Goal: Task Accomplishment & Management: Manage account settings

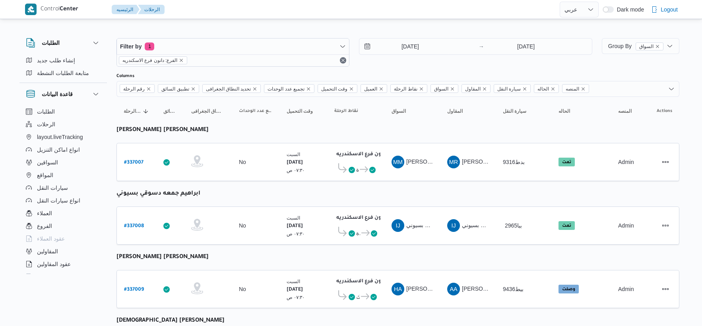
select select "ar"
click at [423, 49] on input "[DATE]" at bounding box center [404, 47] width 90 height 16
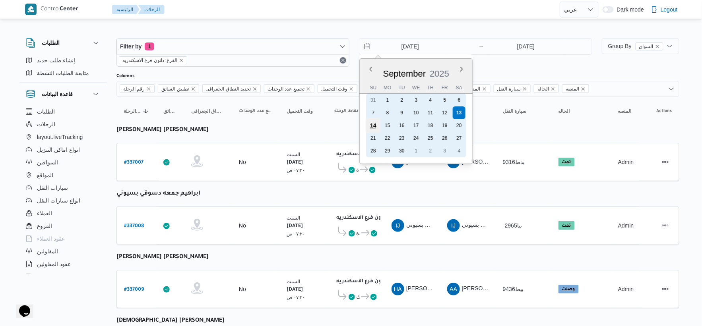
click at [376, 123] on div "14" at bounding box center [373, 125] width 15 height 15
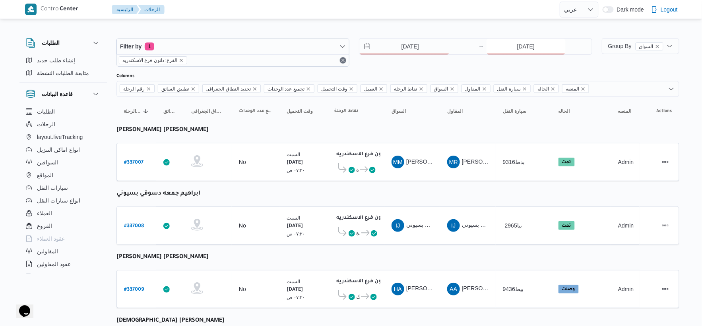
click at [539, 46] on input "[DATE]" at bounding box center [526, 47] width 79 height 16
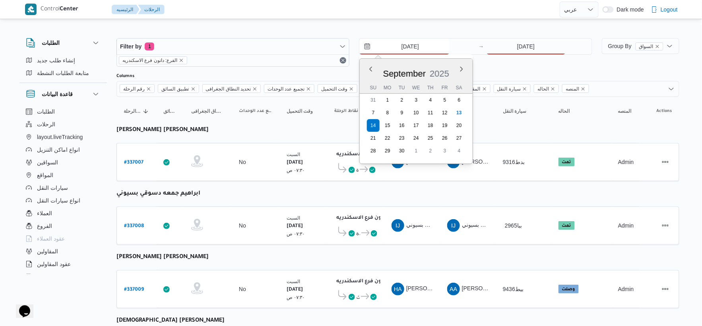
click at [411, 44] on input "14/9/2025" at bounding box center [404, 47] width 90 height 16
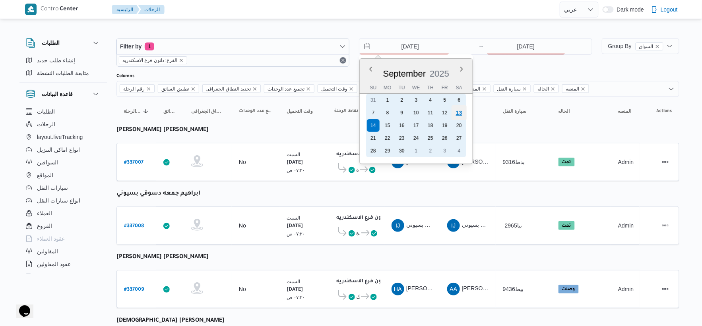
click at [458, 113] on div "13" at bounding box center [459, 112] width 15 height 15
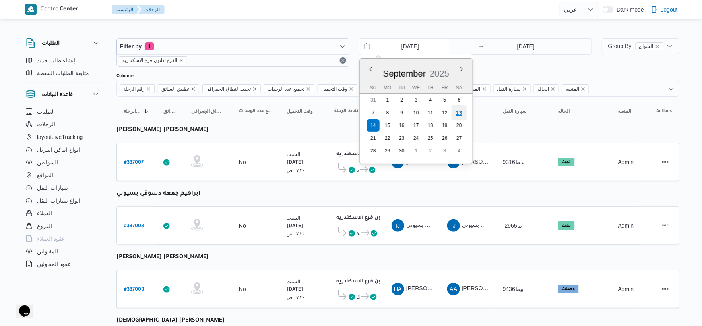
type input "[DATE]"
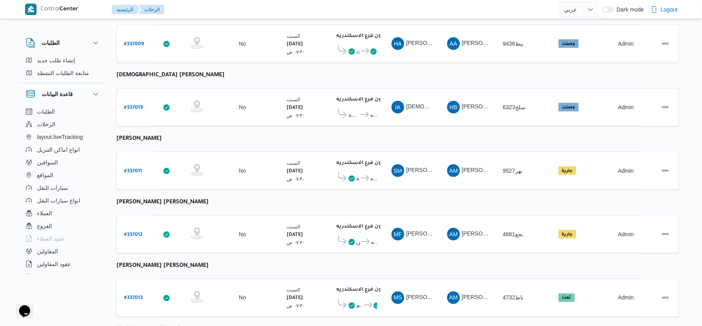
scroll to position [265, 0]
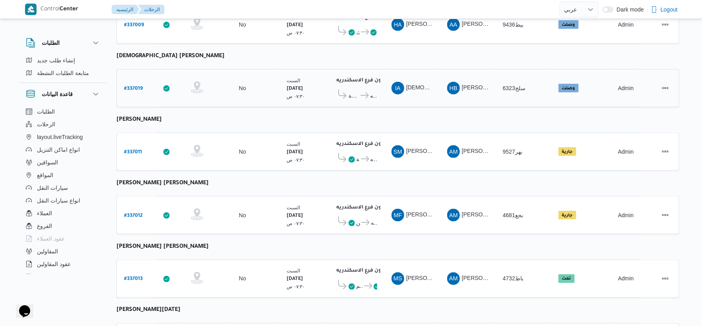
click at [137, 86] on b "# 337019" at bounding box center [133, 89] width 19 height 6
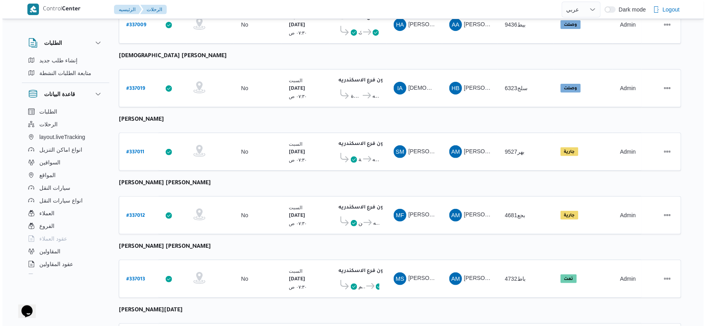
scroll to position [21, 0]
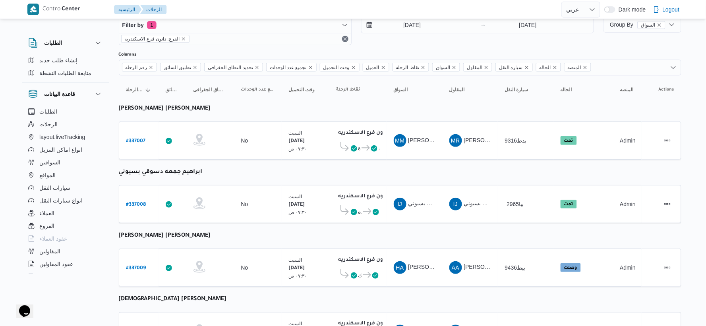
select select "ar"
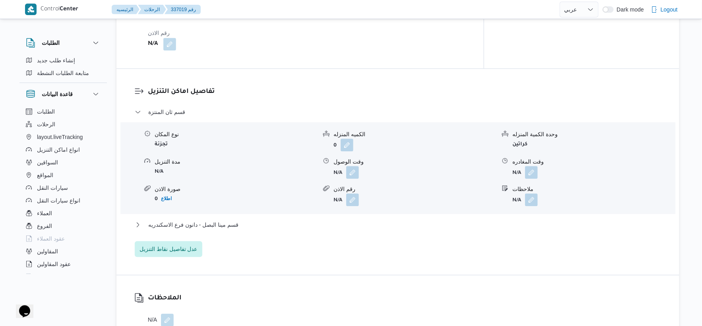
scroll to position [618, 0]
click at [253, 218] on button "قسم مينا البصل - دانون فرع الاسكندريه" at bounding box center [398, 223] width 527 height 10
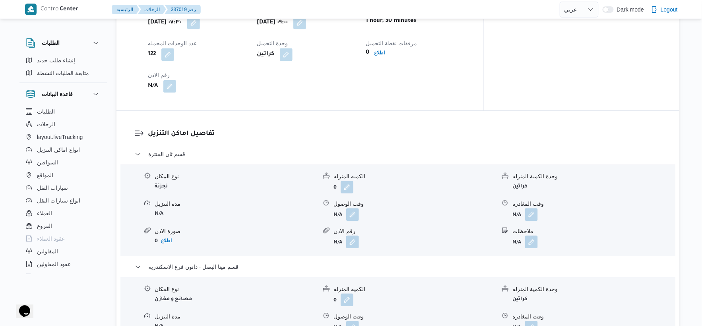
scroll to position [530, 0]
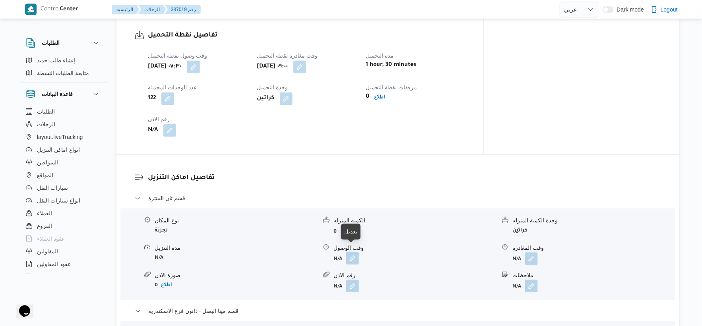
click at [350, 252] on button "button" at bounding box center [352, 258] width 13 height 13
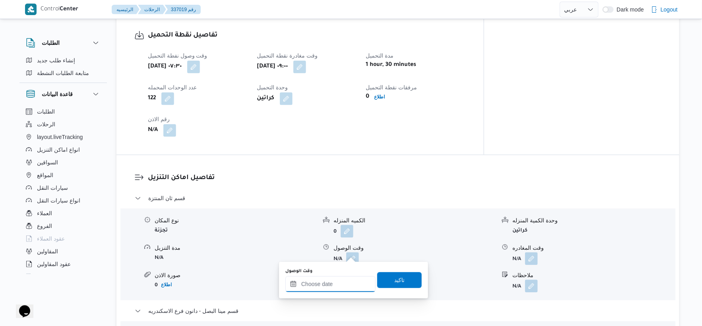
drag, startPoint x: 333, startPoint y: 288, endPoint x: 351, endPoint y: 277, distance: 21.0
click at [332, 288] on input "وقت الوصول" at bounding box center [330, 284] width 90 height 16
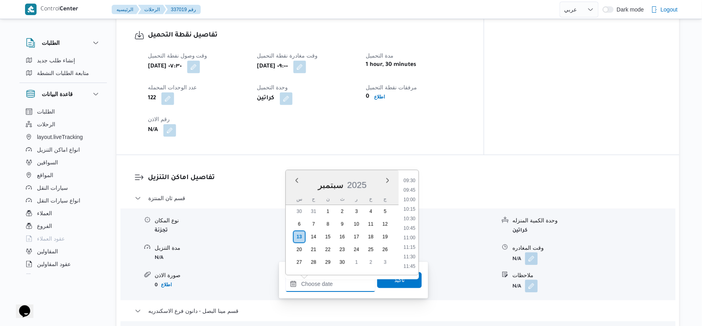
scroll to position [362, 0]
click at [412, 179] on li "09:30" at bounding box center [409, 181] width 18 height 8
type input "[DATE] ٠٩:٣٠"
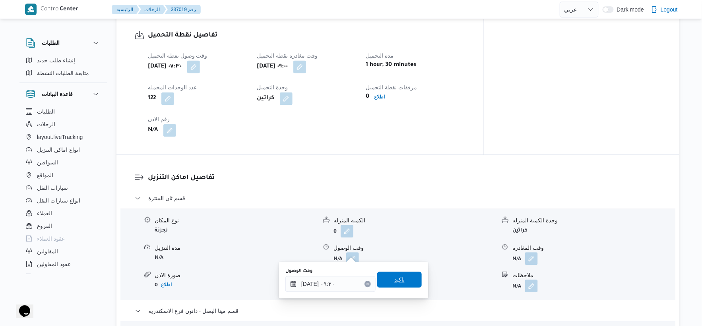
click at [400, 283] on span "تاكيد" at bounding box center [399, 280] width 10 height 10
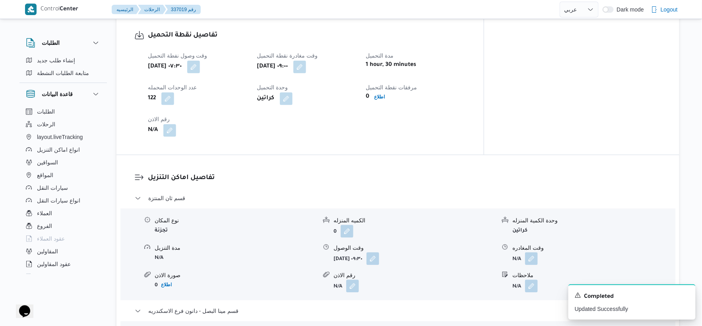
scroll to position [309, 0]
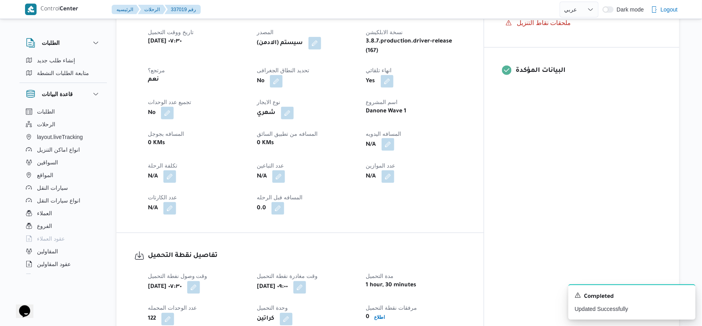
click at [394, 142] on button "button" at bounding box center [388, 144] width 13 height 13
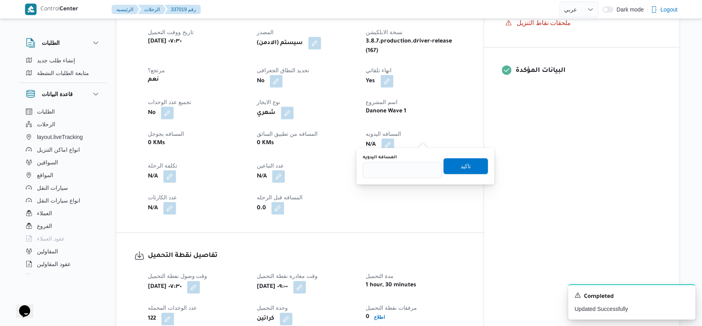
click at [402, 179] on div "You are in a dialog. To close this dialog, hit escape. المسافه اليدويه تاكيد" at bounding box center [426, 166] width 138 height 37
click at [403, 172] on input "المسافه اليدويه" at bounding box center [402, 171] width 79 height 16
type input "81"
click at [463, 165] on span "تاكيد" at bounding box center [466, 166] width 10 height 10
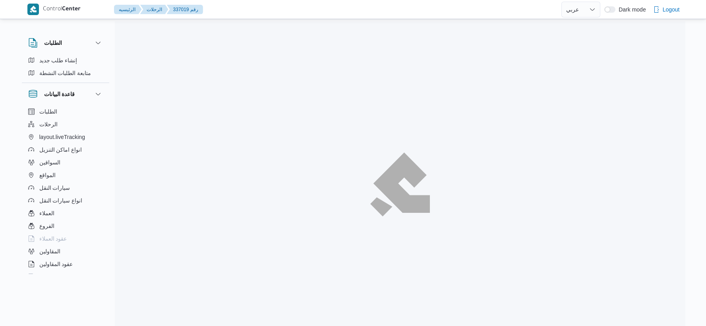
select select "ar"
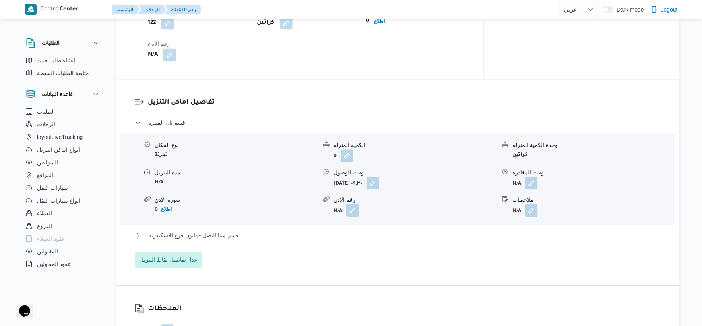
scroll to position [662, 0]
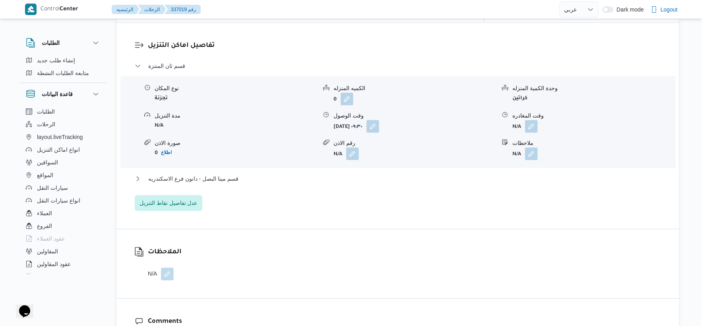
click at [243, 177] on div "قسم مينا البصل - دانون فرع الاسكندريه" at bounding box center [398, 181] width 527 height 15
click at [243, 175] on button "قسم مينا البصل - دانون فرع الاسكندريه" at bounding box center [398, 179] width 527 height 10
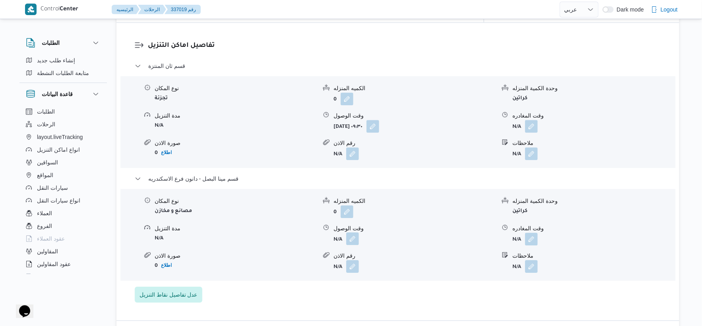
click at [357, 235] on button "button" at bounding box center [352, 239] width 13 height 13
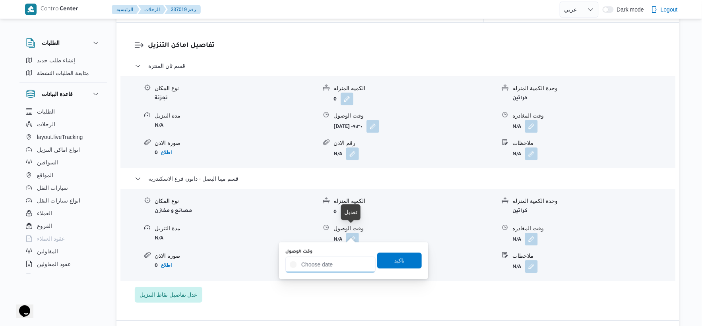
click at [342, 257] on input "وقت الوصول" at bounding box center [330, 265] width 90 height 16
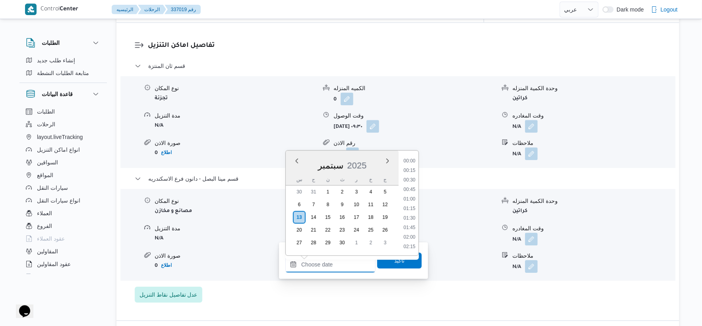
scroll to position [716, 0]
click at [410, 189] on li "19:30" at bounding box center [409, 190] width 18 height 8
type input "[DATE] ١٩:٣٠"
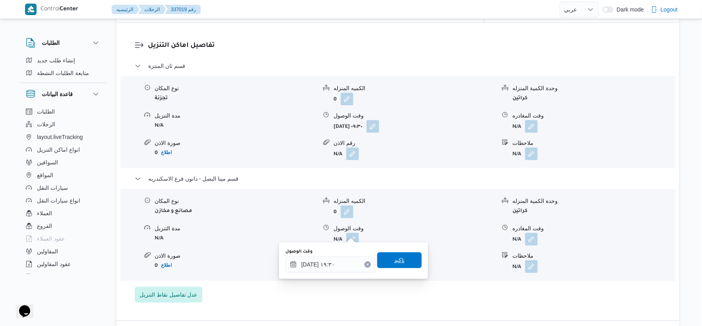
click at [408, 256] on span "تاكيد" at bounding box center [399, 260] width 45 height 16
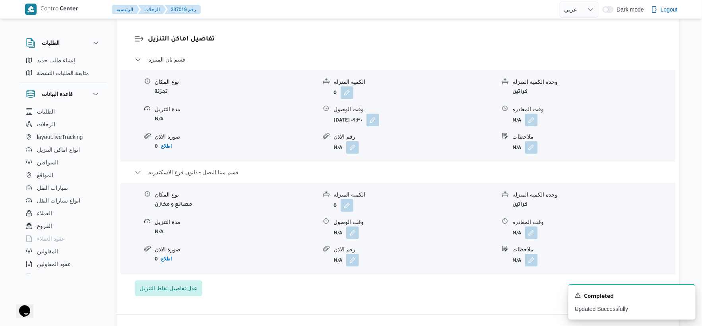
click at [539, 231] on form "N/A" at bounding box center [593, 233] width 162 height 13
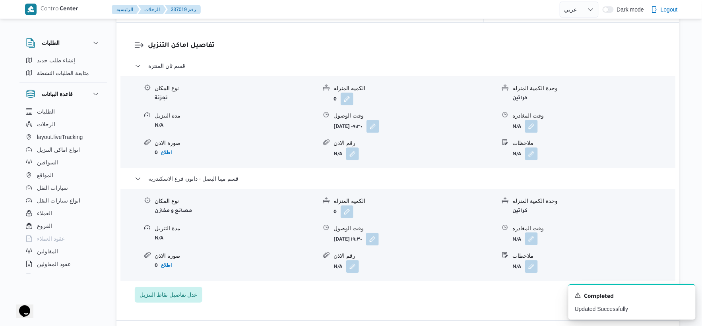
click at [534, 233] on button "button" at bounding box center [531, 239] width 13 height 13
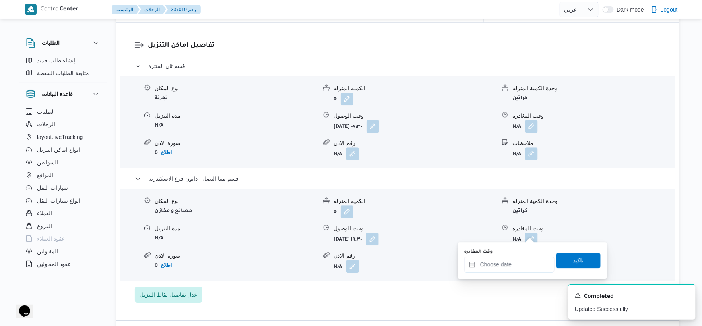
click at [523, 271] on input "وقت المغادره" at bounding box center [509, 265] width 90 height 16
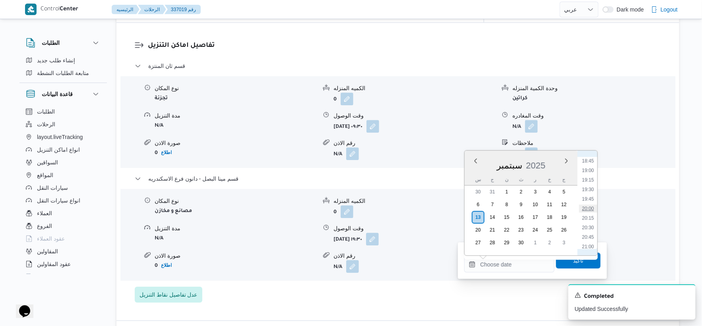
click at [591, 205] on li "20:00" at bounding box center [588, 209] width 18 height 8
type input "١٣/٠٩/٢٠٢٥ ٢٠:٠٠"
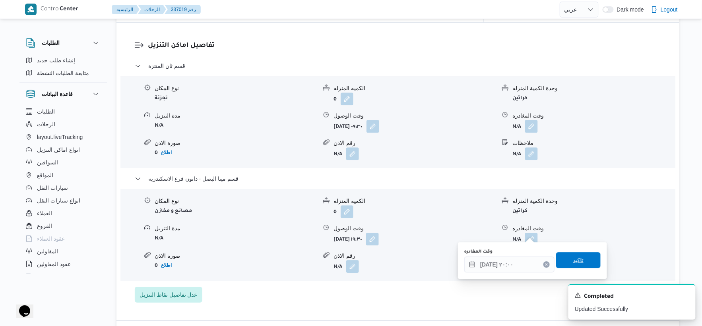
click at [586, 261] on span "تاكيد" at bounding box center [578, 260] width 45 height 16
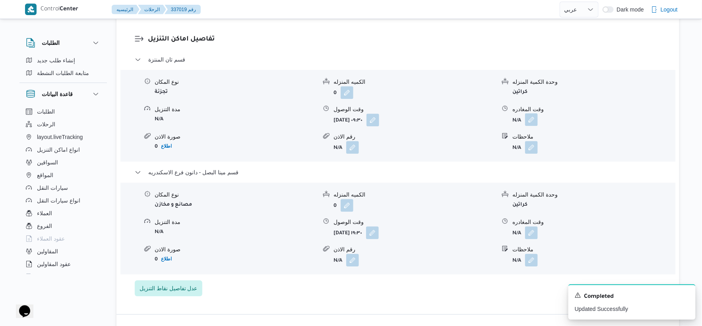
click at [531, 115] on button "button" at bounding box center [531, 119] width 13 height 13
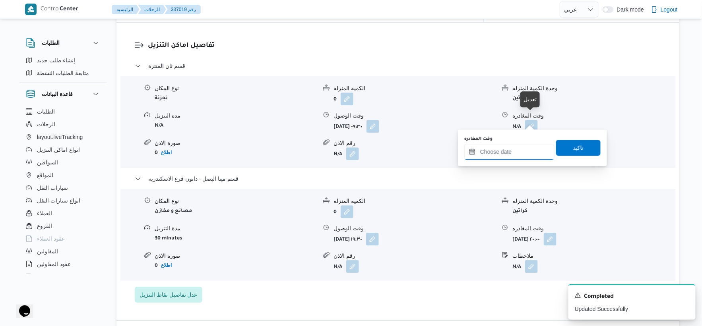
click at [529, 149] on input "وقت المغادره" at bounding box center [509, 152] width 90 height 16
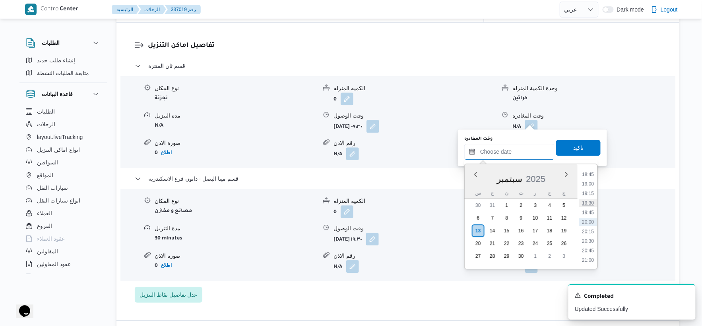
scroll to position [671, 0]
click at [590, 227] on li "19:00" at bounding box center [588, 229] width 18 height 8
type input "[DATE] ١٩:٠٠"
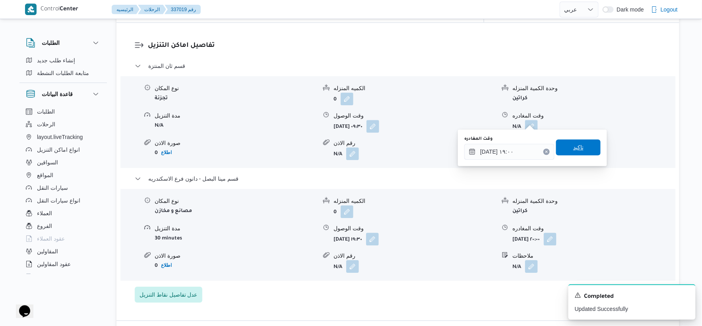
click at [582, 147] on span "تاكيد" at bounding box center [578, 148] width 45 height 16
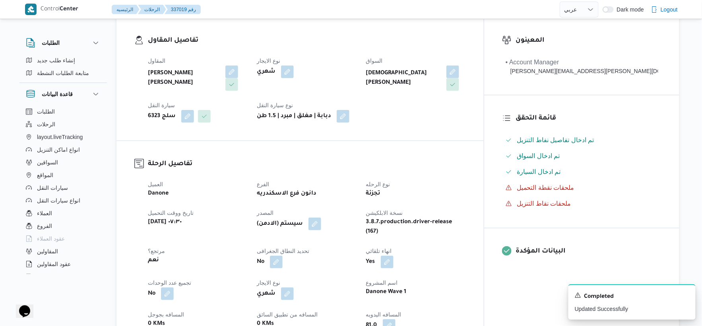
scroll to position [0, 0]
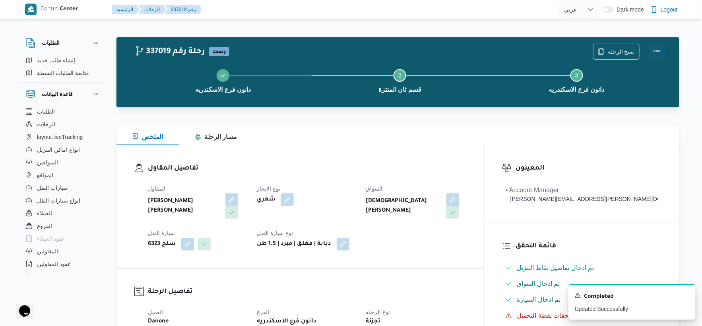
click at [658, 52] on button "Actions" at bounding box center [657, 51] width 16 height 16
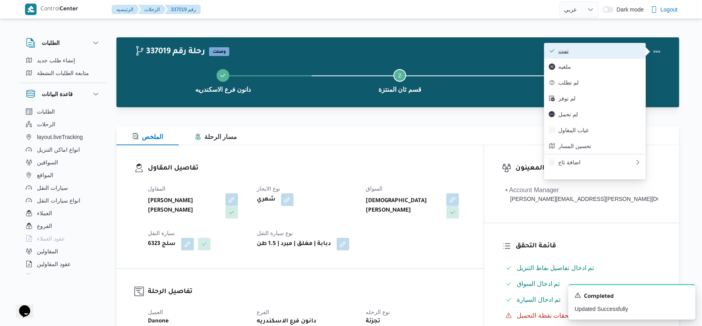
click at [621, 50] on span "تمت" at bounding box center [600, 51] width 83 height 6
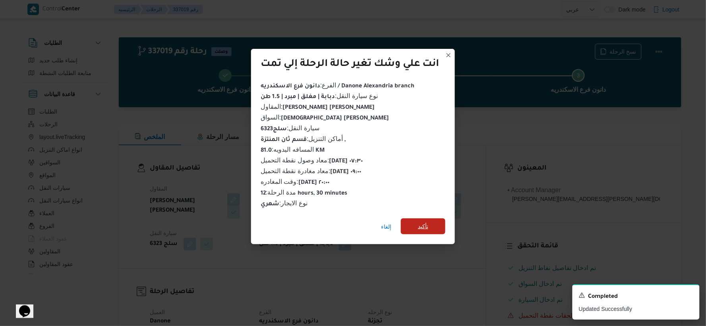
click at [428, 223] on span "تأكيد" at bounding box center [423, 227] width 10 height 10
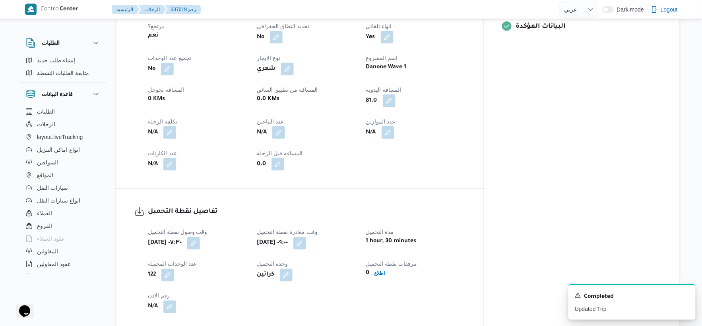
scroll to position [309, 0]
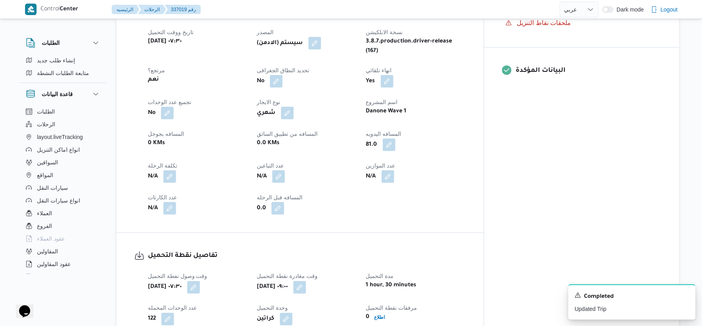
select select "ar"
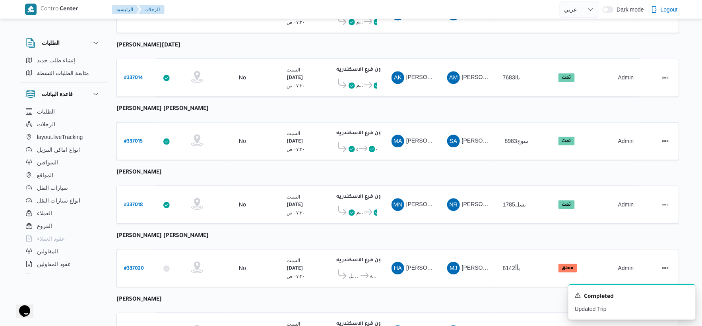
scroll to position [638, 0]
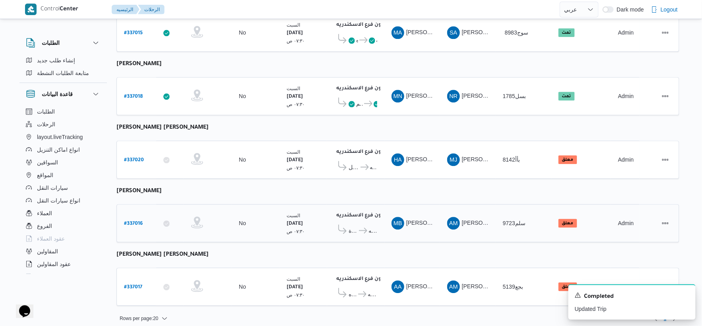
click at [141, 221] on b "# 337016" at bounding box center [133, 224] width 19 height 6
select select "ar"
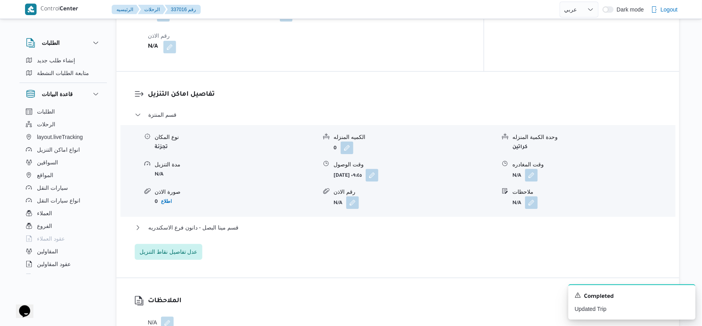
scroll to position [618, 0]
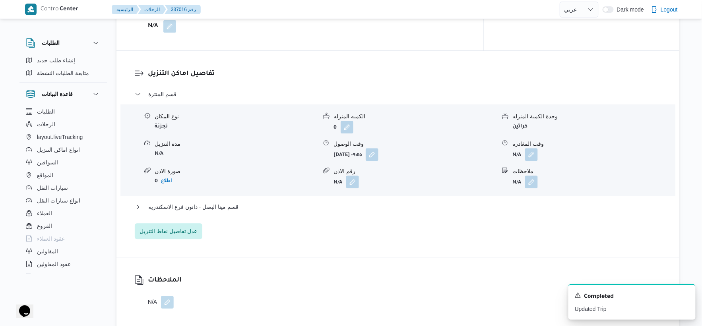
click at [243, 214] on div "قسم المنتزة نوع المكان تجزئة الكميه المنزله 0 وحدة الكمية المنزله كراتين مدة ال…" at bounding box center [398, 164] width 527 height 150
click at [245, 212] on button "قسم مينا البصل - دانون فرع الاسكندريه" at bounding box center [398, 207] width 527 height 10
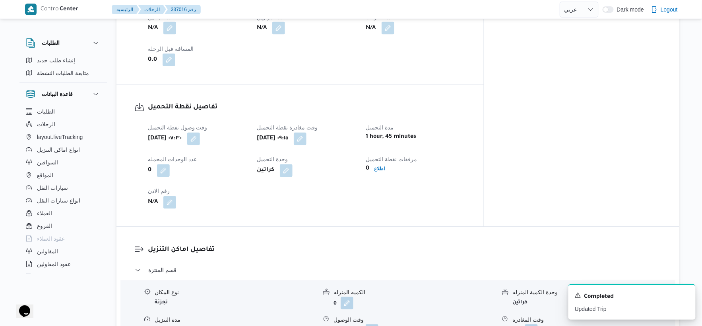
scroll to position [309, 0]
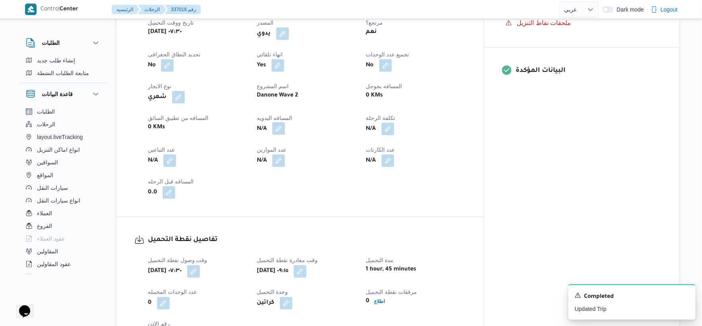
click at [285, 135] on button "button" at bounding box center [278, 128] width 13 height 13
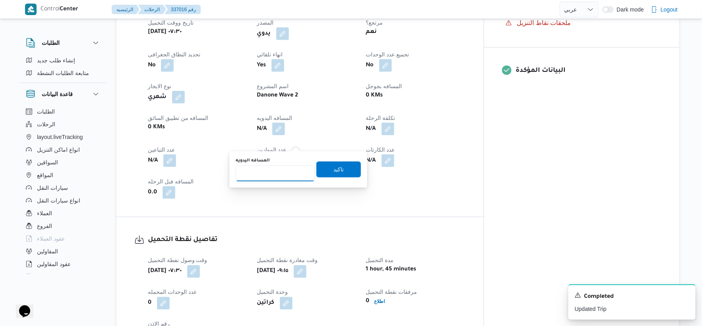
click at [267, 173] on input "المسافه اليدويه" at bounding box center [275, 174] width 79 height 16
type input "63"
click at [334, 170] on span "تاكيد" at bounding box center [339, 170] width 10 height 10
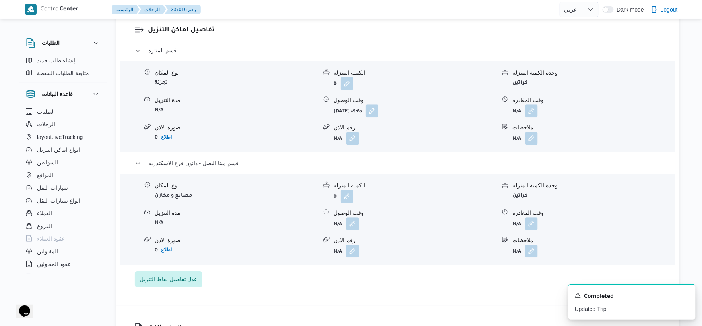
scroll to position [662, 0]
click at [82, 324] on div "337016 رحلة رقم معلق نسخ الرحلة Step 1 is incomplete 1 دانون فرع الاسكندريه Ste…" at bounding box center [346, 94] width 676 height 1472
click at [353, 229] on button "button" at bounding box center [352, 223] width 13 height 13
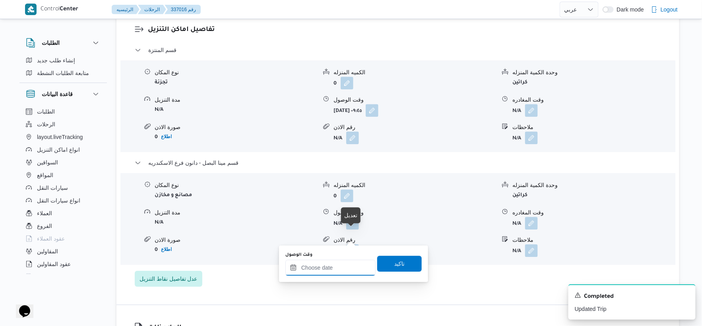
click at [339, 263] on input "وقت الوصول" at bounding box center [330, 268] width 90 height 16
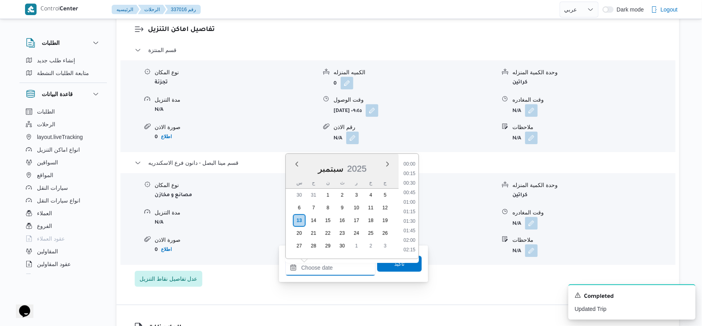
scroll to position [716, 0]
click at [414, 173] on li "19:00" at bounding box center [409, 174] width 18 height 8
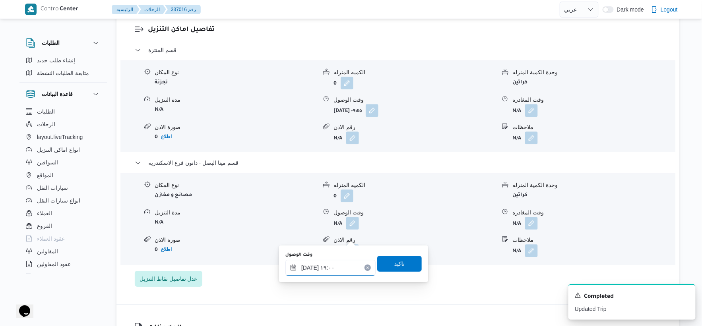
click at [305, 265] on input "١٣/٠٩/٢٠٢٥ ١٩:٠٠" at bounding box center [330, 268] width 90 height 16
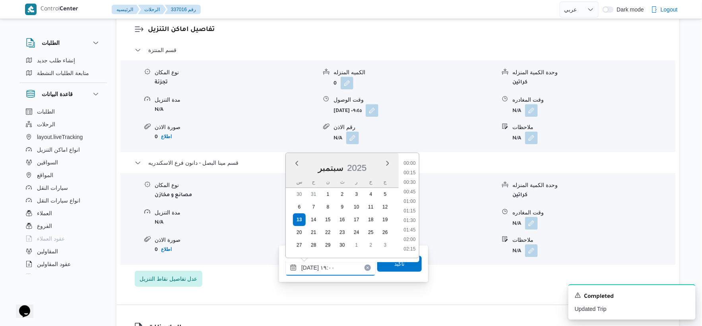
scroll to position [677, 0]
click at [310, 266] on input "١٣/٠٩/٢٠٢٥ ١٩:٠٠" at bounding box center [330, 268] width 90 height 16
type input "١٣/٠٩/٢٠٢٥ ١٩:٢٥"
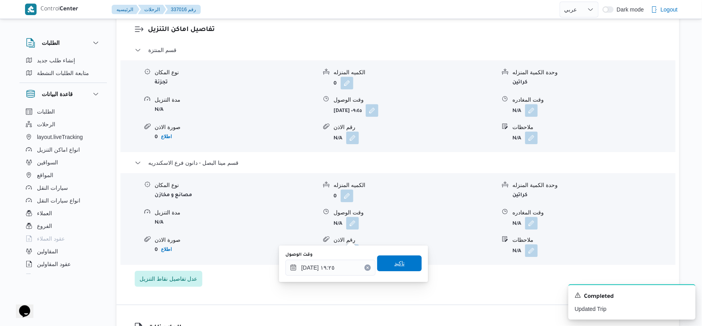
click at [408, 266] on span "تاكيد" at bounding box center [399, 264] width 45 height 16
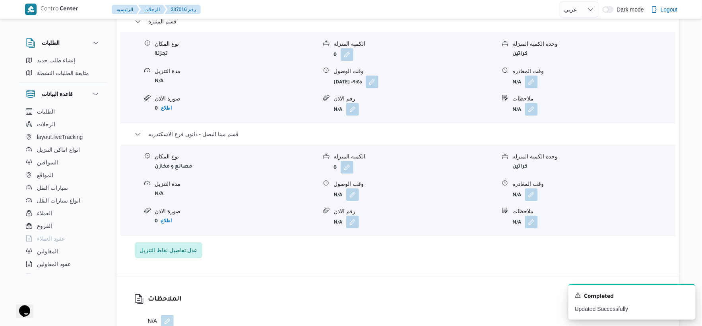
scroll to position [706, 0]
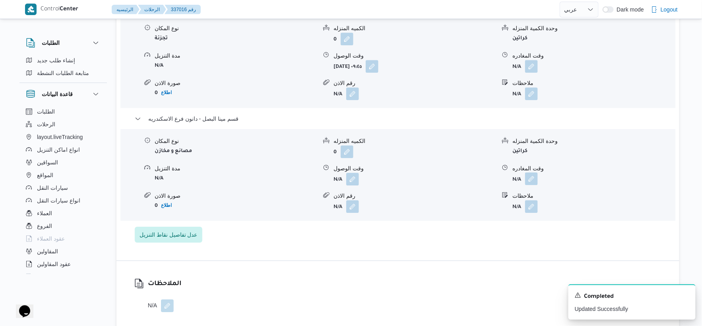
click at [534, 185] on button "button" at bounding box center [531, 179] width 13 height 13
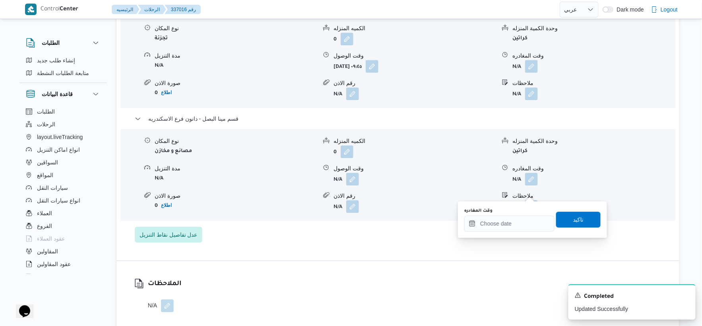
click at [524, 215] on div "وقت المغادره" at bounding box center [509, 220] width 90 height 24
click at [556, 219] on span "تاكيد" at bounding box center [578, 219] width 45 height 16
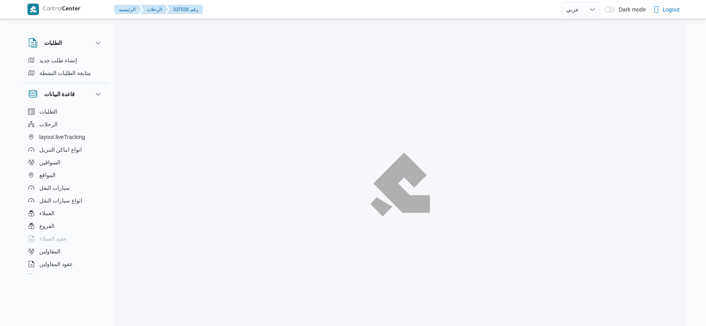
select select "ar"
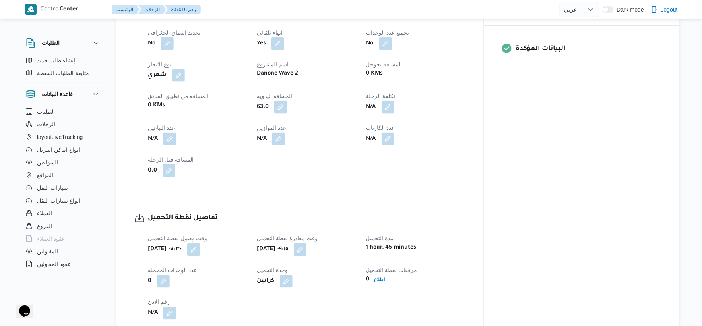
scroll to position [441, 0]
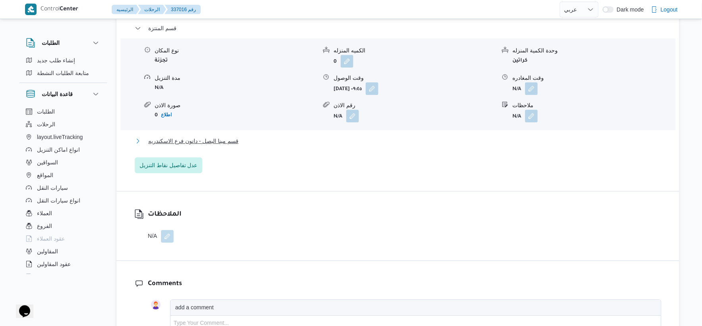
click at [228, 146] on span "قسم مينا البصل - دانون فرع الاسكندريه" at bounding box center [193, 141] width 90 height 10
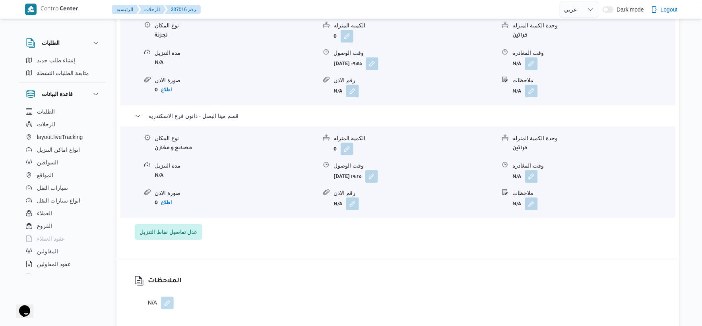
scroll to position [728, 0]
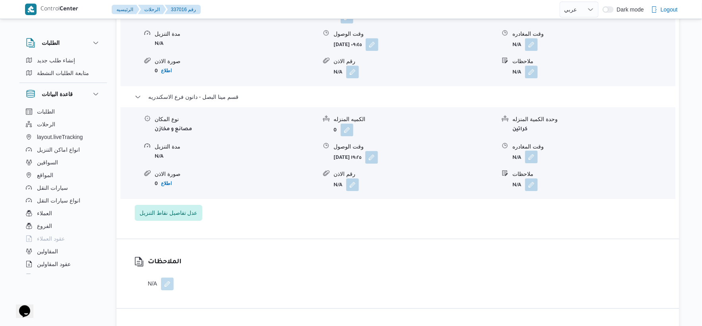
click at [534, 163] on button "button" at bounding box center [531, 157] width 13 height 13
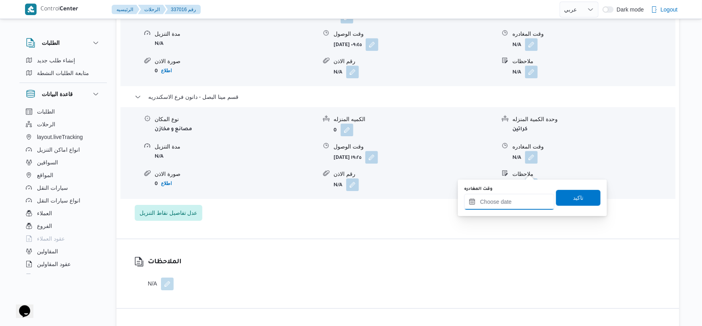
click at [521, 195] on input "وقت المغادره" at bounding box center [509, 202] width 90 height 16
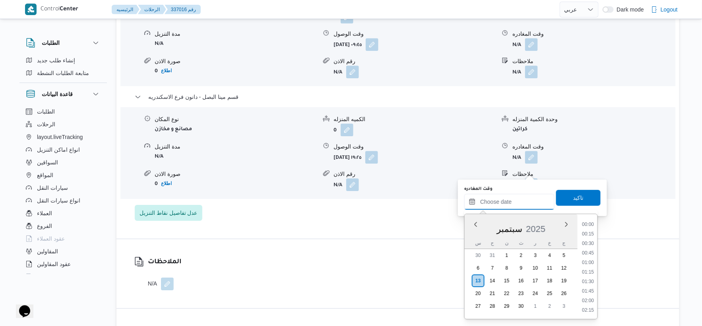
scroll to position [716, 0]
click at [588, 252] on li "19:30" at bounding box center [588, 253] width 18 height 8
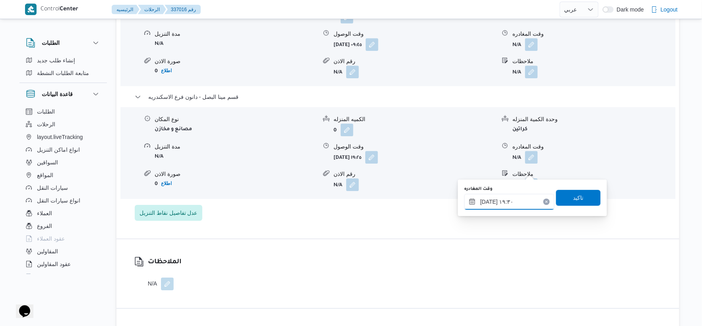
click at [486, 198] on input "[DATE] ١٩:٣٠" at bounding box center [509, 202] width 90 height 16
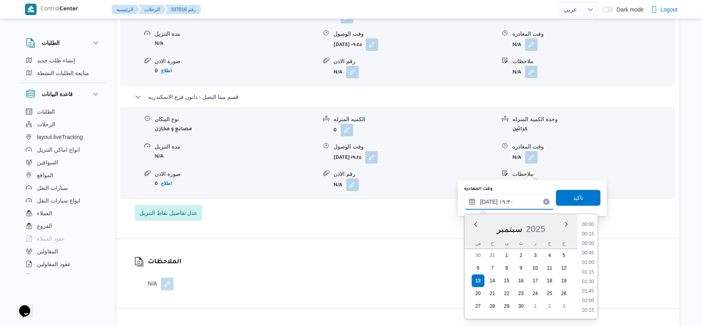
click at [486, 198] on input "١٣/٠٩/٢٠٢٥ ١٩:٣٠" at bounding box center [509, 202] width 90 height 16
type input "١٣/٠٩/٢٠٢٥ ١٩:٤٠"
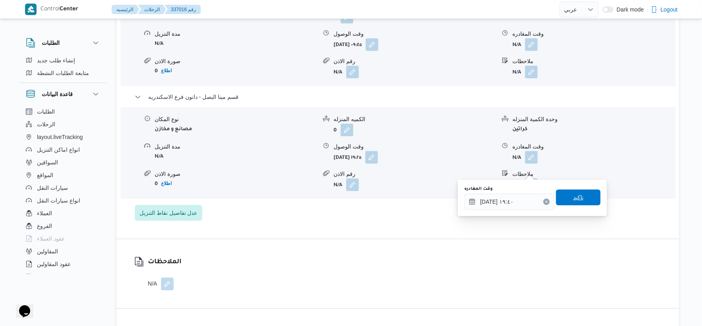
click at [590, 196] on span "تاكيد" at bounding box center [578, 198] width 45 height 16
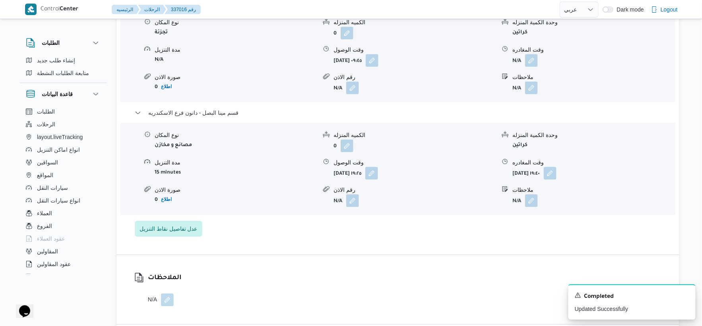
scroll to position [684, 0]
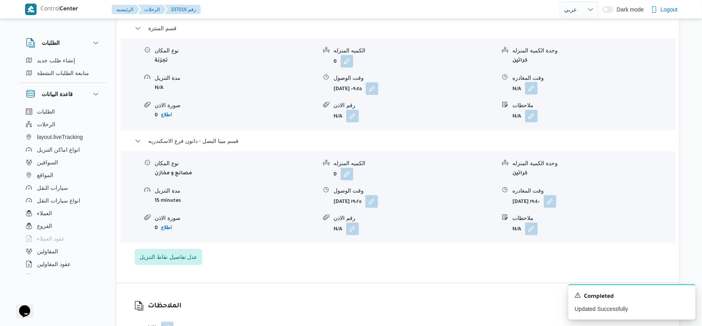
click at [535, 95] on button "button" at bounding box center [531, 88] width 13 height 13
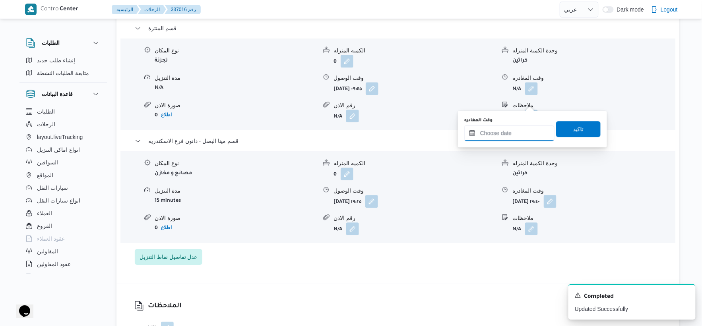
click at [518, 134] on input "وقت المغادره" at bounding box center [509, 133] width 90 height 16
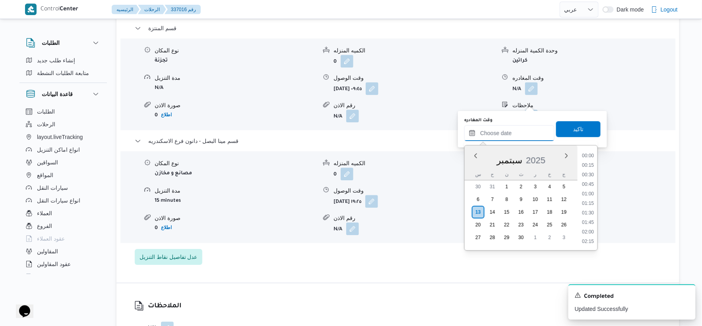
scroll to position [716, 0]
click at [589, 165] on li "19:00" at bounding box center [588, 165] width 18 height 8
type input "١٣/٠٩/٢٠٢٥ ١٩:٠٠"
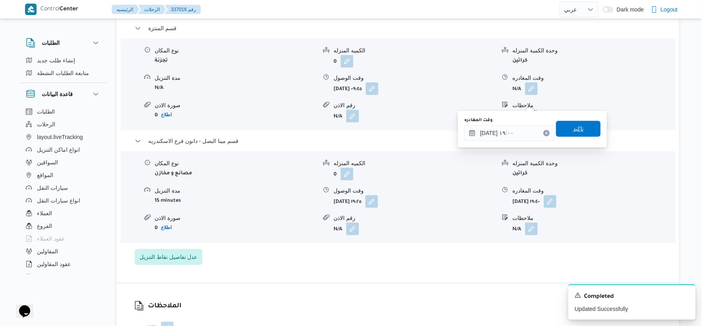
click at [579, 126] on span "تاكيد" at bounding box center [578, 129] width 45 height 16
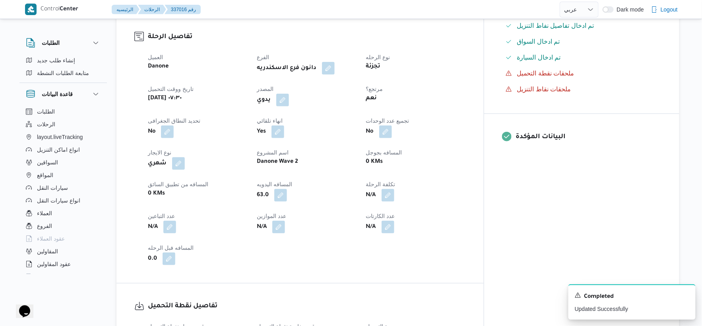
scroll to position [0, 0]
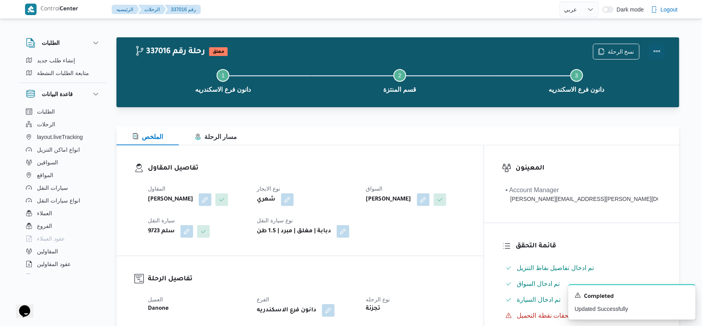
click at [660, 49] on button "Actions" at bounding box center [657, 51] width 16 height 16
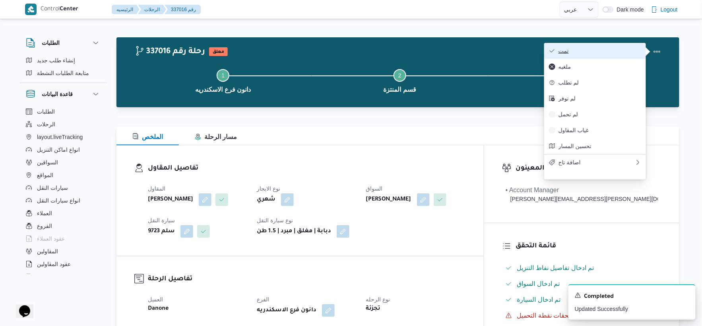
click at [607, 49] on span "تمت" at bounding box center [600, 51] width 83 height 6
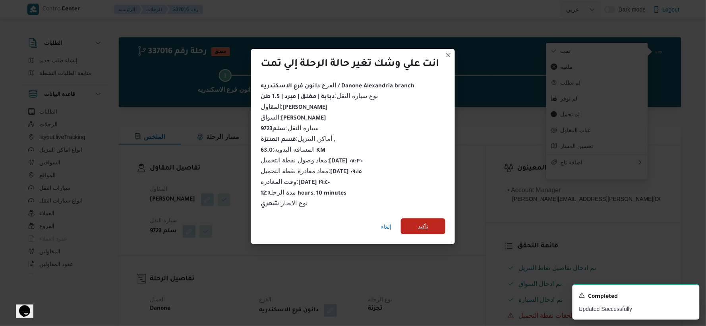
click at [423, 223] on span "تأكيد" at bounding box center [423, 227] width 10 height 10
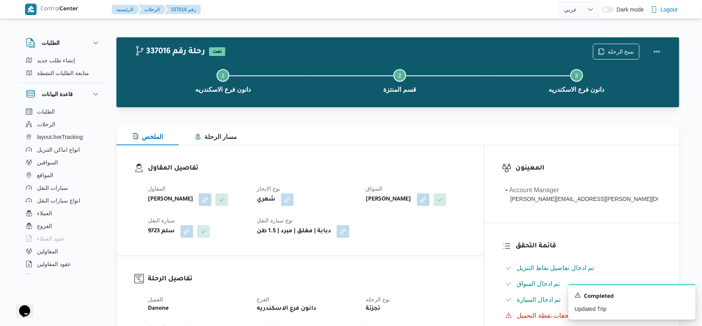
select select "ar"
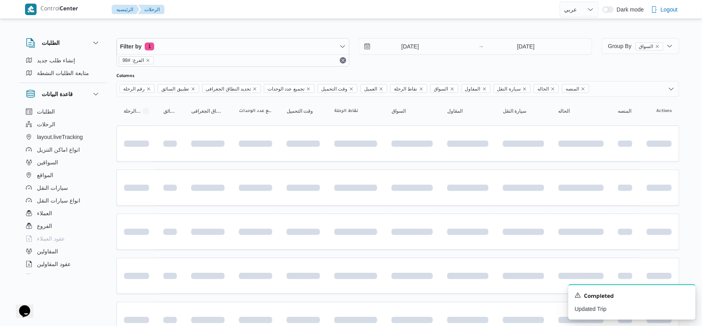
scroll to position [638, 0]
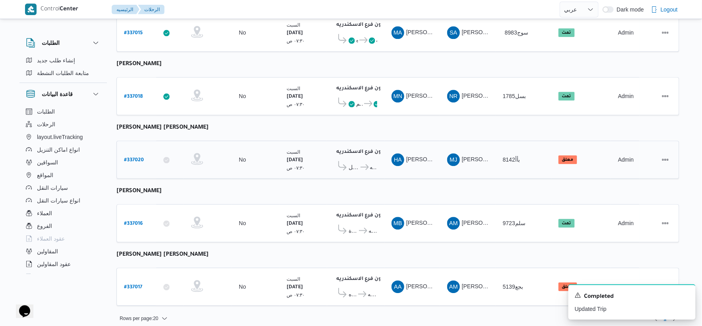
click at [136, 158] on b "# 337020" at bounding box center [134, 161] width 20 height 6
select select "ar"
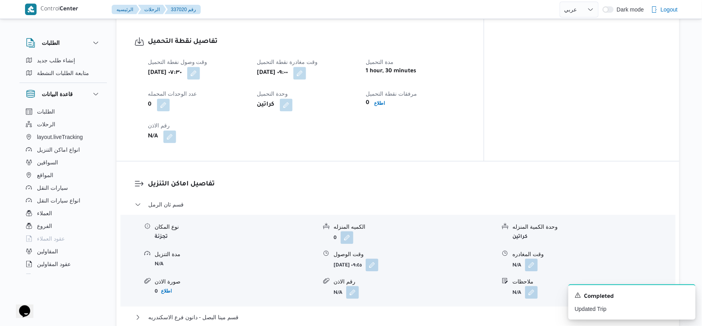
scroll to position [574, 0]
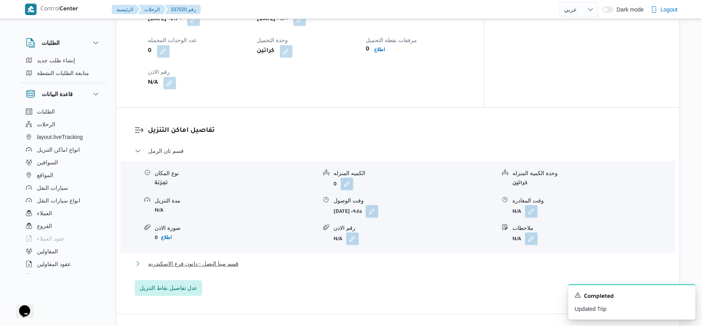
click at [251, 265] on button "قسم مينا البصل - دانون فرع الاسكندريه" at bounding box center [398, 264] width 527 height 10
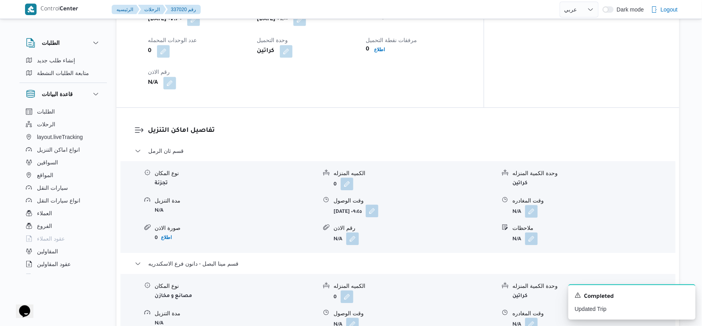
click at [378, 209] on button "button" at bounding box center [372, 211] width 13 height 13
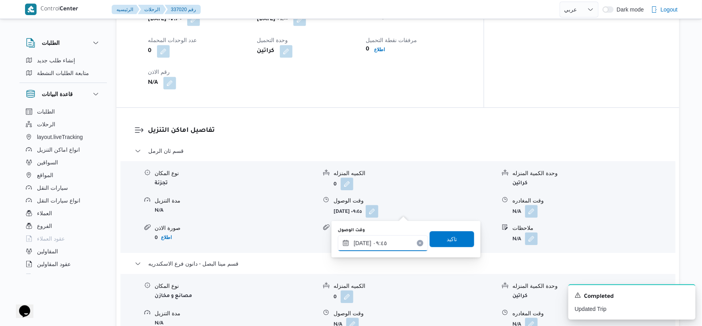
click at [394, 239] on input "١٣/٠٩/٢٠٢٥ ٠٩:٤٥" at bounding box center [383, 243] width 90 height 16
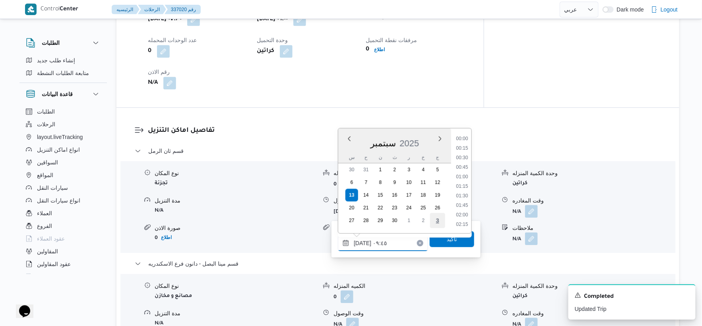
scroll to position [324, 0]
click at [460, 176] on li "09:30" at bounding box center [462, 177] width 18 height 8
type input "١٣/٠٩/٢٠٢٥ ٠٩:٣٠"
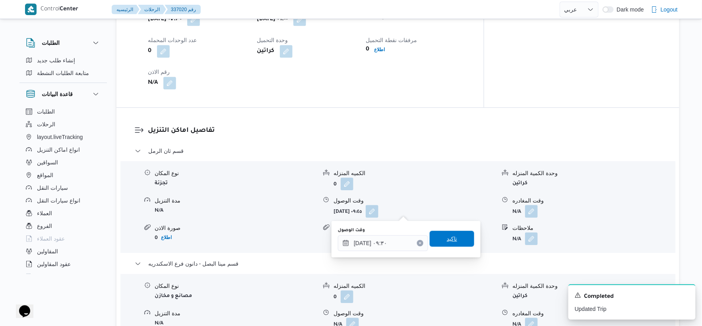
click at [451, 235] on span "تاكيد" at bounding box center [452, 239] width 10 height 10
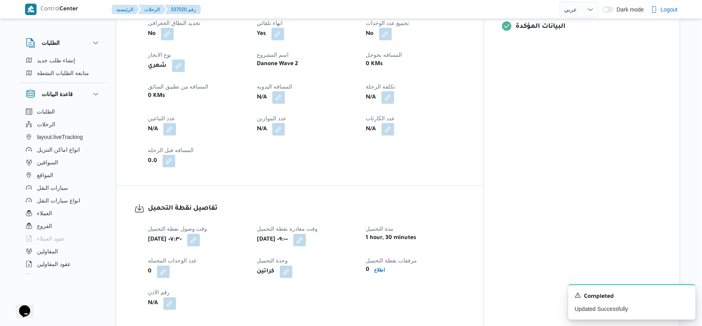
scroll to position [309, 0]
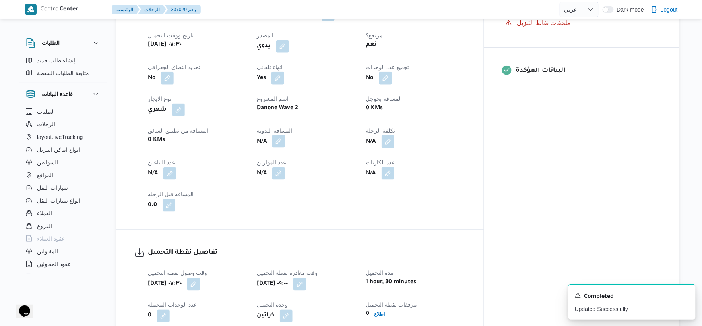
click at [285, 138] on button "button" at bounding box center [278, 141] width 13 height 13
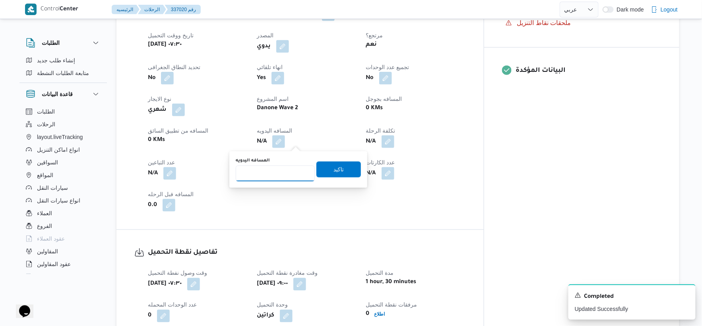
click at [283, 168] on input "المسافه اليدويه" at bounding box center [275, 174] width 79 height 16
type input "46"
click at [341, 166] on span "تاكيد" at bounding box center [338, 169] width 45 height 16
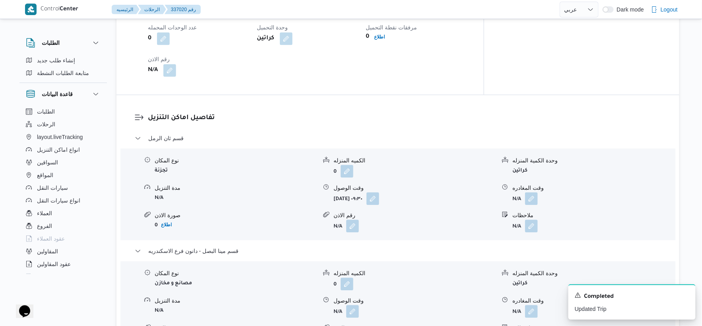
scroll to position [751, 0]
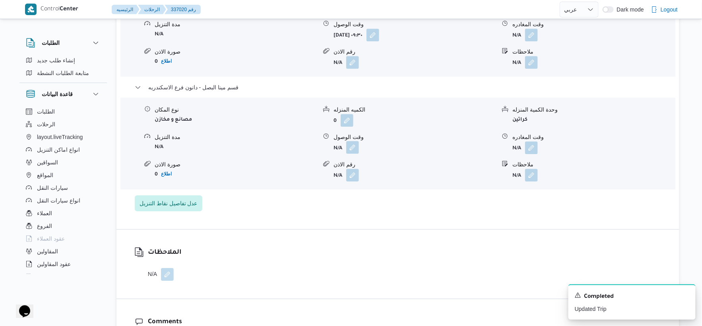
click at [353, 147] on button "button" at bounding box center [352, 147] width 13 height 13
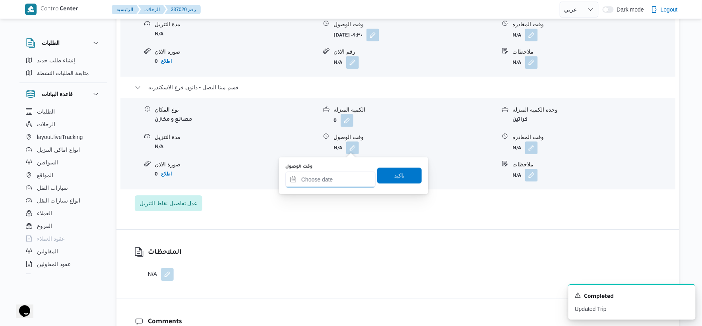
click at [343, 176] on input "وقت الوصول" at bounding box center [330, 180] width 90 height 16
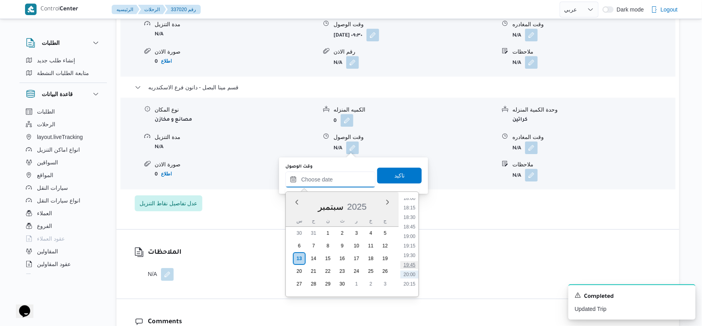
scroll to position [671, 0]
click at [411, 206] on li "17:45" at bounding box center [409, 209] width 18 height 8
type input "١٣/٠٩/٢٠٢٥ ١٧:٤٥"
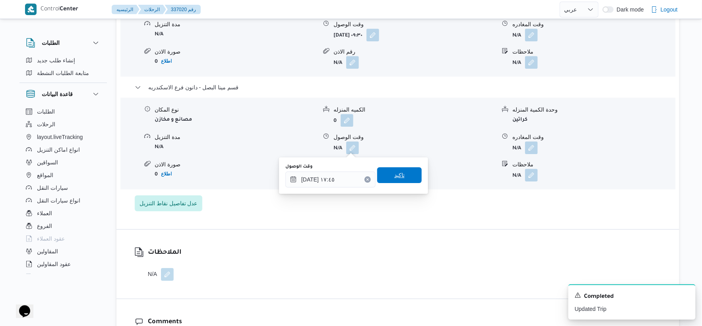
click at [406, 175] on span "تاكيد" at bounding box center [399, 175] width 45 height 16
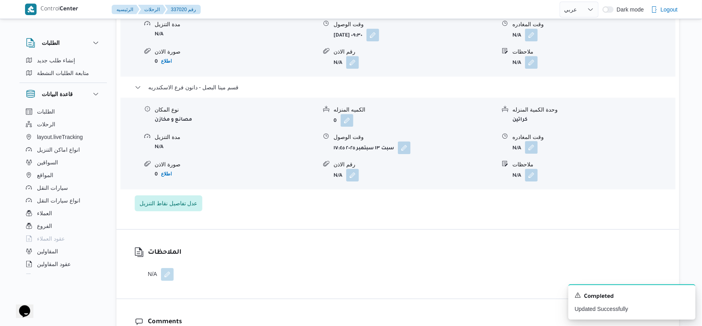
click at [534, 146] on button "button" at bounding box center [531, 147] width 13 height 13
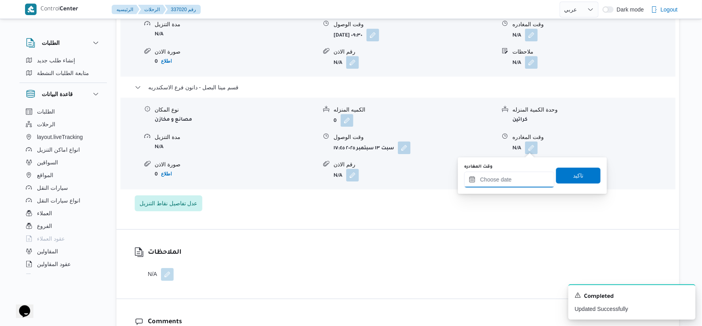
click at [526, 178] on input "وقت المغادره" at bounding box center [509, 180] width 90 height 16
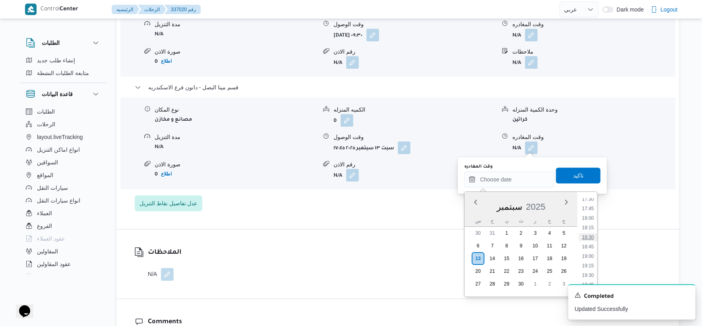
click at [588, 237] on li "18:30" at bounding box center [588, 237] width 18 height 8
type input "١٣/٠٩/٢٠٢٥ ١٨:٣٠"
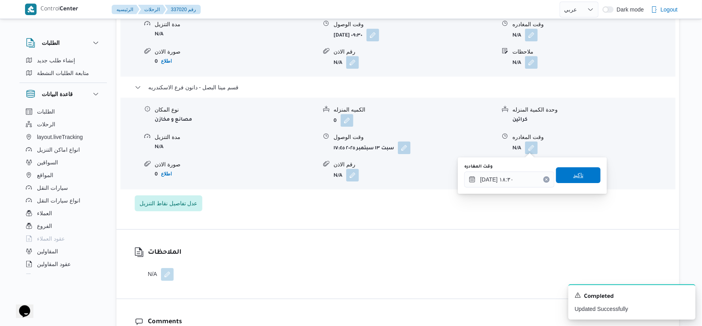
click at [587, 180] on span "تاكيد" at bounding box center [578, 175] width 45 height 16
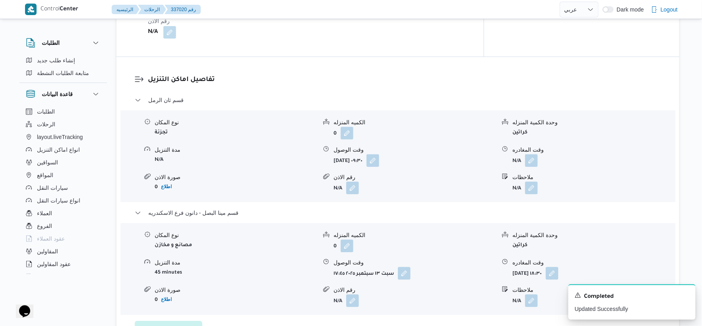
scroll to position [618, 0]
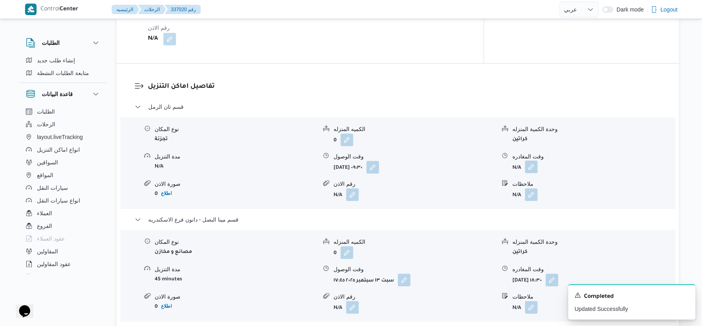
click at [532, 167] on button "button" at bounding box center [531, 167] width 13 height 13
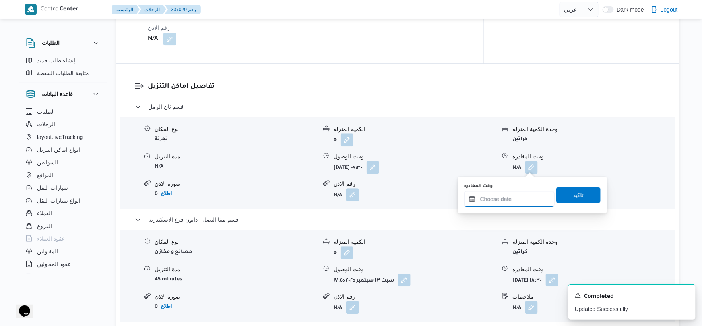
click at [524, 193] on input "وقت المغادره" at bounding box center [509, 199] width 90 height 16
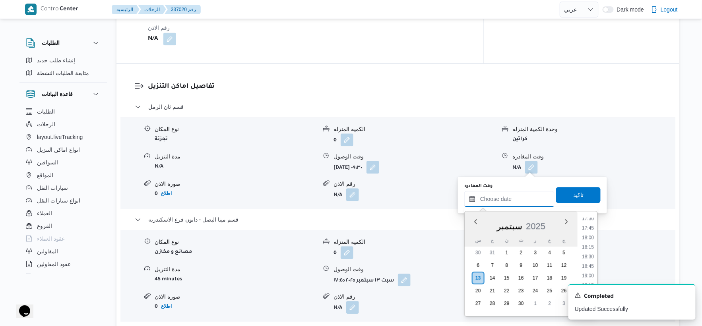
scroll to position [627, 0]
click at [592, 240] on li "17:00" at bounding box center [588, 244] width 18 height 8
type input "١٣/٠٩/٢٠٢٥ ١٧:٠٠"
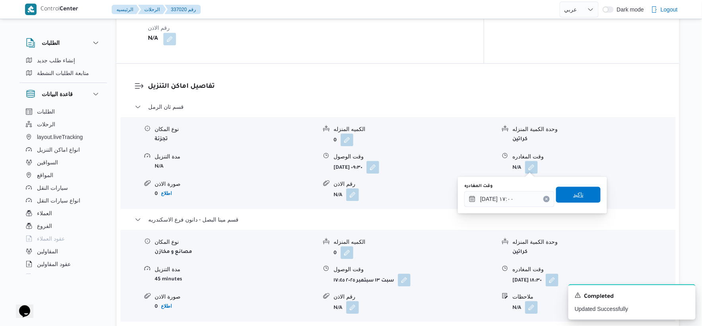
click at [582, 190] on span "تاكيد" at bounding box center [578, 195] width 45 height 16
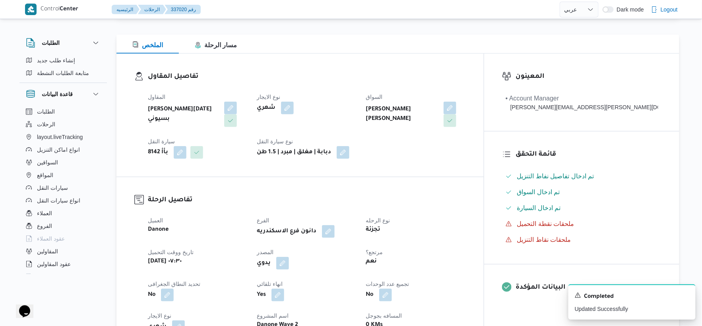
scroll to position [0, 0]
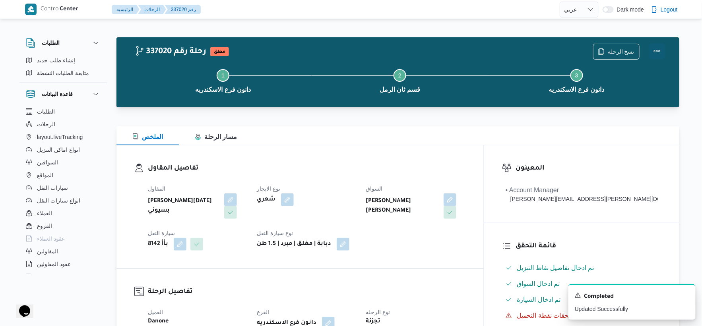
click at [661, 49] on button "Actions" at bounding box center [657, 51] width 16 height 16
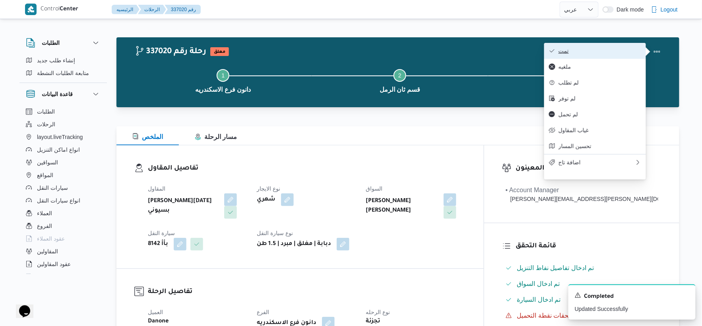
click at [611, 54] on span "تمت" at bounding box center [600, 51] width 83 height 6
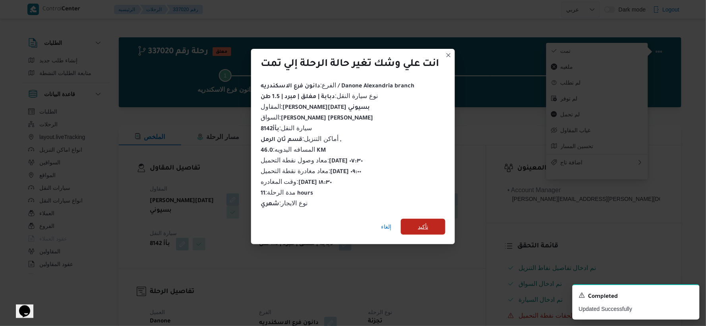
click at [428, 225] on span "تأكيد" at bounding box center [423, 227] width 10 height 10
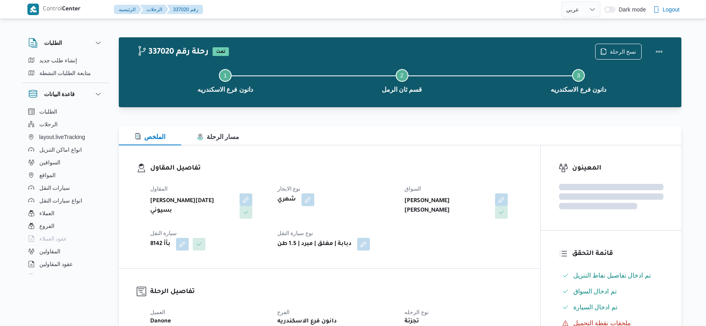
select select "ar"
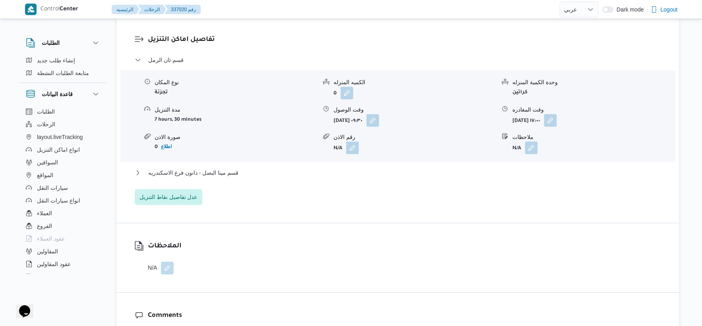
scroll to position [662, 0]
click at [228, 172] on span "قسم مينا البصل - دانون فرع الاسكندريه" at bounding box center [193, 173] width 90 height 10
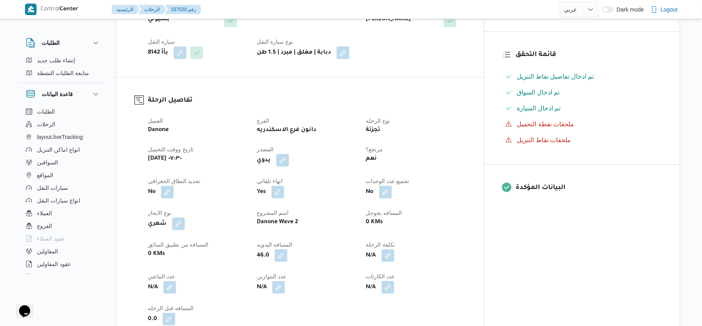
scroll to position [309, 0]
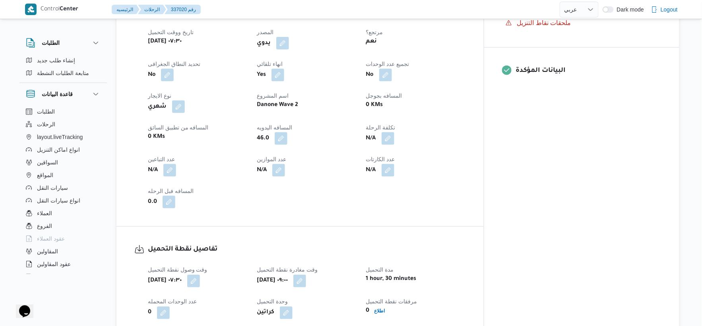
select select "ar"
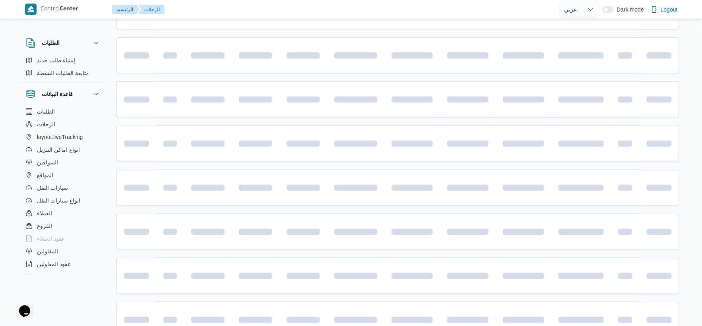
scroll to position [638, 0]
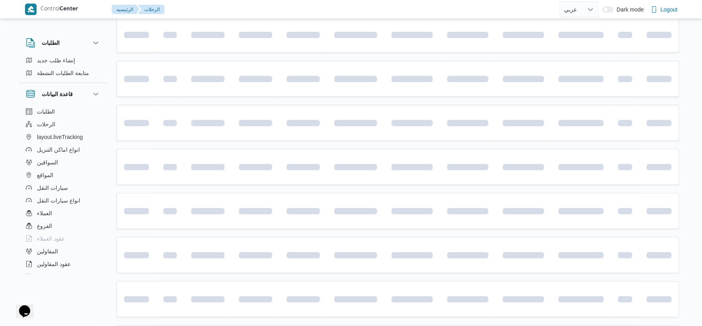
select select "ar"
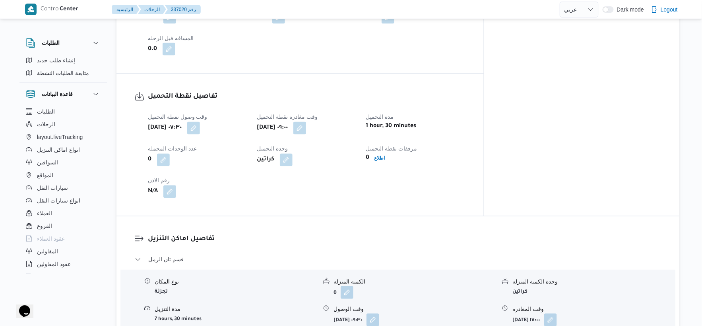
scroll to position [241, 0]
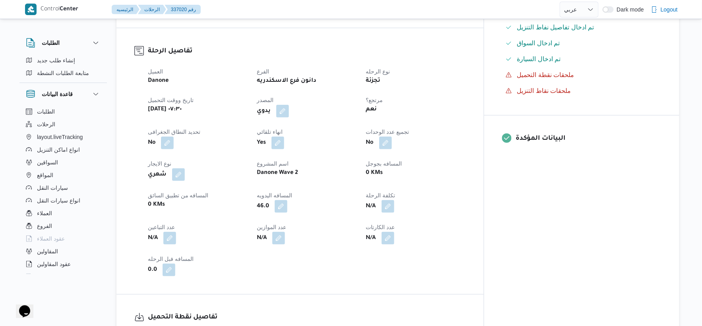
select select "ar"
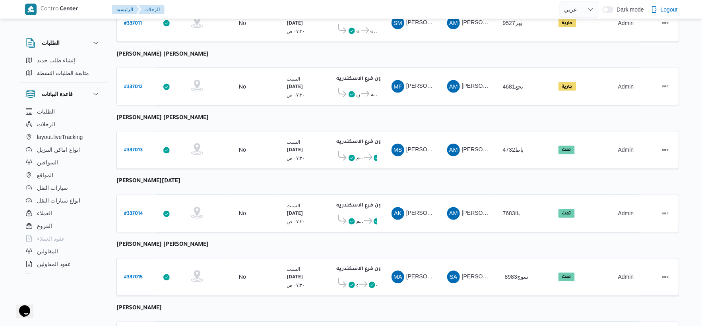
scroll to position [522, 0]
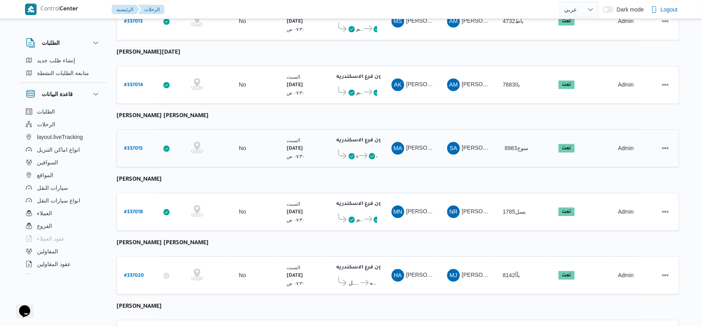
click at [133, 147] on b "# 337015" at bounding box center [133, 150] width 19 height 6
select select "ar"
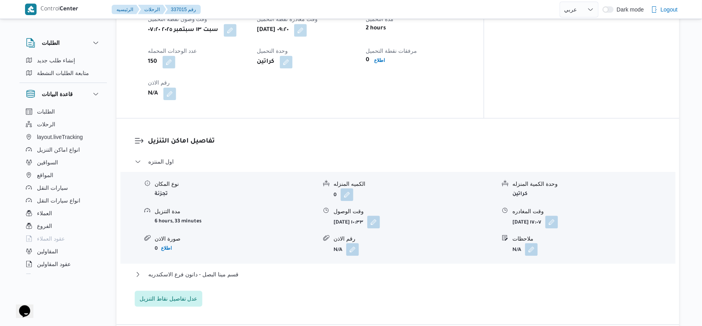
scroll to position [611, 0]
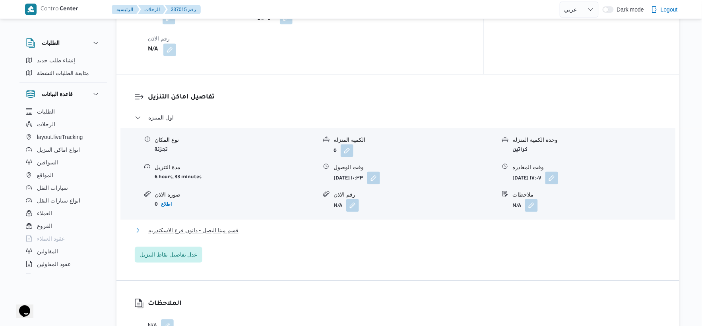
click at [229, 226] on span "قسم مينا البصل - دانون فرع الاسكندريه" at bounding box center [193, 231] width 90 height 10
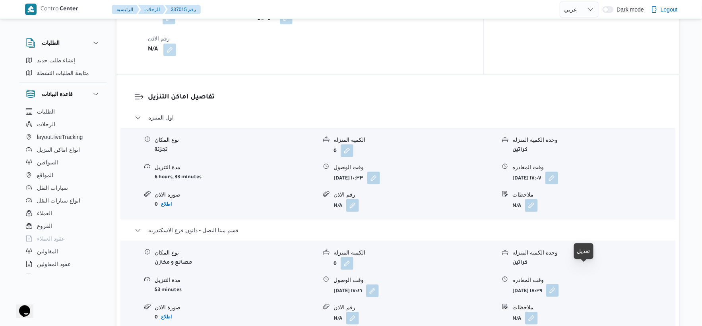
click at [559, 284] on button "button" at bounding box center [552, 290] width 13 height 13
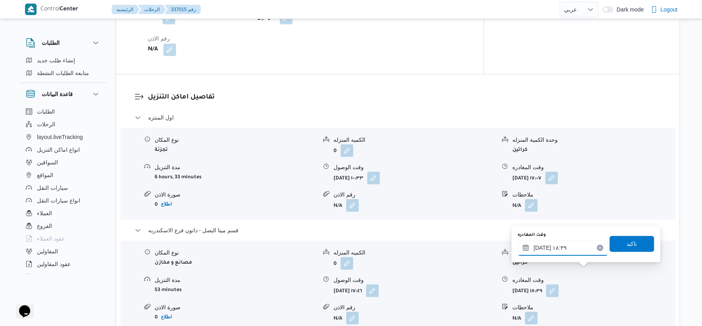
click at [570, 244] on input "١٣/٠٩/٢٠٢٥ ١٨:٣٩" at bounding box center [563, 248] width 90 height 16
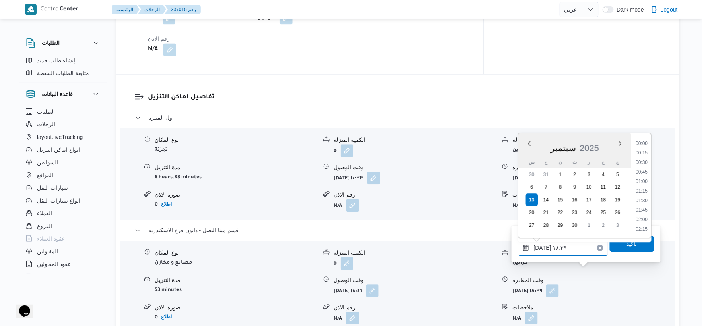
scroll to position [658, 0]
click at [648, 181] on li "18:15" at bounding box center [642, 182] width 18 height 8
type input "١٣/٠٩/٢٠٢٥ ١٨:١٥"
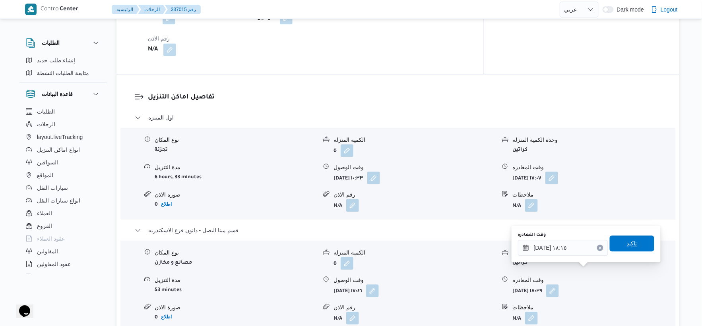
click at [643, 237] on span "تاكيد" at bounding box center [632, 244] width 45 height 16
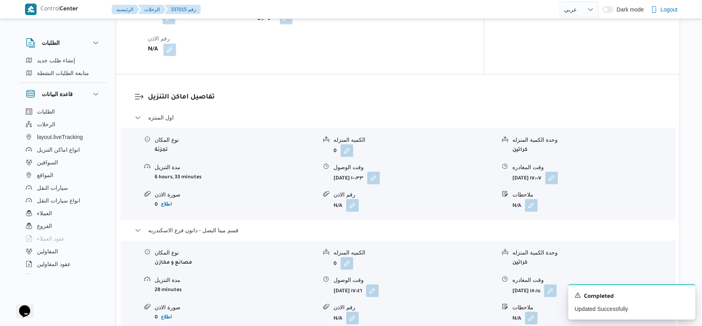
scroll to position [346, 0]
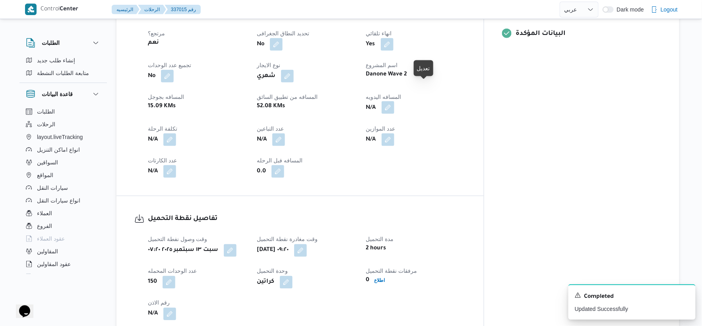
click at [394, 101] on button "button" at bounding box center [388, 107] width 13 height 13
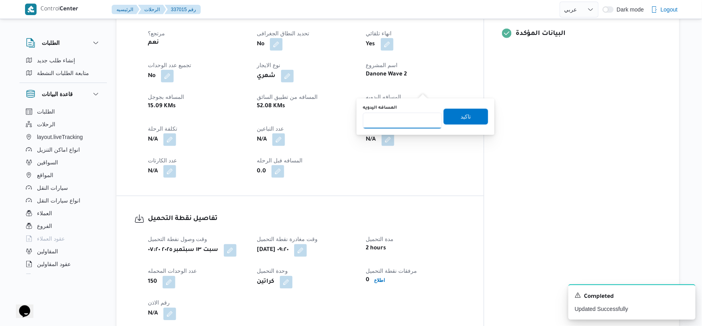
click at [400, 118] on input "المسافه اليدويه" at bounding box center [402, 121] width 79 height 16
type input "42"
click at [467, 114] on span "تاكيد" at bounding box center [466, 117] width 45 height 16
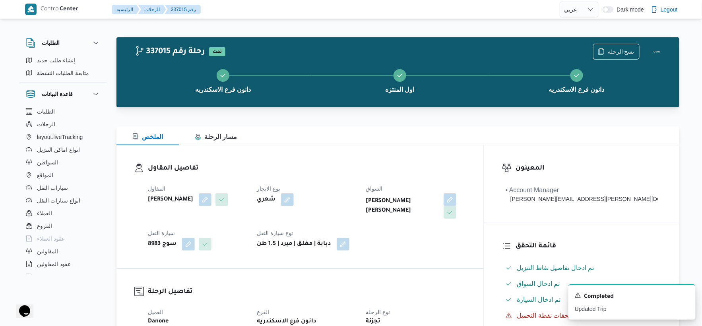
scroll to position [265, 0]
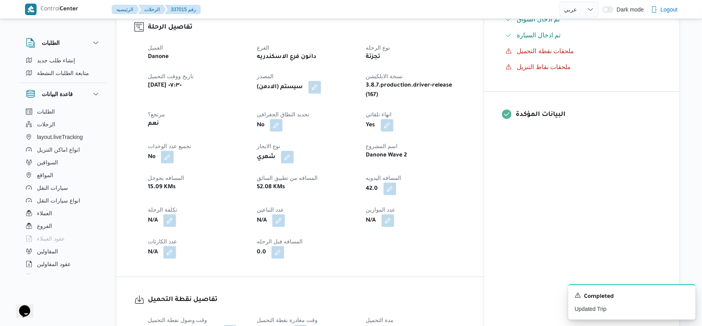
select select "ar"
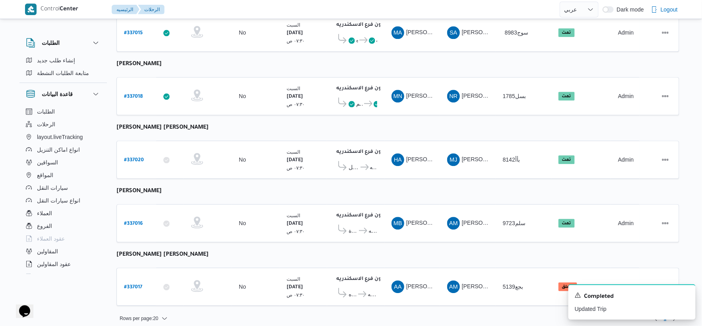
scroll to position [462, 0]
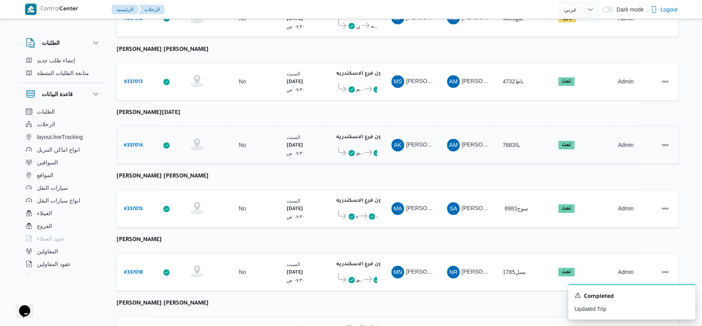
click at [133, 144] on b "# 337014" at bounding box center [133, 147] width 19 height 6
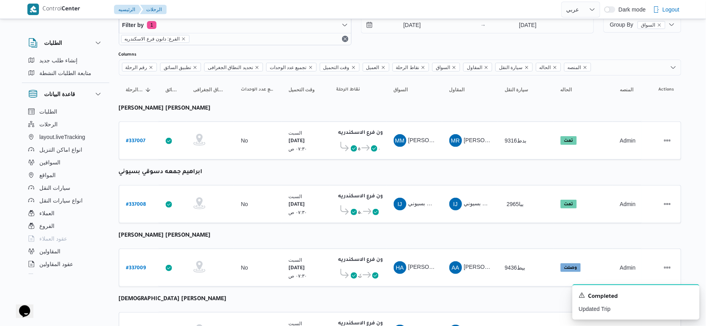
select select "ar"
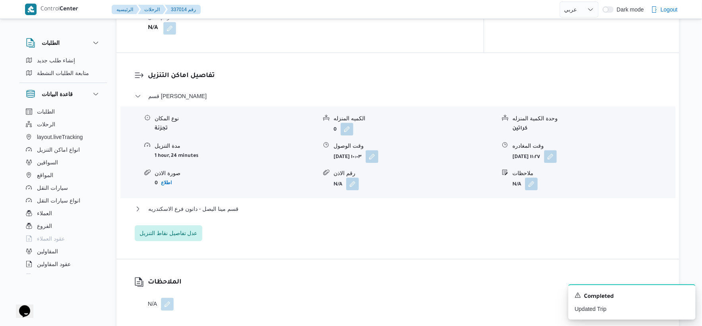
scroll to position [638, 0]
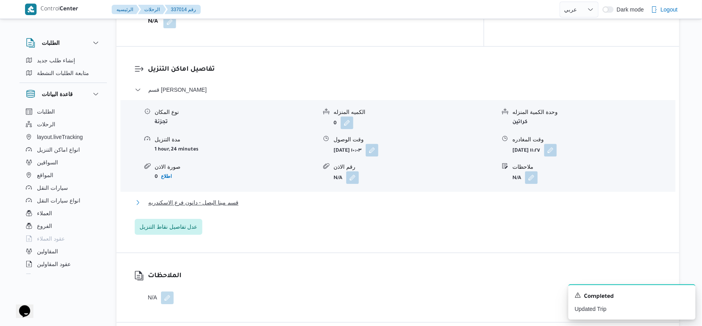
click at [267, 198] on button "قسم مينا البصل - دانون فرع الاسكندريه" at bounding box center [398, 203] width 527 height 10
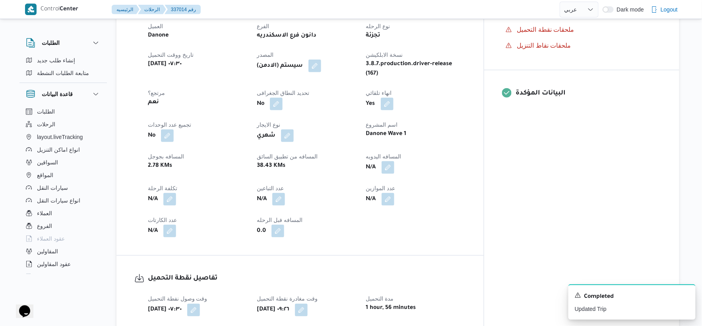
scroll to position [285, 0]
click at [394, 163] on button "button" at bounding box center [388, 168] width 13 height 13
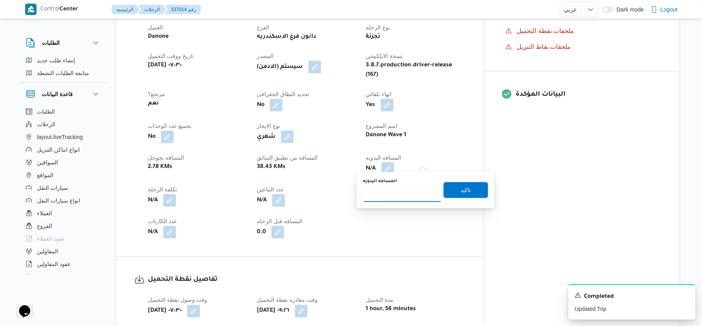
click at [400, 196] on input "المسافه اليدويه" at bounding box center [402, 194] width 79 height 16
type input "36"
click at [460, 196] on span "تاكيد" at bounding box center [466, 190] width 45 height 16
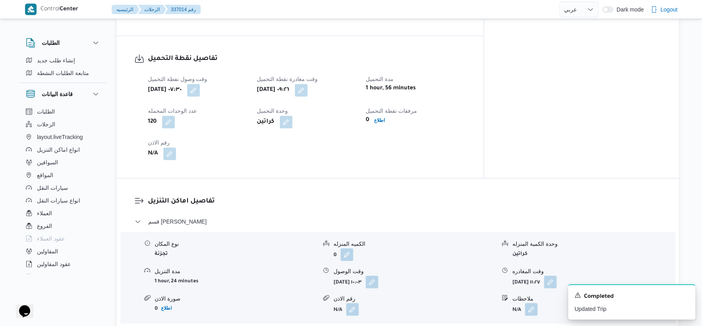
scroll to position [727, 0]
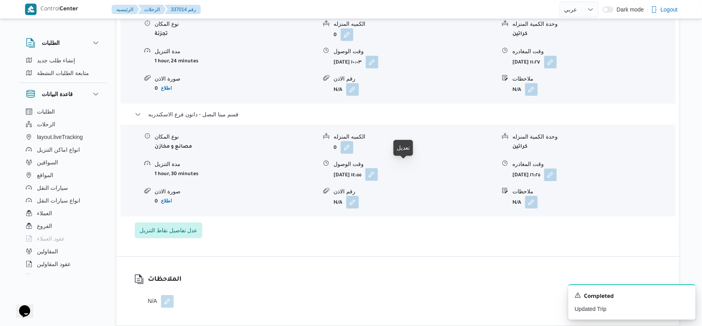
click at [378, 168] on button "button" at bounding box center [371, 174] width 13 height 13
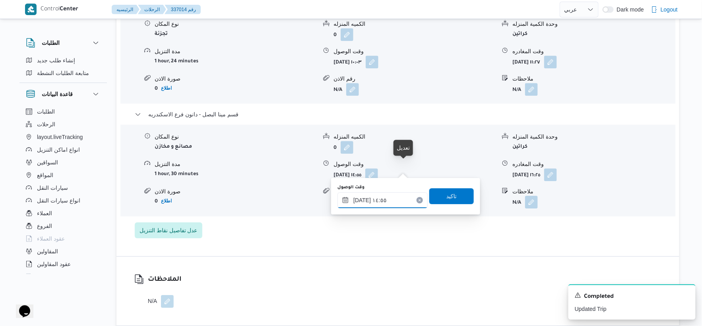
click at [380, 200] on input "١٣/٠٩/٢٠٢٥ ١٤:٥٥" at bounding box center [383, 200] width 90 height 16
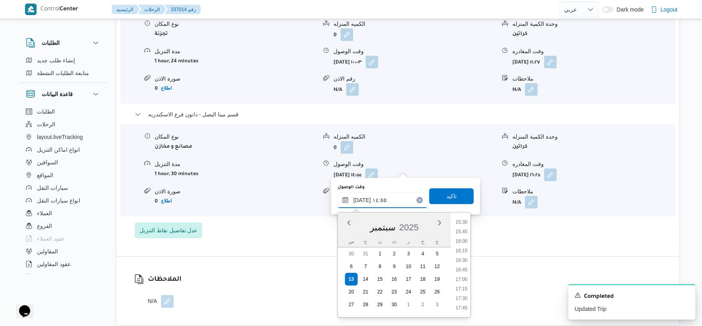
scroll to position [603, 0]
click at [464, 239] on li "16:15" at bounding box center [461, 240] width 18 height 8
type input "١٣/٠٩/٢٠٢٥ ١٦:١٥"
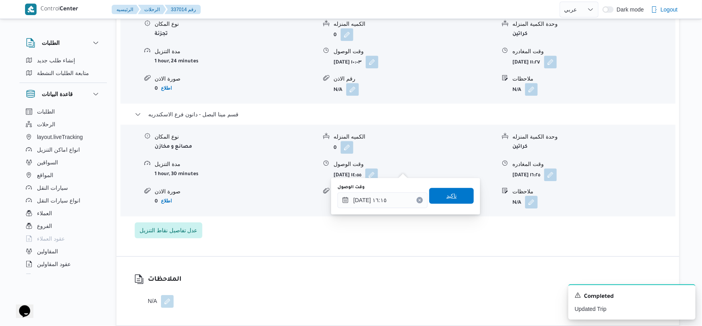
click at [458, 193] on span "تاكيد" at bounding box center [451, 196] width 45 height 16
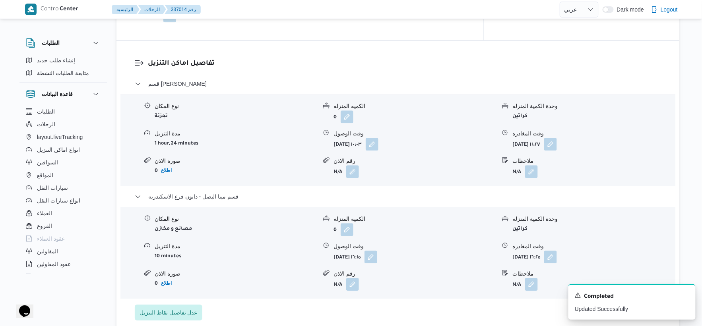
scroll to position [638, 0]
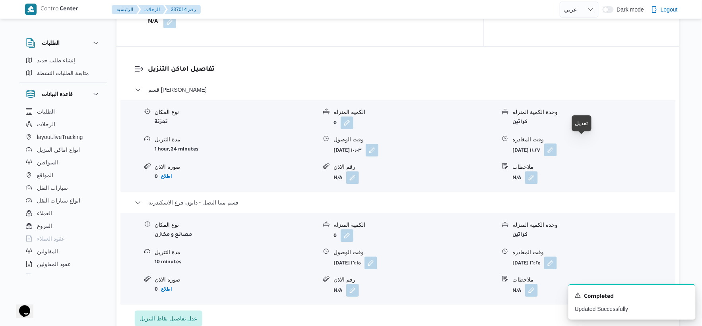
click at [557, 144] on button "button" at bounding box center [550, 150] width 13 height 13
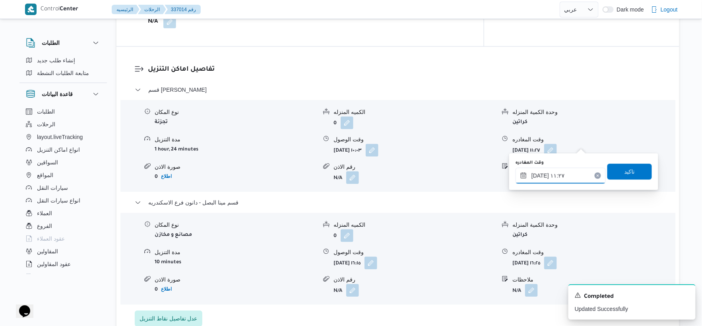
click at [563, 178] on input "١٣/٠٩/٢٠٢٥ ١١:٢٧" at bounding box center [561, 176] width 90 height 16
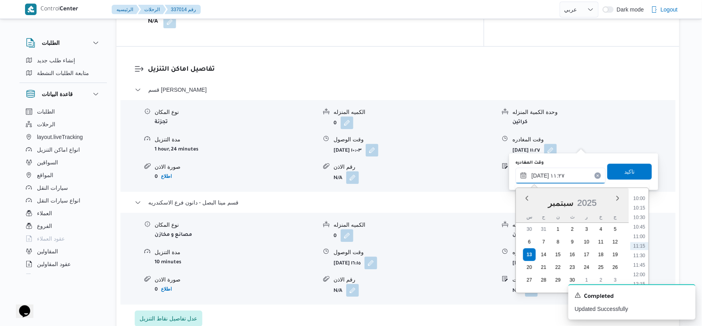
scroll to position [558, 0]
click at [640, 240] on li "15:45" at bounding box center [640, 241] width 18 height 8
type input "١٣/٠٩/٢٠٢٥ ١٥:٤٥"
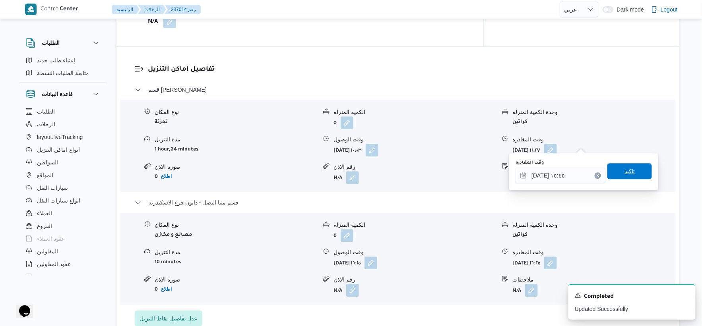
click at [631, 165] on span "تاكيد" at bounding box center [629, 171] width 45 height 16
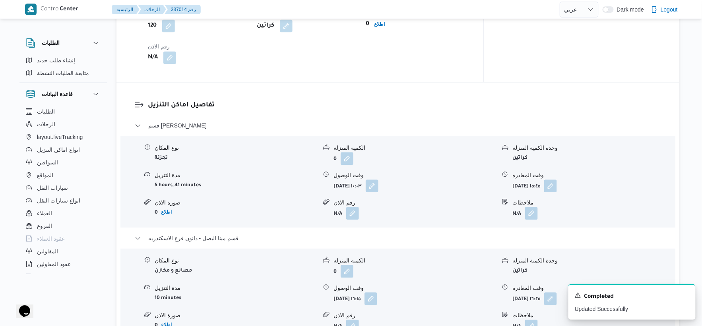
scroll to position [662, 0]
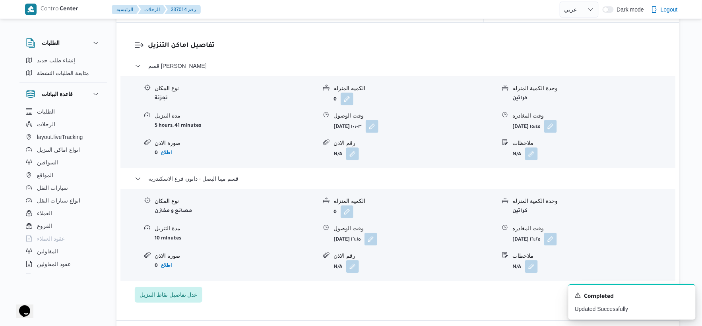
select select "ar"
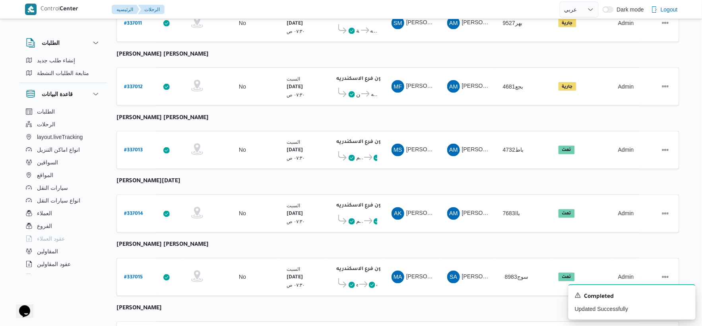
scroll to position [638, 0]
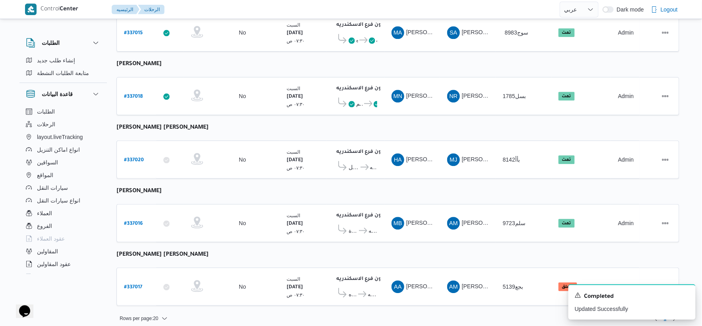
select select "ar"
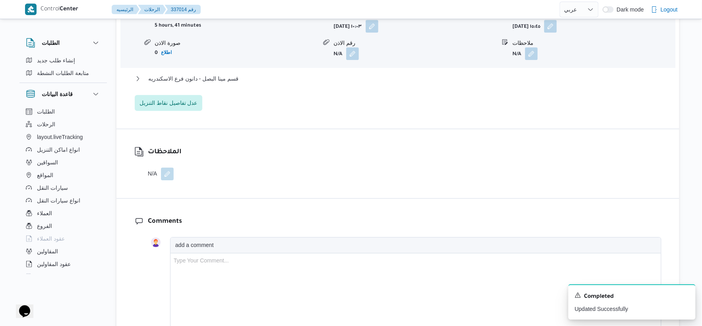
scroll to position [706, 0]
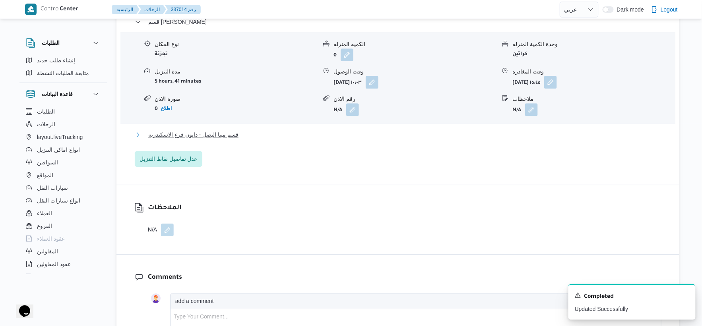
click at [235, 130] on span "قسم مينا البصل - دانون فرع الاسكندريه" at bounding box center [193, 135] width 90 height 10
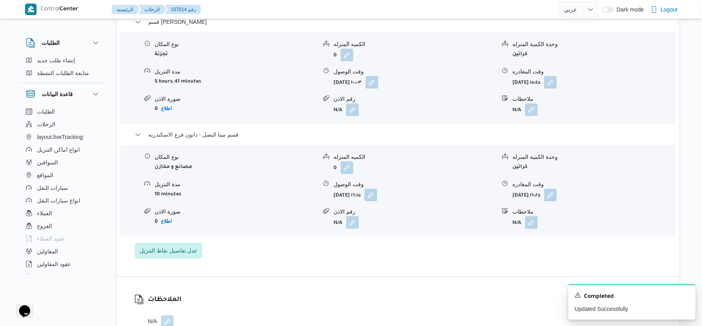
select select "ar"
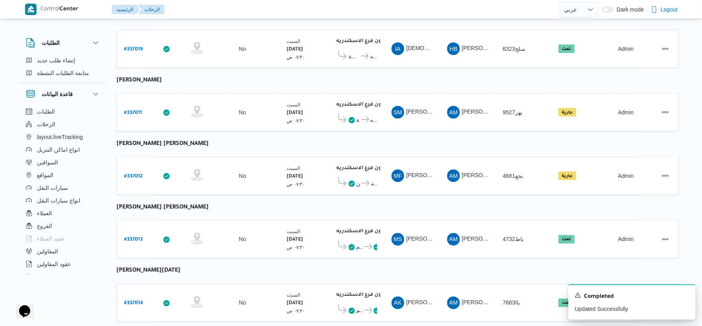
scroll to position [241, 0]
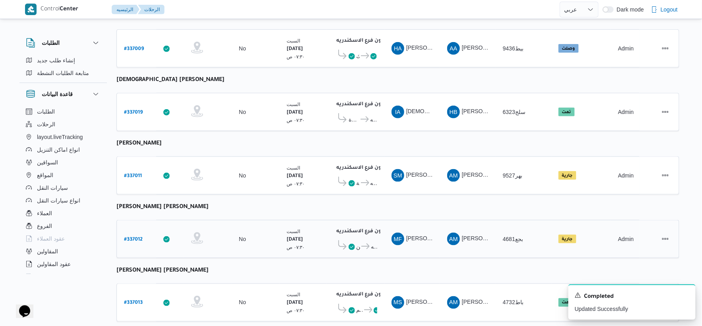
click at [138, 237] on b "# 337012" at bounding box center [133, 240] width 19 height 6
select select "ar"
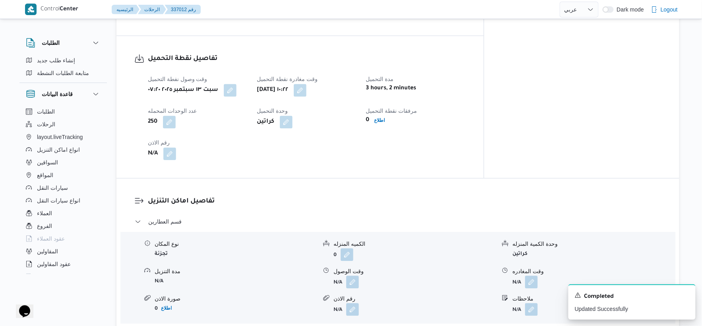
scroll to position [550, 0]
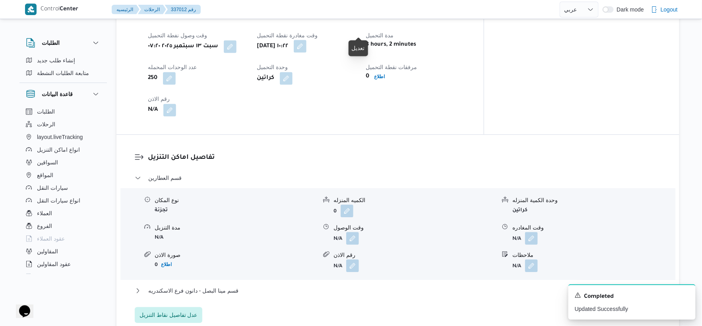
click at [307, 40] on button "button" at bounding box center [300, 46] width 13 height 13
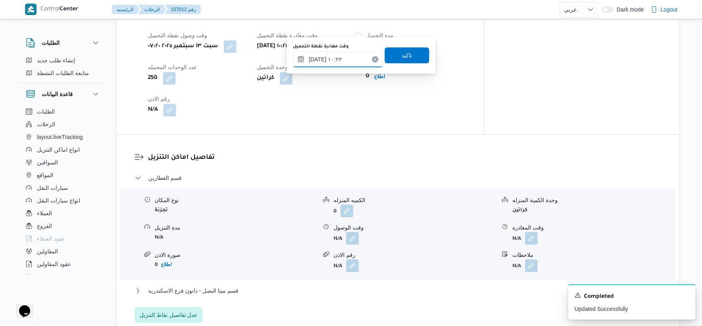
click at [349, 60] on input "١٣/٠٩/٢٠٢٥ ١٠:٢٢" at bounding box center [338, 59] width 90 height 16
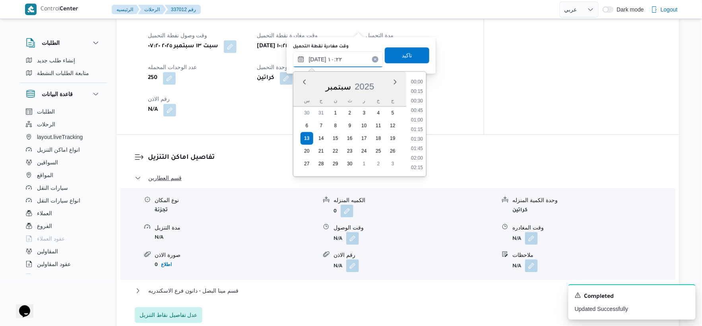
scroll to position [343, 0]
click at [417, 100] on li "09:30" at bounding box center [417, 101] width 18 height 8
type input "١٣/٠٩/٢٠٢٥ ٠٩:٣٠"
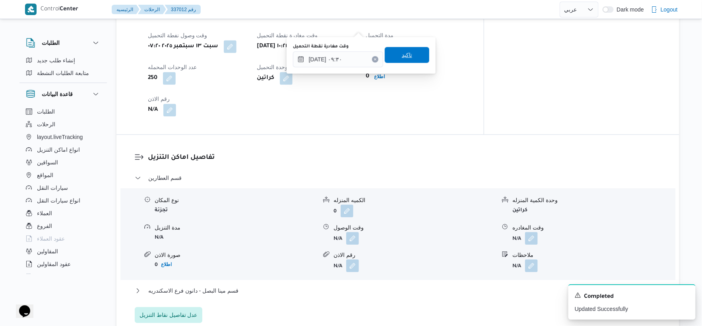
click at [406, 54] on span "تاكيد" at bounding box center [407, 55] width 10 height 10
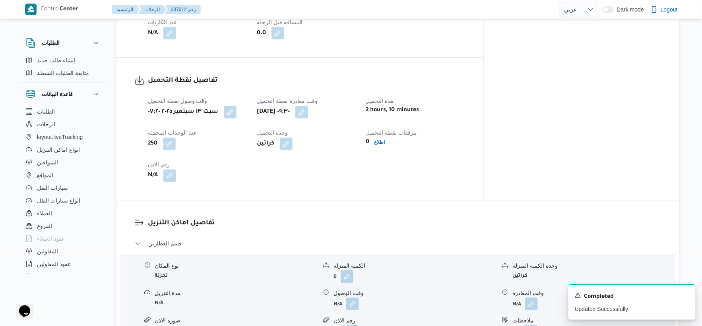
scroll to position [329, 0]
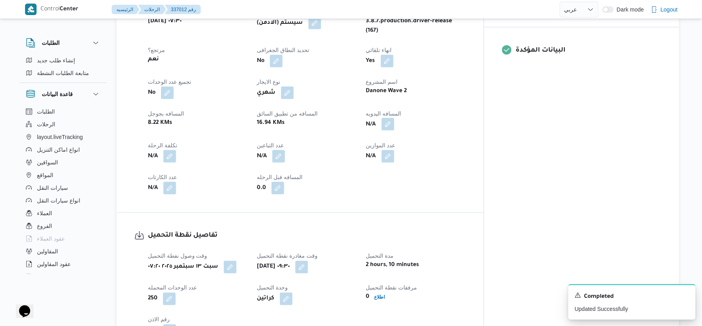
click at [394, 118] on button "button" at bounding box center [388, 124] width 13 height 13
click at [411, 139] on input "المسافه اليدويه" at bounding box center [402, 138] width 79 height 16
type input "27"
click at [462, 136] on span "تاكيد" at bounding box center [466, 133] width 10 height 10
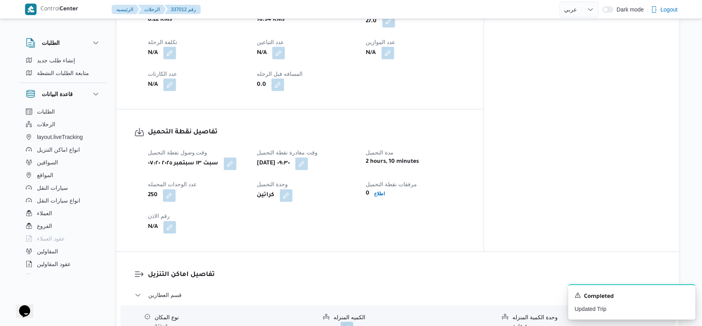
scroll to position [594, 0]
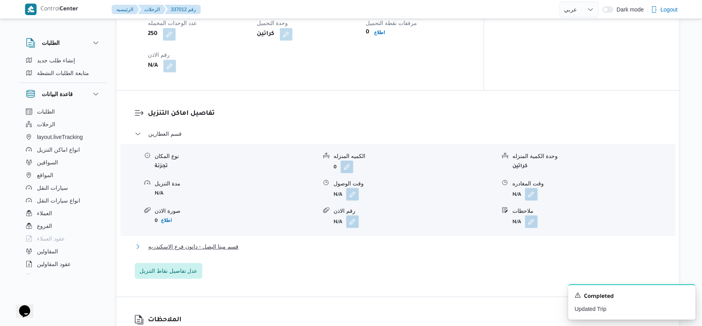
click at [216, 242] on span "قسم مينا البصل - دانون فرع الاسكندريه" at bounding box center [193, 247] width 90 height 10
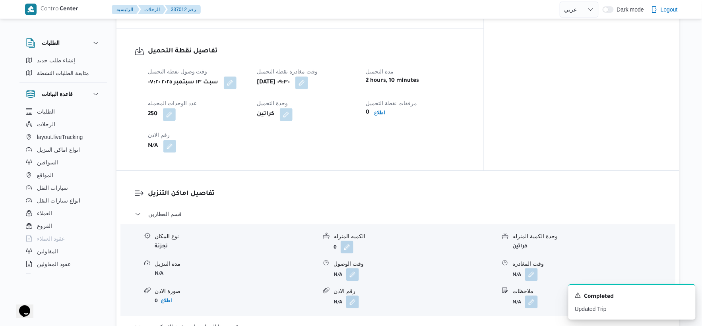
scroll to position [506, 0]
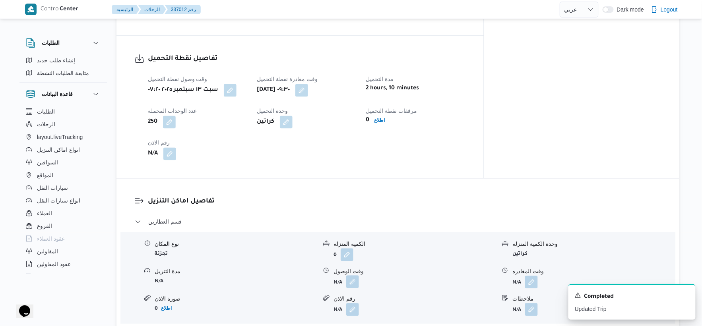
click at [356, 276] on button "button" at bounding box center [352, 282] width 13 height 13
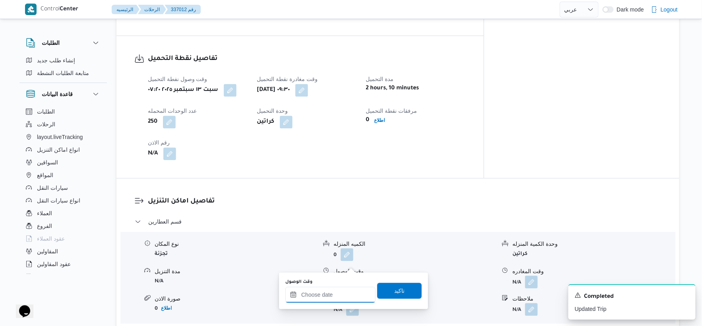
drag, startPoint x: 352, startPoint y: 268, endPoint x: 359, endPoint y: 289, distance: 22.4
click at [344, 293] on input "وقت الوصول" at bounding box center [330, 295] width 90 height 16
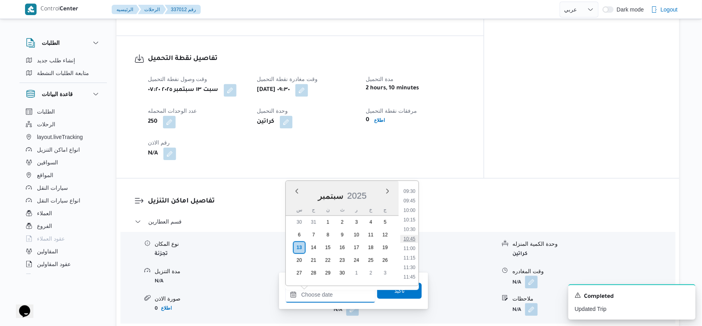
scroll to position [362, 0]
click at [414, 209] on li "10:00" at bounding box center [409, 211] width 18 height 8
type input "[DATE] ١٠:٠٠"
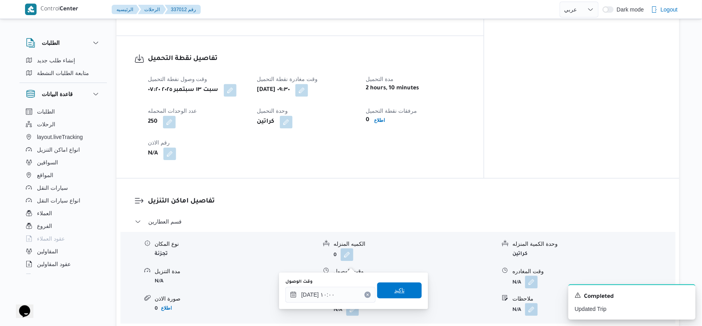
click at [406, 292] on span "تاكيد" at bounding box center [399, 291] width 45 height 16
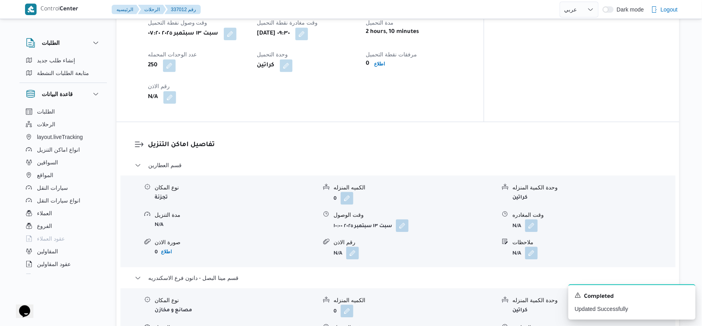
scroll to position [683, 0]
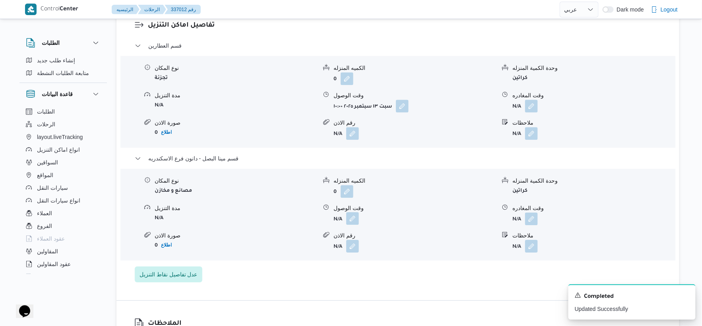
click at [352, 212] on button "button" at bounding box center [352, 218] width 13 height 13
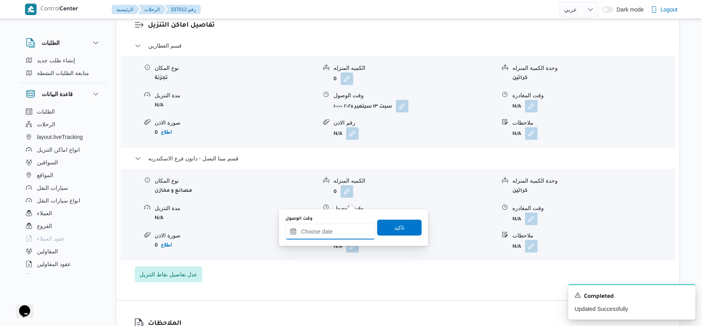
click at [340, 229] on input "وقت الوصول" at bounding box center [330, 232] width 90 height 16
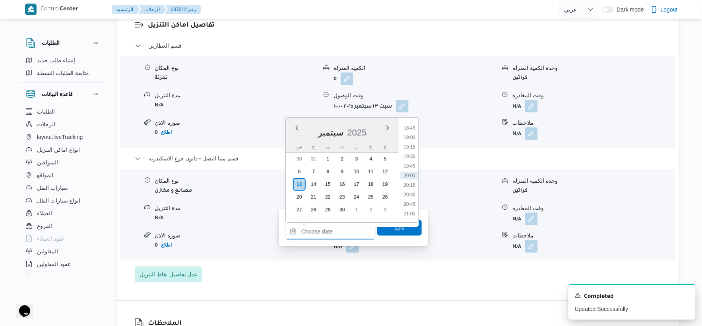
scroll to position [627, 0]
click at [410, 140] on li "16:45" at bounding box center [409, 140] width 18 height 8
type input "١٣/٠٩/٢٠٢٥ ١٦:٤٥"
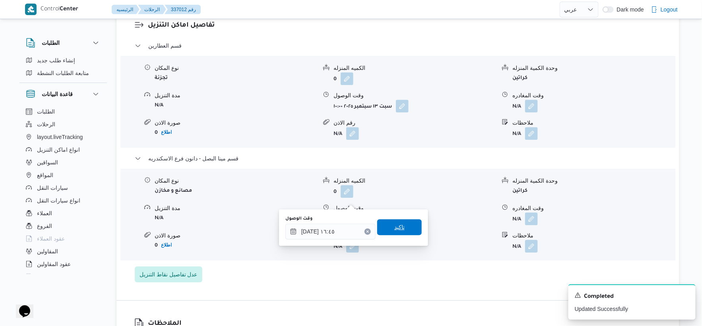
click at [406, 224] on span "تاكيد" at bounding box center [399, 227] width 45 height 16
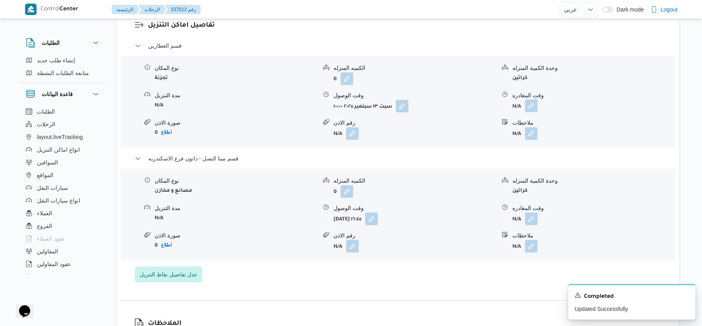
click at [536, 99] on button "button" at bounding box center [531, 105] width 13 height 13
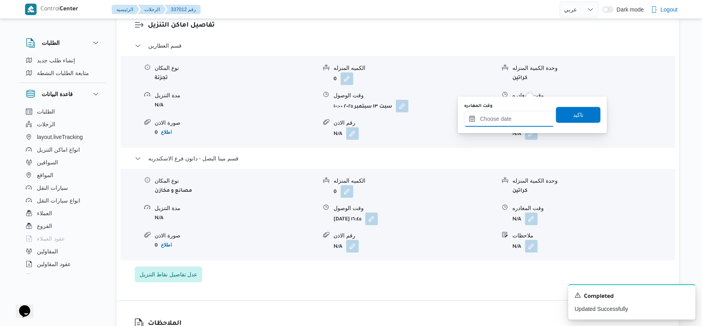
click at [518, 117] on input "وقت المغادره" at bounding box center [509, 119] width 90 height 16
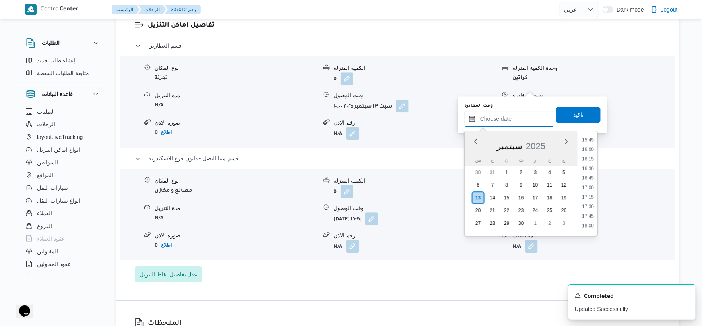
scroll to position [583, 0]
click at [591, 178] on li "16:15" at bounding box center [588, 179] width 18 height 8
type input "١٣/٠٩/٢٠٢٥ ١٦:١٥"
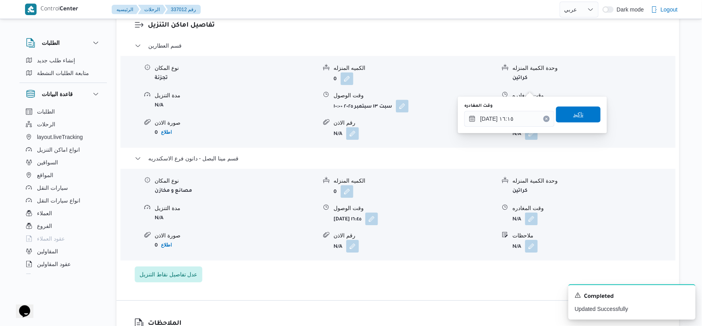
click at [578, 113] on span "تاكيد" at bounding box center [578, 115] width 10 height 10
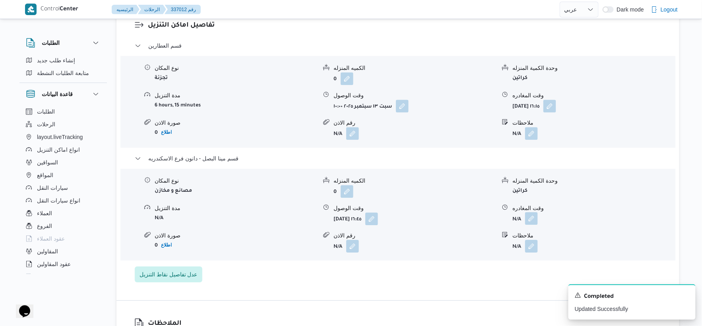
click at [535, 212] on button "button" at bounding box center [531, 218] width 13 height 13
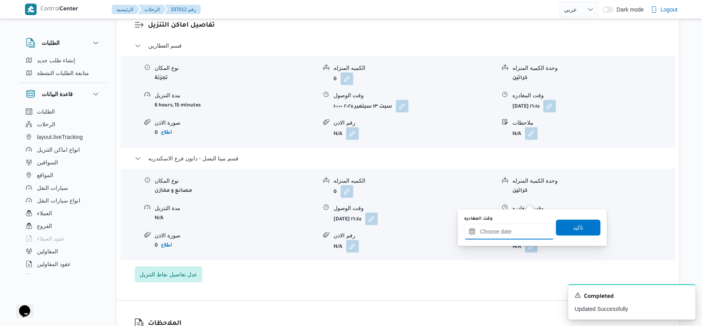
click at [514, 232] on input "وقت المغادره" at bounding box center [509, 232] width 90 height 16
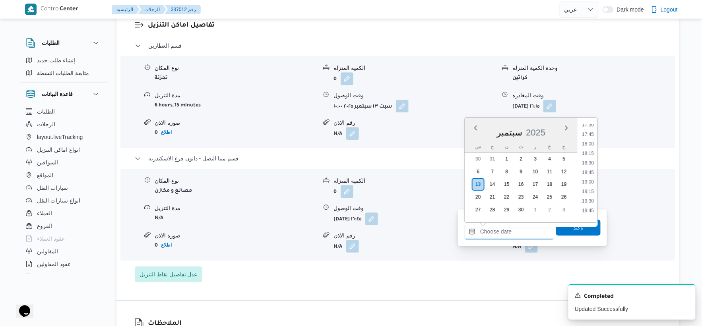
scroll to position [627, 0]
click at [590, 156] on li "17:15" at bounding box center [588, 159] width 18 height 8
type input "١٣/٠٩/٢٠٢٥ ١٧:١٥"
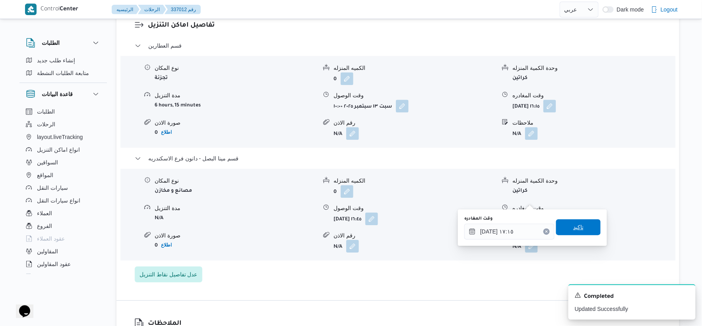
click at [583, 225] on span "تاكيد" at bounding box center [578, 227] width 45 height 16
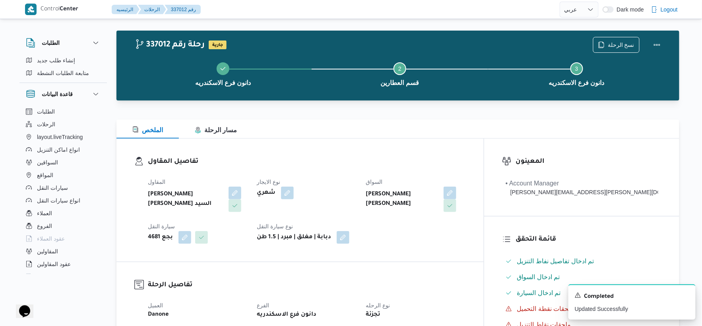
scroll to position [0, 0]
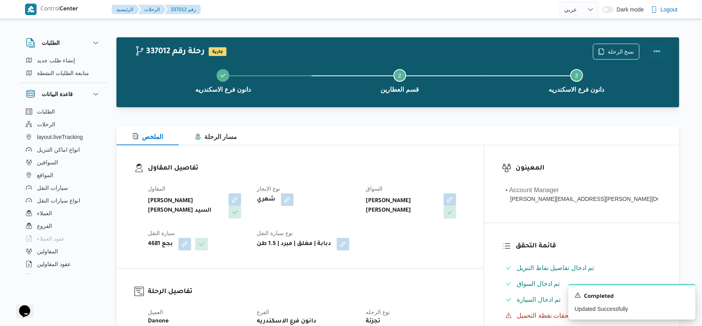
click at [657, 50] on button "Actions" at bounding box center [657, 51] width 16 height 16
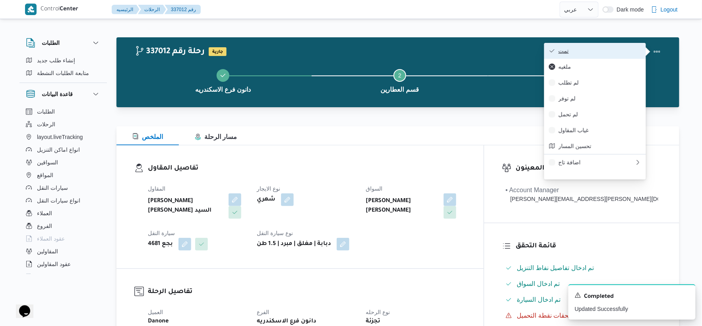
click at [613, 51] on span "تمت" at bounding box center [600, 51] width 83 height 6
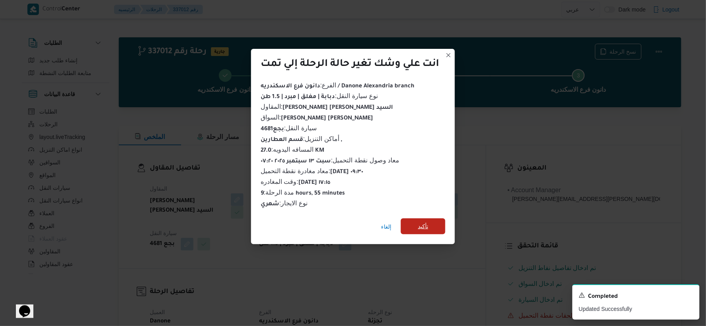
click at [427, 222] on span "تأكيد" at bounding box center [423, 227] width 10 height 10
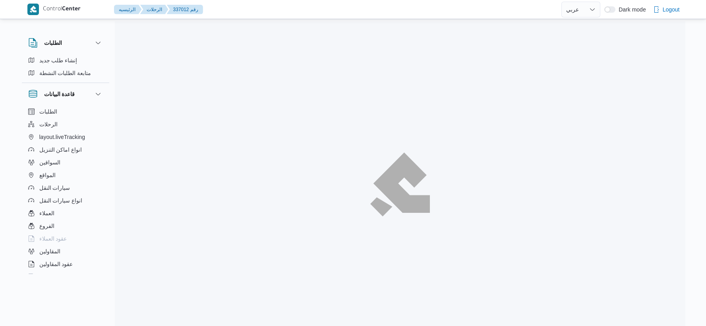
select select "ar"
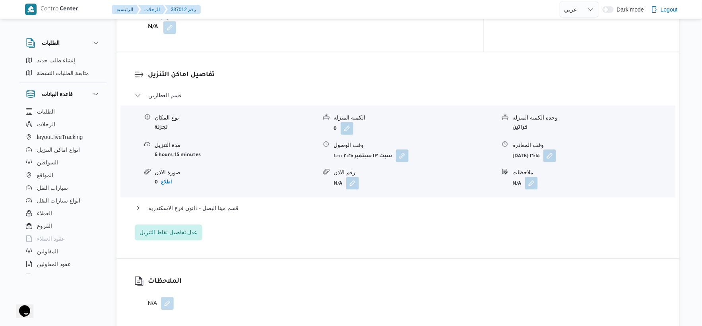
scroll to position [706, 0]
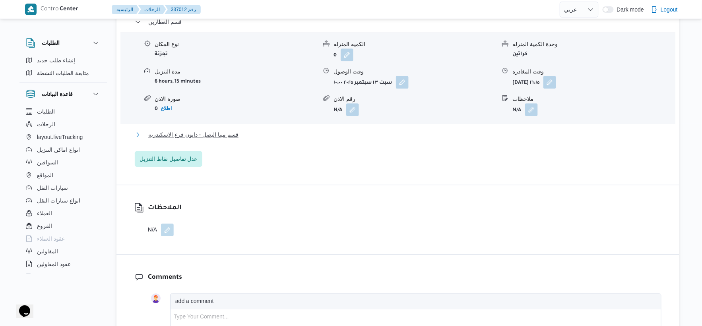
click at [231, 130] on span "قسم مينا البصل - دانون فرع الاسكندريه" at bounding box center [193, 135] width 90 height 10
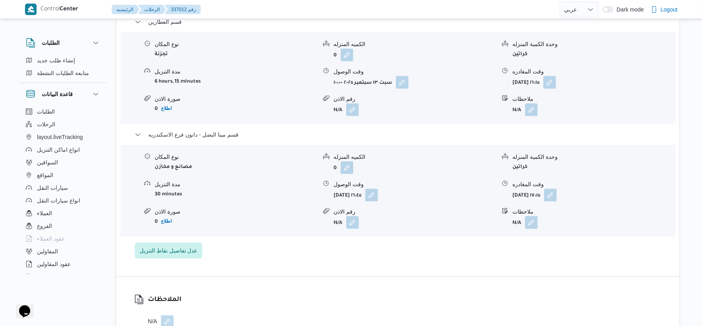
select select "ar"
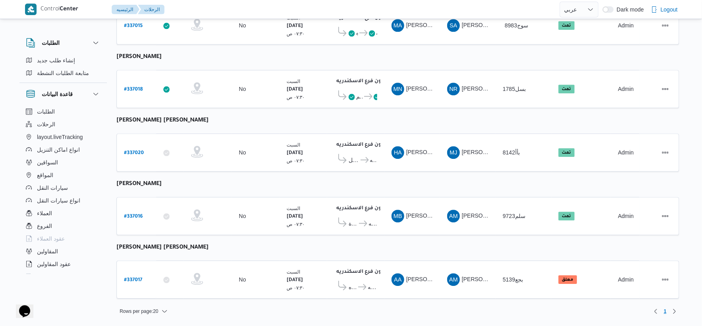
scroll to position [241, 0]
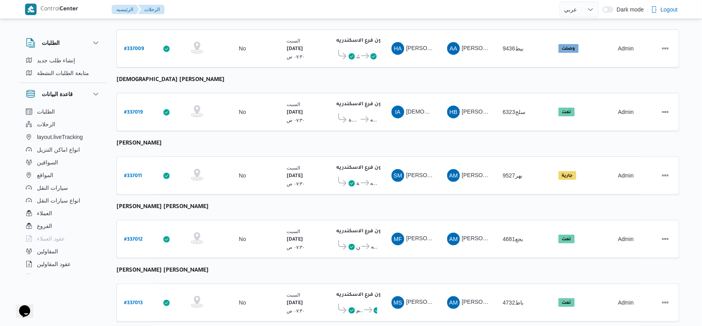
select select "ar"
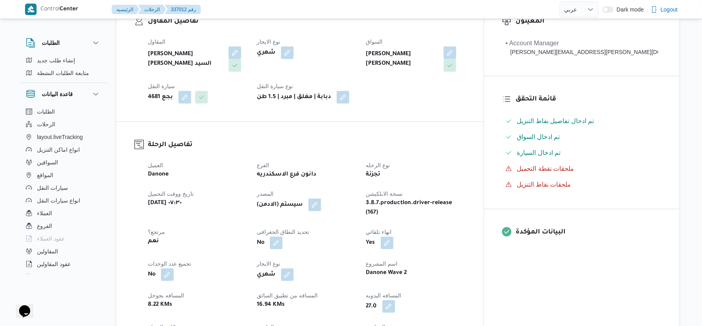
scroll to position [309, 0]
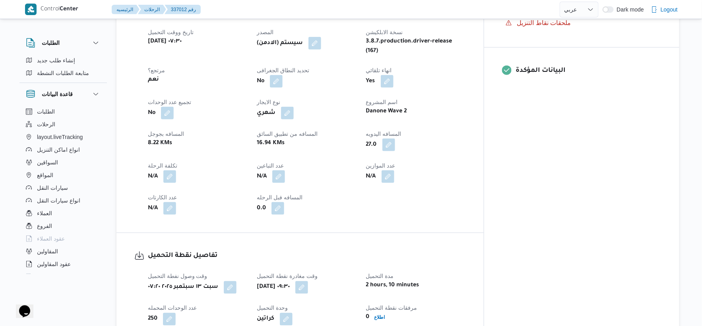
select select "ar"
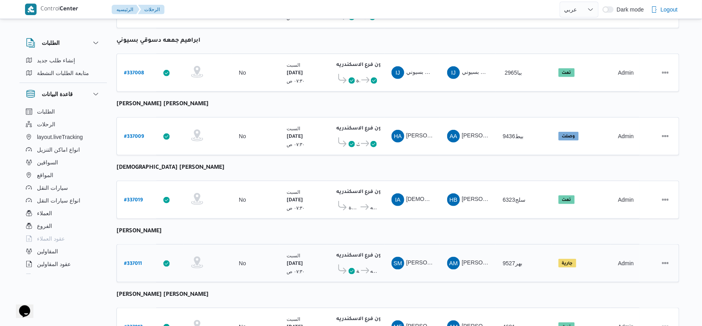
scroll to position [153, 0]
click at [136, 135] on b "# 337009" at bounding box center [134, 138] width 20 height 6
select select "ar"
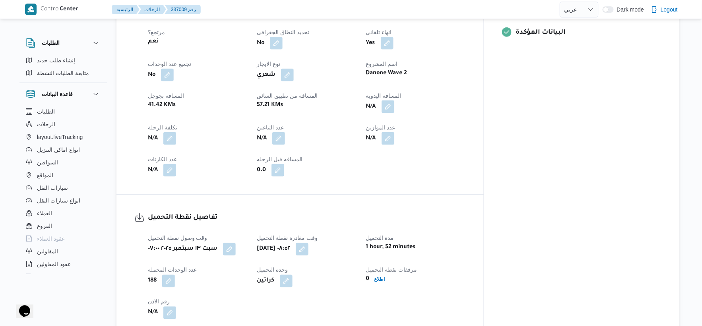
scroll to position [309, 0]
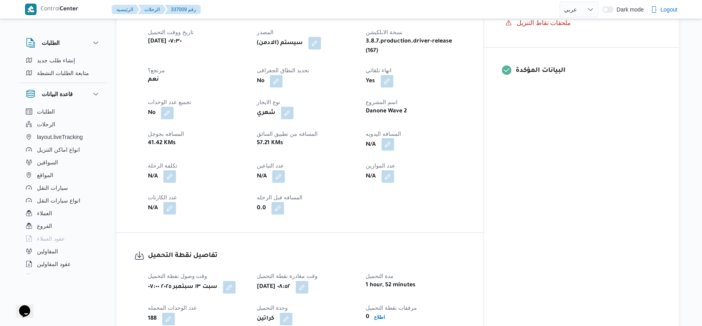
click at [394, 138] on button "button" at bounding box center [388, 144] width 13 height 13
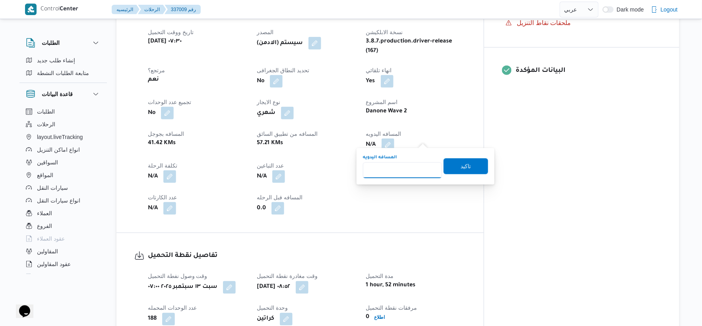
click at [399, 169] on input "المسافه اليدويه" at bounding box center [402, 171] width 79 height 16
type input "17"
click at [466, 161] on span "تاكيد" at bounding box center [466, 166] width 45 height 16
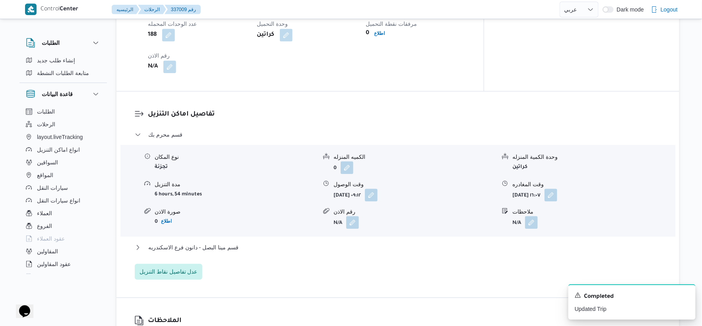
scroll to position [618, 0]
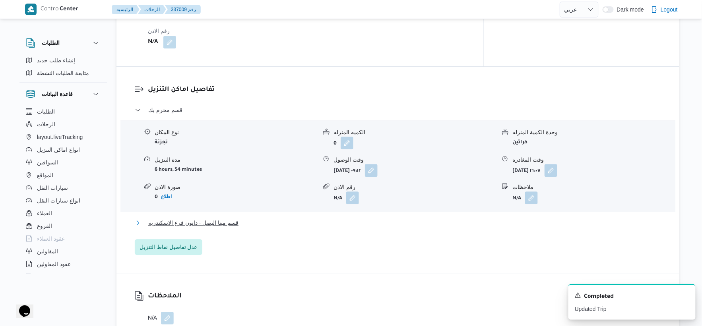
click at [259, 218] on button "قسم مينا البصل - دانون فرع الاسكندريه" at bounding box center [398, 223] width 527 height 10
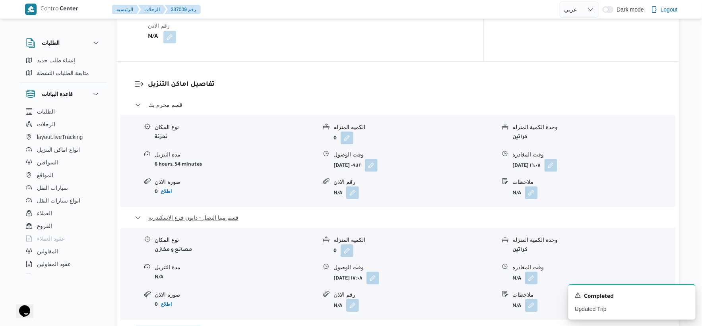
scroll to position [706, 0]
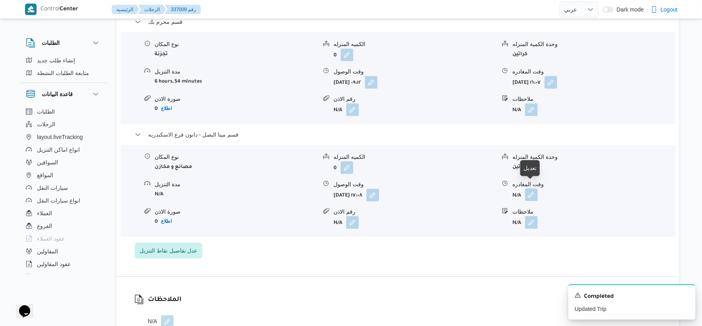
click at [535, 188] on button "button" at bounding box center [531, 194] width 13 height 13
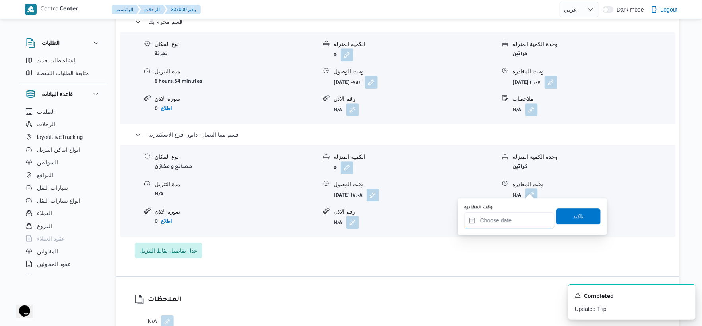
click at [518, 215] on div at bounding box center [509, 221] width 90 height 16
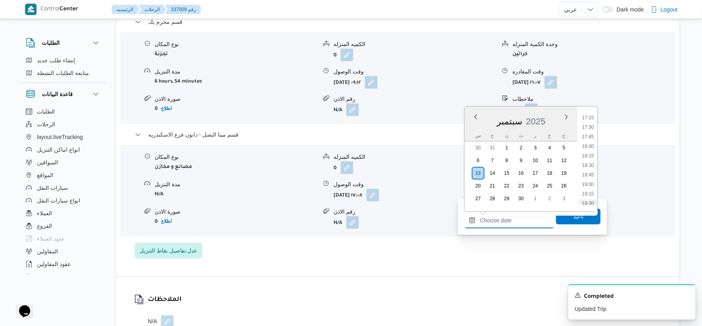
scroll to position [637, 0]
click at [593, 130] on li "17:00" at bounding box center [588, 129] width 18 height 8
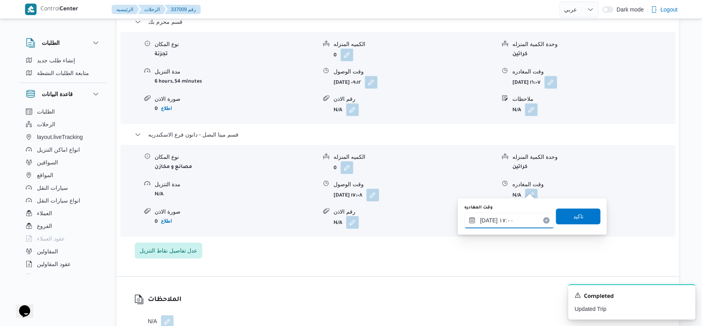
click at [489, 219] on input "[DATE] ١٧:٠٠" at bounding box center [509, 221] width 90 height 16
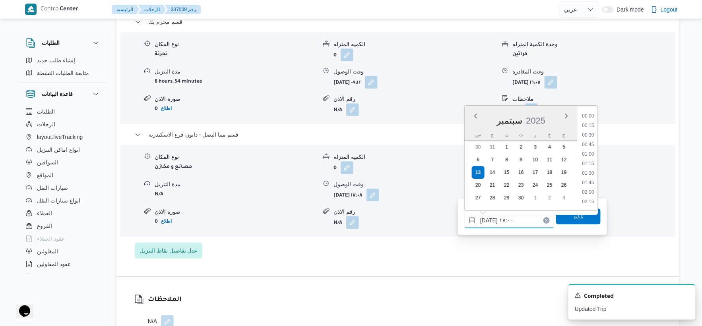
click at [489, 219] on input "[DATE] ١٧:٠٠" at bounding box center [509, 221] width 90 height 16
type input "[DATE] ١٧:٢٠"
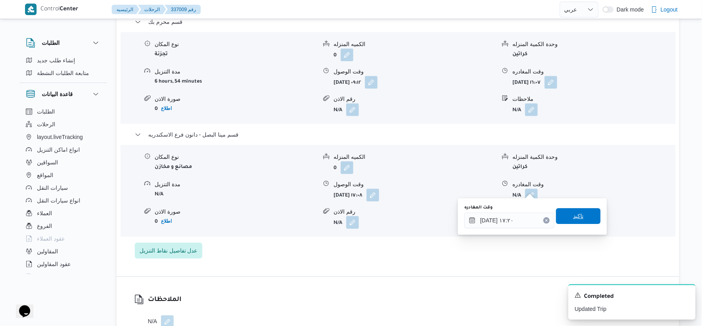
click at [573, 220] on span "تاكيد" at bounding box center [578, 216] width 10 height 10
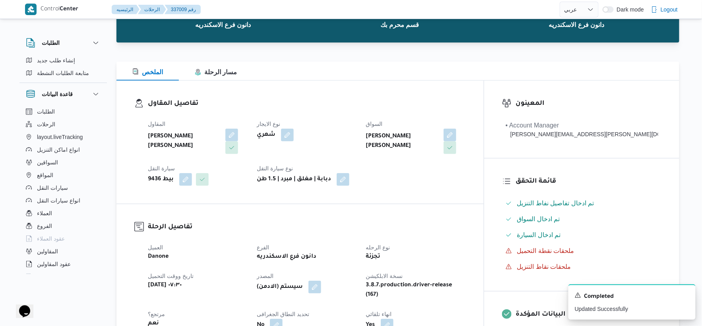
scroll to position [0, 0]
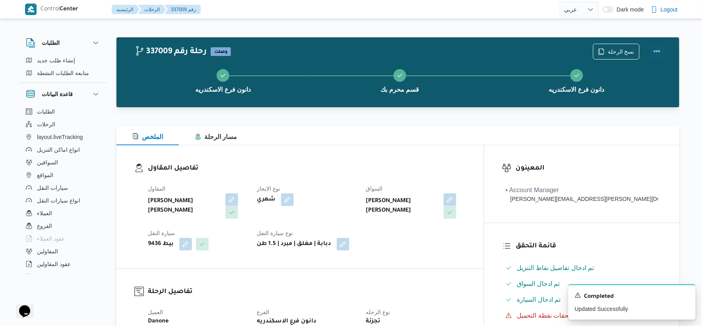
click at [658, 49] on button "Actions" at bounding box center [657, 51] width 16 height 16
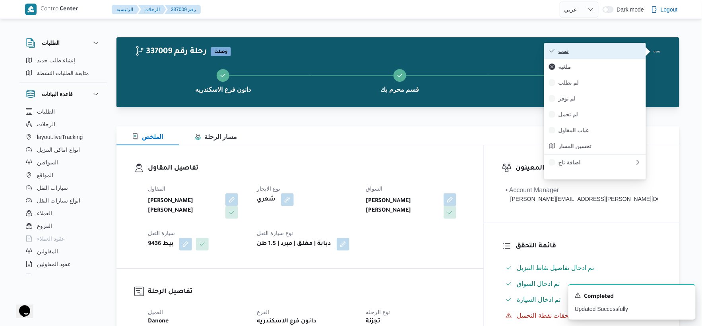
click at [615, 49] on span "تمت" at bounding box center [600, 51] width 83 height 6
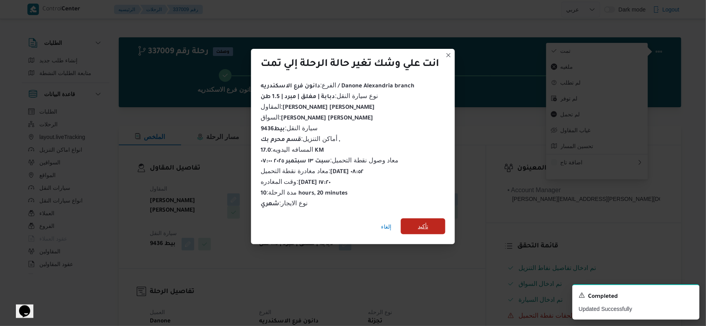
click at [423, 222] on span "تأكيد" at bounding box center [423, 227] width 10 height 10
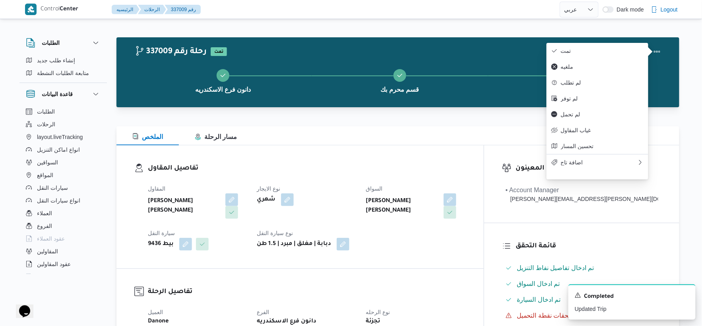
click at [243, 247] on div "بيط 9436" at bounding box center [197, 244] width 101 height 14
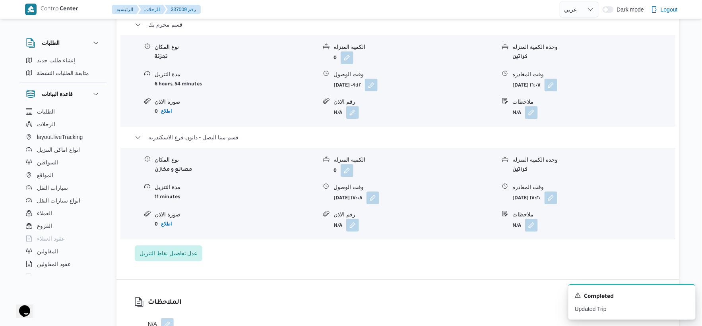
scroll to position [706, 0]
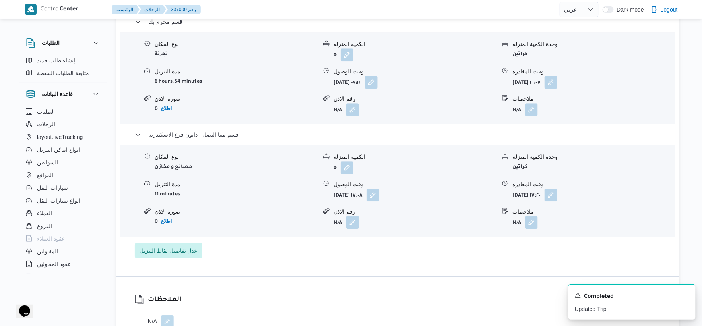
select select "ar"
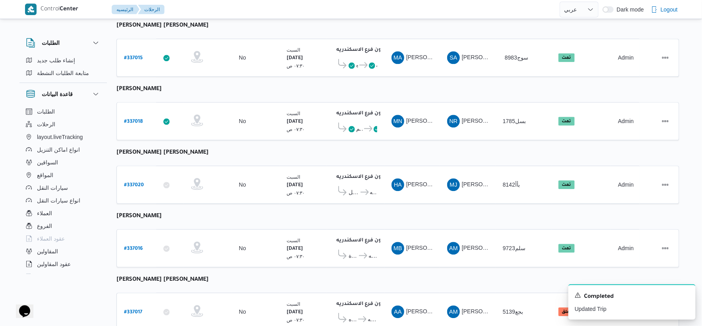
scroll to position [638, 0]
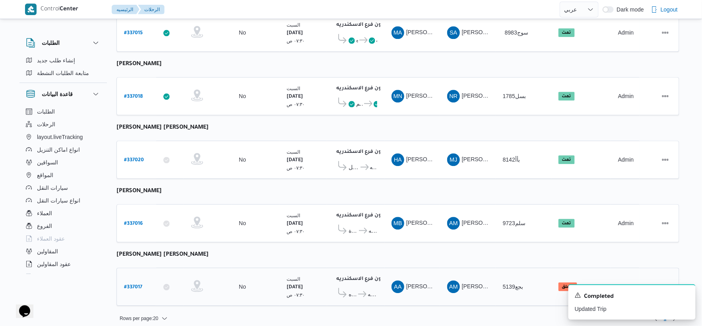
click at [134, 285] on b "# 337017" at bounding box center [133, 288] width 18 height 6
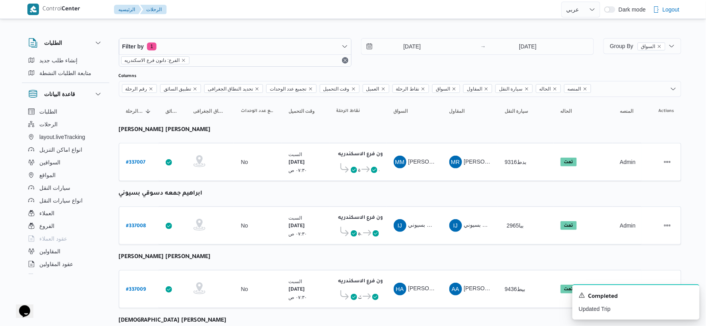
select select "ar"
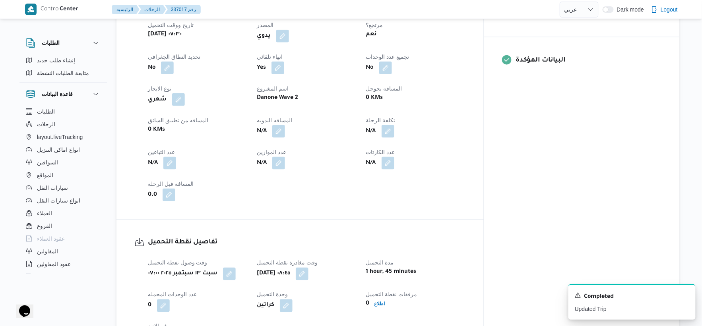
scroll to position [309, 0]
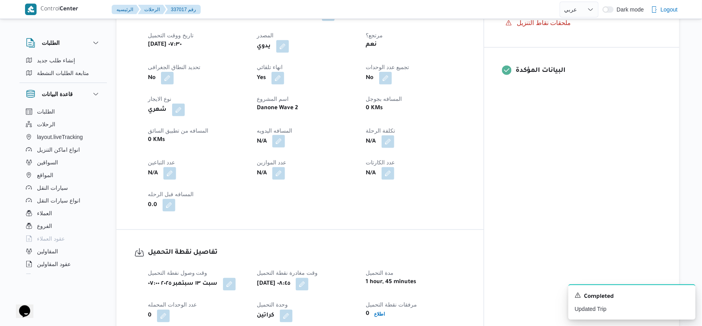
click at [285, 138] on button "button" at bounding box center [278, 141] width 13 height 13
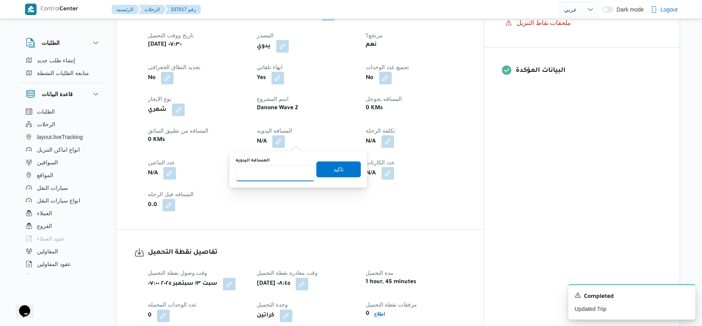
click at [273, 177] on input "المسافه اليدويه" at bounding box center [275, 174] width 79 height 16
type input "71"
click at [352, 169] on span "تاكيد" at bounding box center [338, 169] width 45 height 16
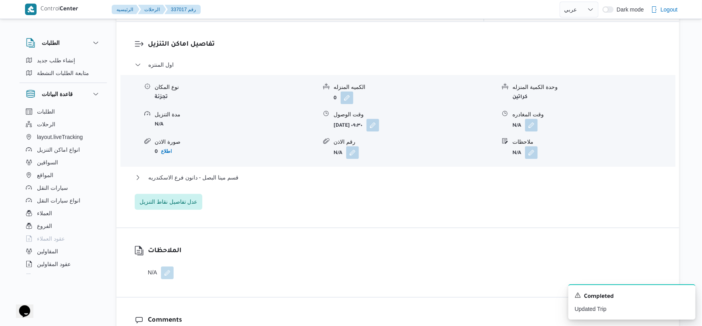
scroll to position [662, 0]
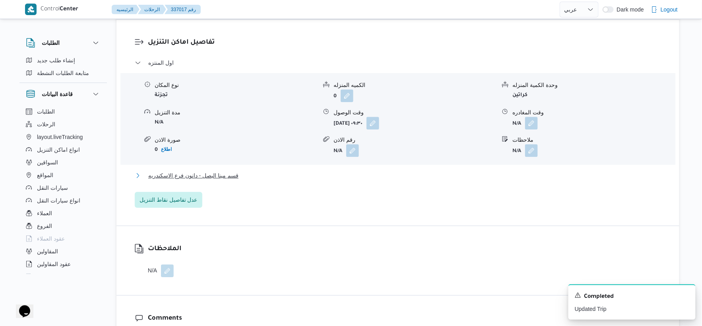
click at [248, 176] on button "قسم مينا البصل - دانون فرع الاسكندريه" at bounding box center [398, 176] width 527 height 10
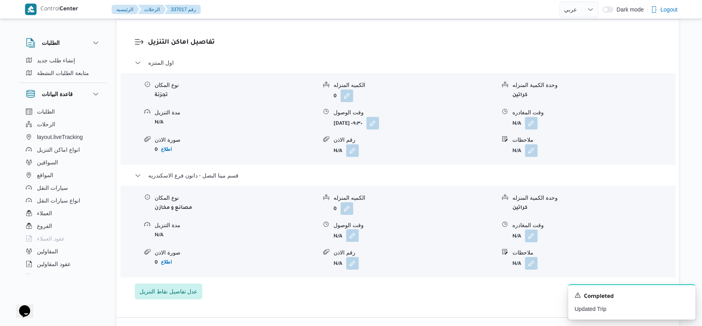
click at [351, 234] on button "button" at bounding box center [352, 235] width 13 height 13
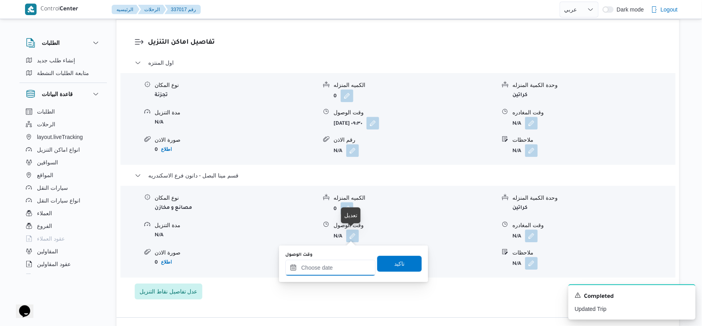
drag, startPoint x: 345, startPoint y: 265, endPoint x: 353, endPoint y: 262, distance: 8.8
click at [345, 265] on input "وقت الوصول" at bounding box center [330, 268] width 90 height 16
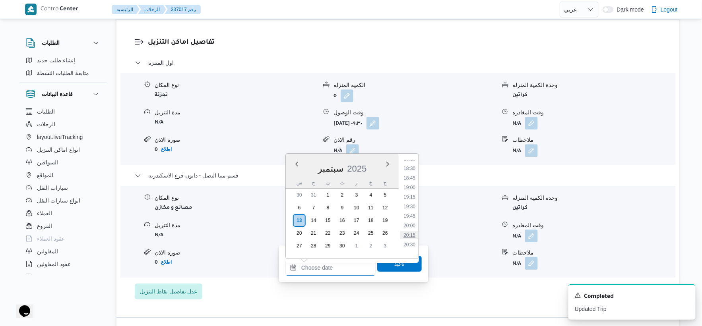
scroll to position [681, 0]
click at [412, 188] on li "18:30" at bounding box center [409, 189] width 18 height 8
type input "١٣/٠٩/٢٠٢٥ ١٨:٣٠"
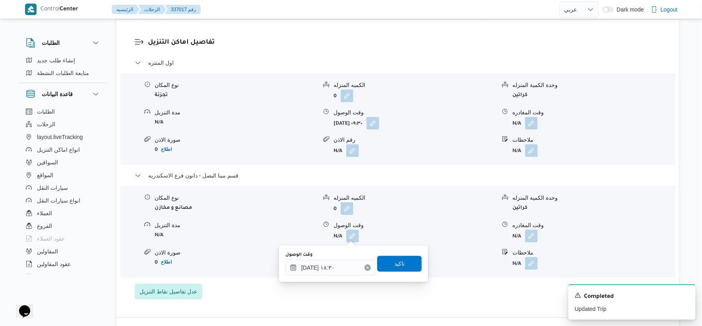
click at [407, 254] on div "وقت الوصول ١٣/٠٩/٢٠٢٥ ١٨:٣٠ تاكيد" at bounding box center [354, 263] width 138 height 25
click at [408, 256] on div "تاكيد" at bounding box center [399, 264] width 45 height 16
click at [407, 256] on span "تاكيد" at bounding box center [399, 264] width 45 height 16
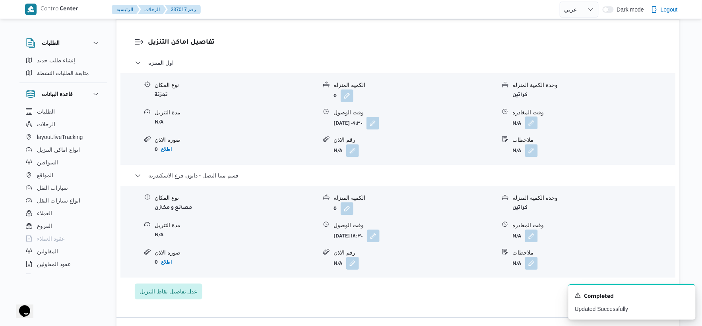
click at [531, 122] on button "button" at bounding box center [531, 122] width 13 height 13
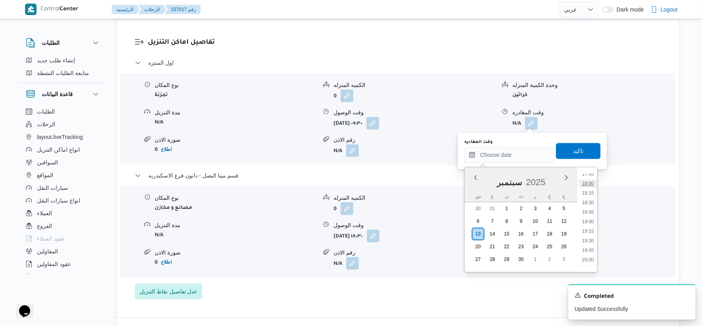
click at [588, 182] on li "18:00" at bounding box center [588, 184] width 18 height 8
type input "١٣/٠٩/٢٠٢٥ ١٨:٠٠"
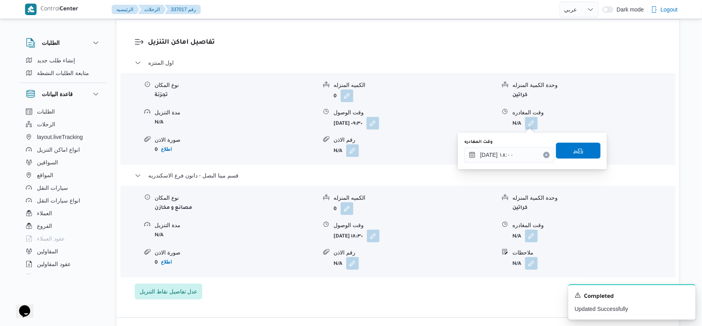
click at [579, 146] on span "تاكيد" at bounding box center [578, 151] width 45 height 16
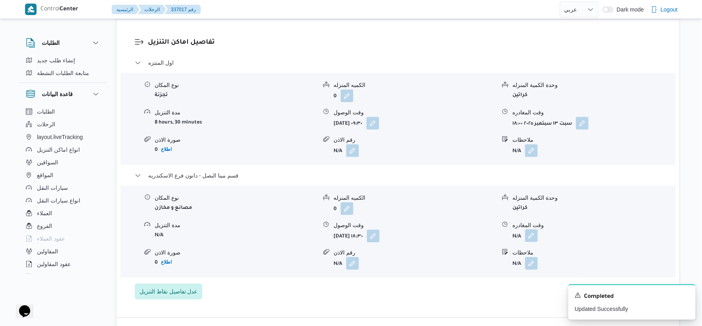
click at [533, 239] on button "button" at bounding box center [531, 235] width 13 height 13
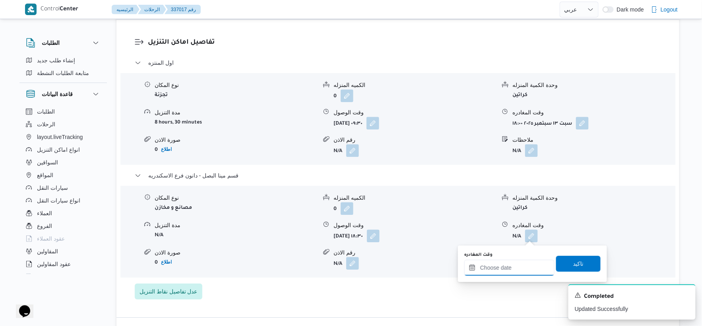
click at [522, 268] on input "وقت المغادره" at bounding box center [509, 268] width 90 height 16
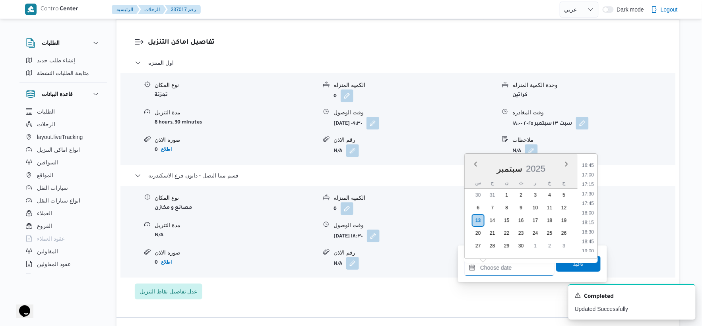
scroll to position [637, 0]
click at [588, 232] on li "18:30" at bounding box center [588, 233] width 18 height 8
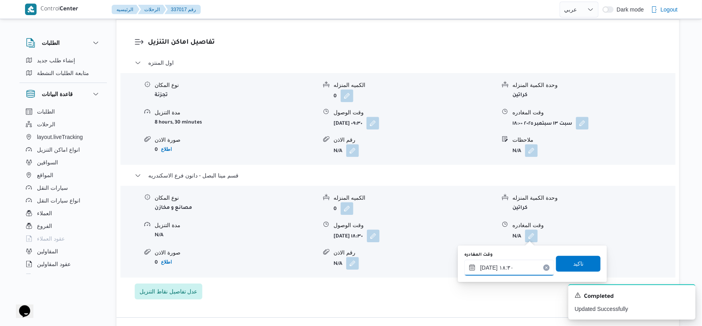
click at [487, 268] on input "١٣/٠٩/٢٠٢٥ ١٨:٣٠" at bounding box center [509, 268] width 90 height 16
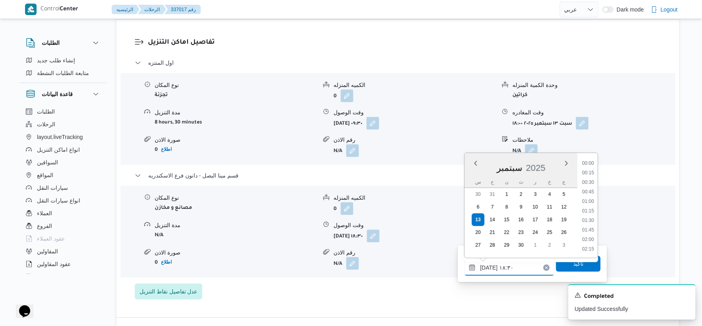
click at [487, 268] on input "١٣/٠٩/٢٠٢٥ ١٨:٣٠" at bounding box center [509, 268] width 90 height 16
type input "١٣/٠٩/٢٠٢٥ ١٨:٥٠"
click at [573, 264] on span "تاكيد" at bounding box center [578, 264] width 10 height 10
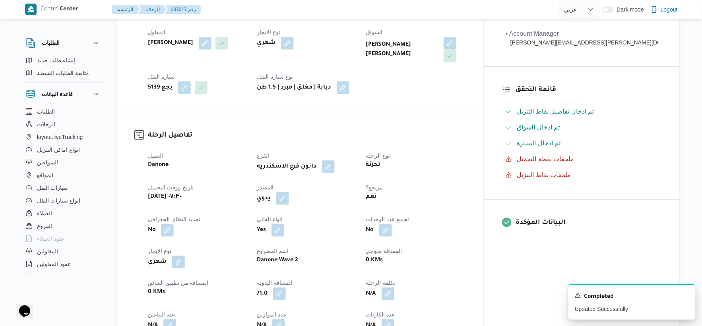
scroll to position [0, 0]
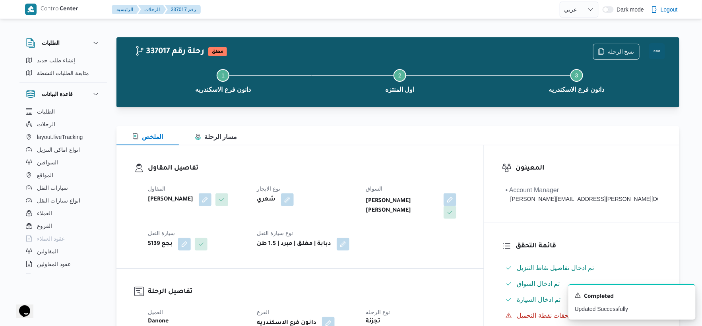
click at [660, 50] on button "Actions" at bounding box center [657, 51] width 16 height 16
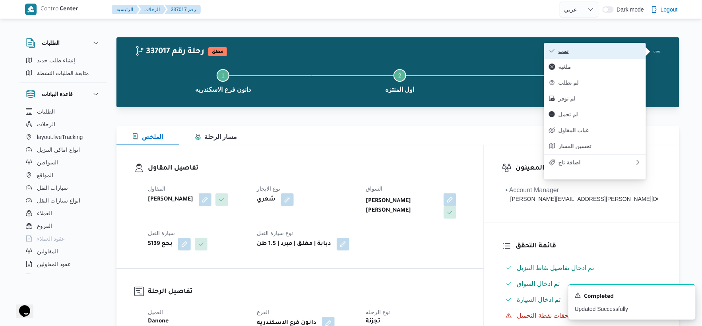
click at [579, 49] on span "تمت" at bounding box center [600, 51] width 83 height 6
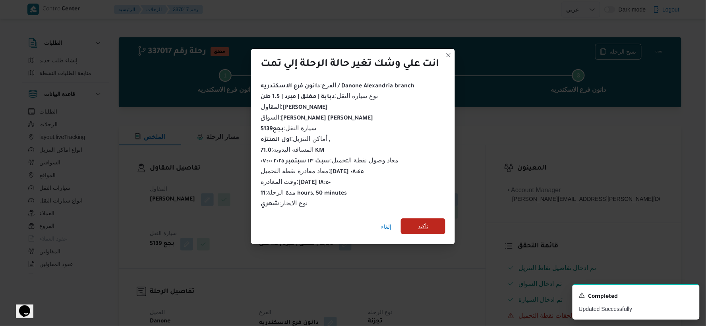
click at [423, 225] on span "تأكيد" at bounding box center [423, 227] width 10 height 10
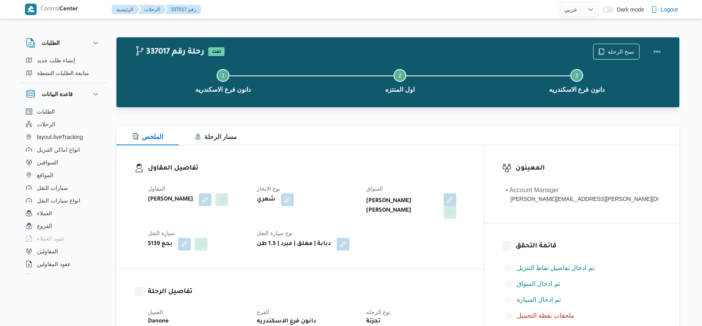
select select "ar"
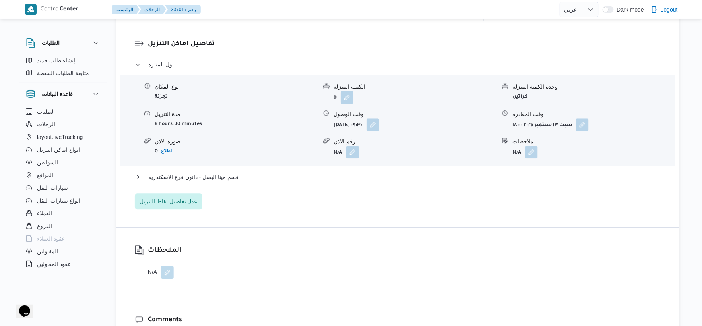
scroll to position [662, 0]
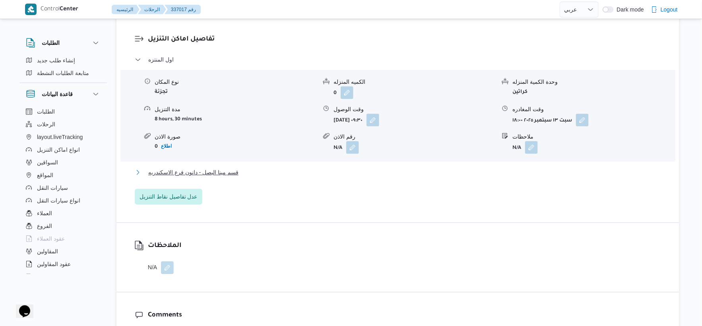
click at [243, 174] on button "قسم مينا البصل - دانون فرع الاسكندريه" at bounding box center [398, 173] width 527 height 10
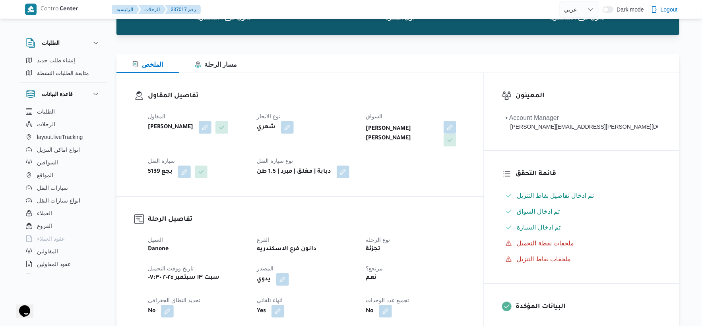
scroll to position [265, 0]
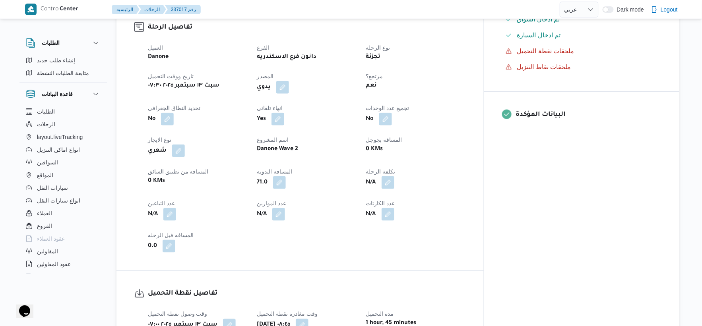
select select "ar"
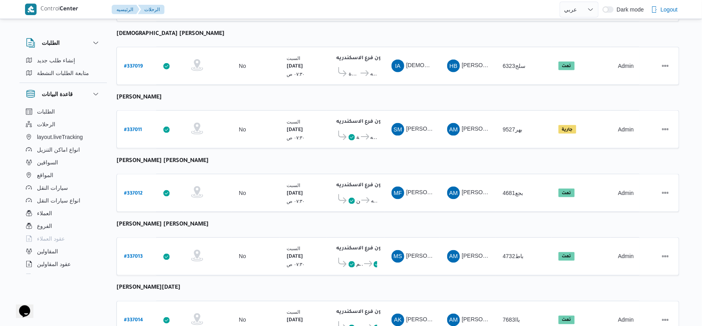
scroll to position [285, 0]
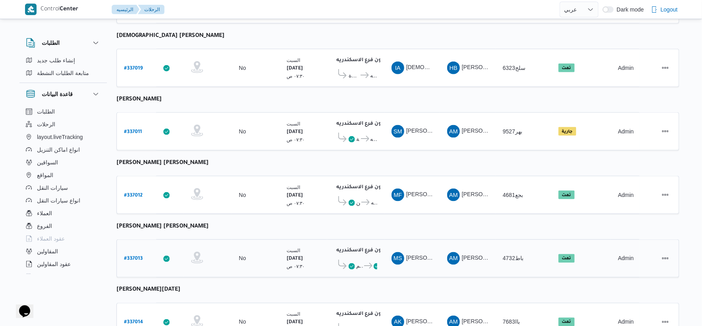
click at [136, 257] on b "# 337013" at bounding box center [133, 260] width 19 height 6
select select "ar"
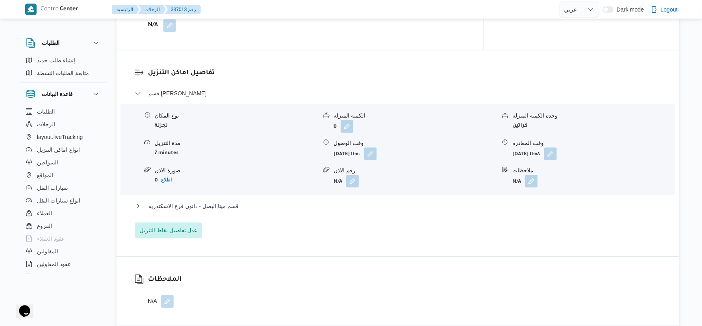
scroll to position [638, 0]
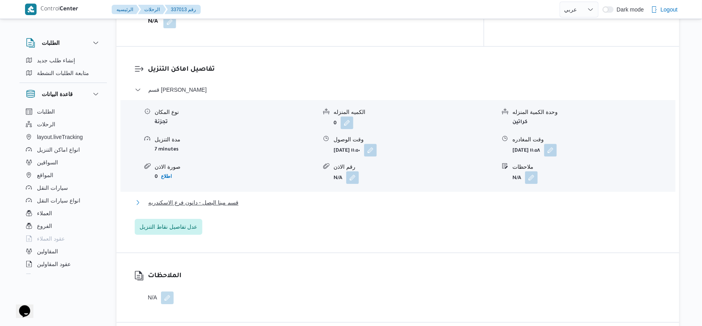
click at [236, 198] on span "قسم مينا البصل - دانون فرع الاسكندريه" at bounding box center [193, 203] width 90 height 10
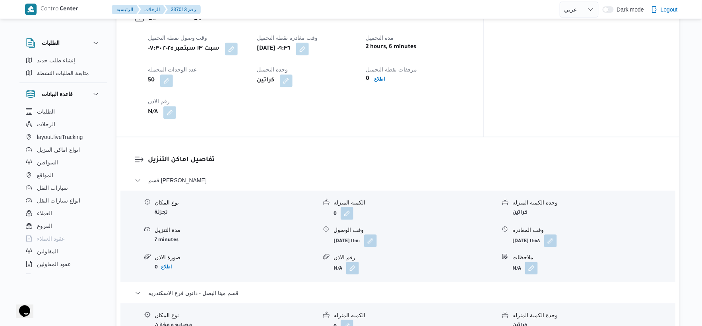
scroll to position [550, 0]
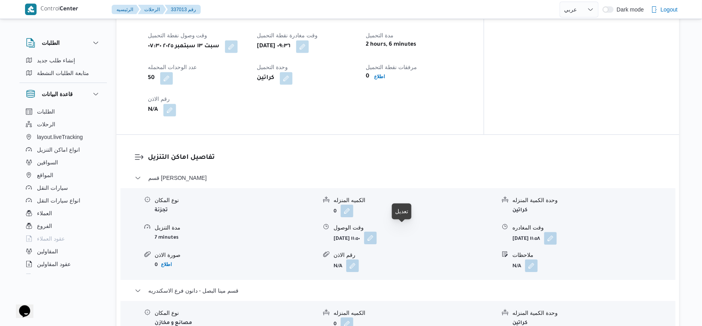
click at [377, 235] on button "button" at bounding box center [370, 238] width 13 height 13
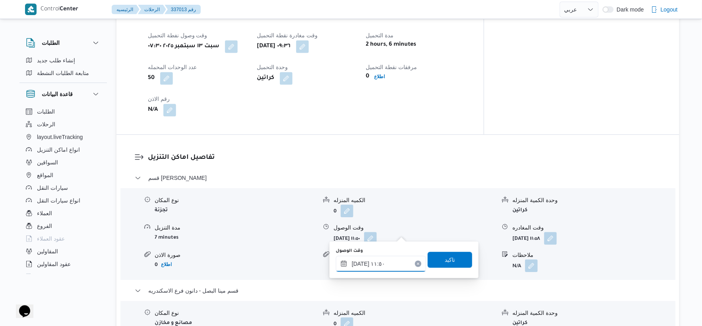
click at [386, 262] on input "١٣/٠٩/٢٠٢٥ ١١:٥٠" at bounding box center [381, 264] width 90 height 16
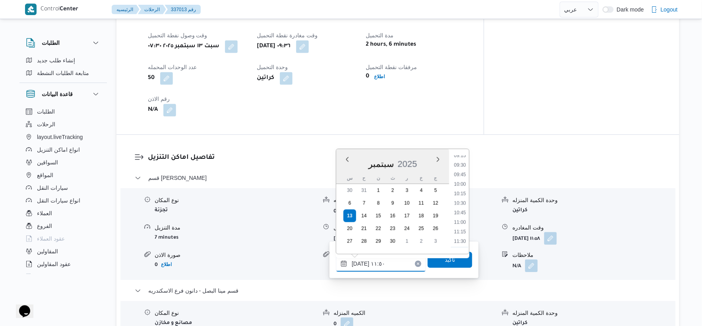
scroll to position [357, 0]
click at [463, 182] on li "10:00" at bounding box center [460, 184] width 18 height 8
type input "١٣/٠٩/٢٠٢٥ ١٠:٠٠"
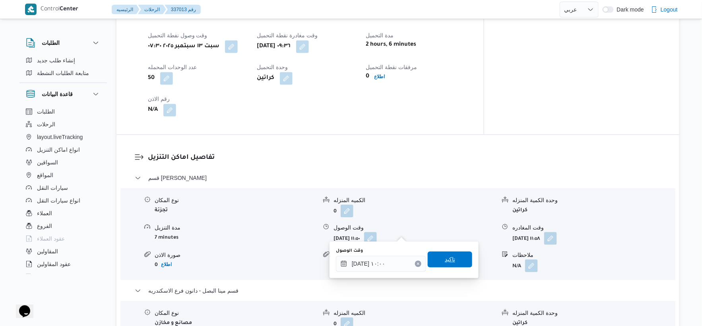
click at [463, 256] on span "تاكيد" at bounding box center [450, 260] width 45 height 16
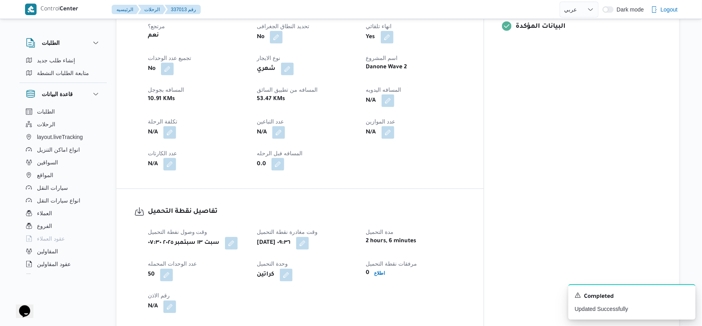
scroll to position [329, 0]
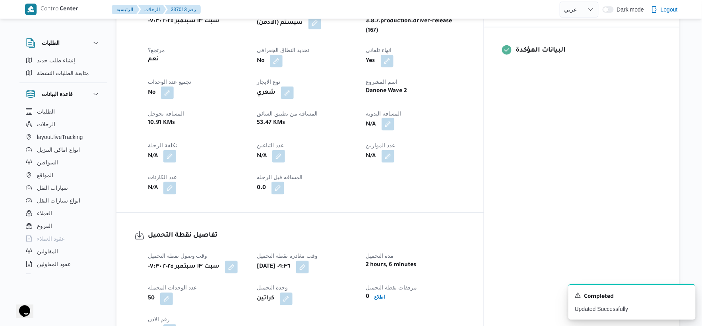
click at [394, 118] on button "button" at bounding box center [388, 124] width 13 height 13
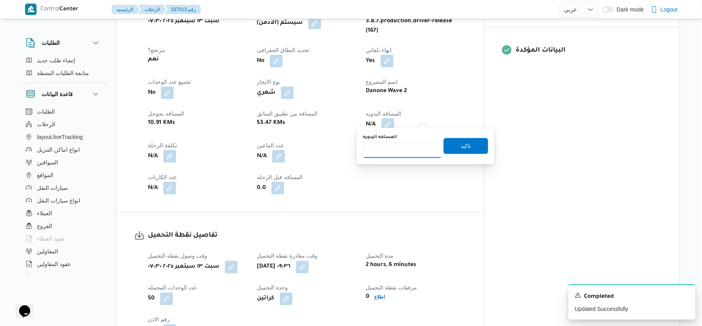
click at [404, 144] on input "المسافه اليدويه" at bounding box center [402, 150] width 79 height 16
type input "44"
click at [463, 144] on span "تاكيد" at bounding box center [466, 146] width 10 height 10
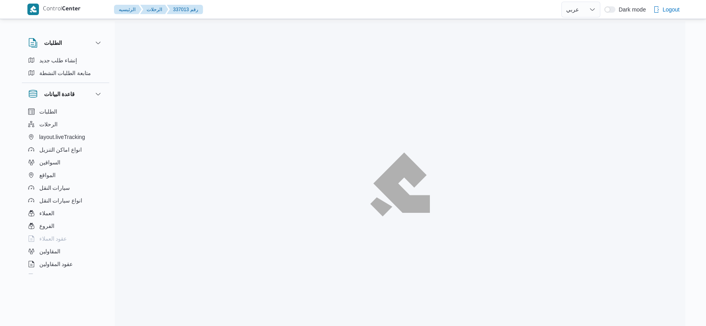
select select "ar"
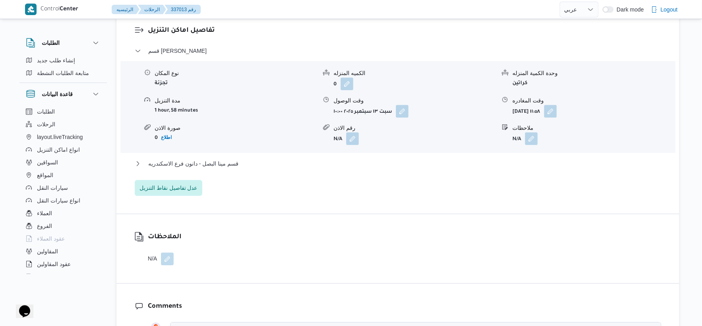
scroll to position [706, 0]
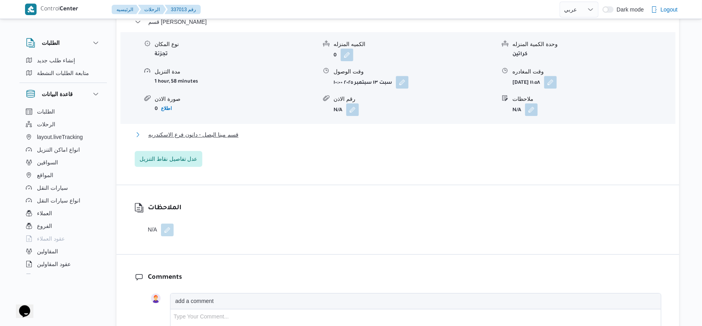
click at [215, 130] on span "قسم مينا البصل - دانون فرع الاسكندريه" at bounding box center [193, 135] width 90 height 10
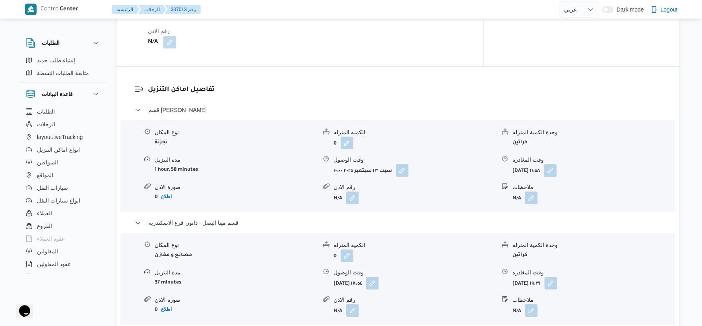
scroll to position [662, 0]
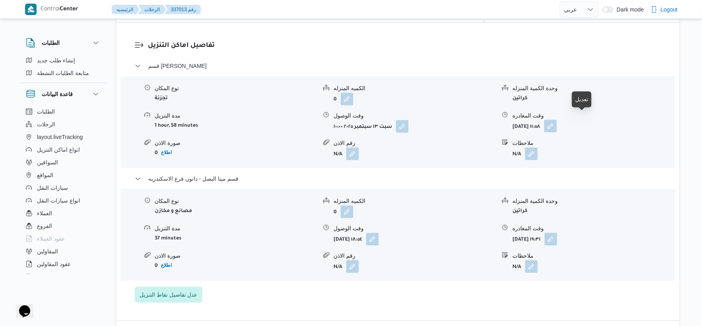
click at [557, 120] on button "button" at bounding box center [550, 126] width 13 height 13
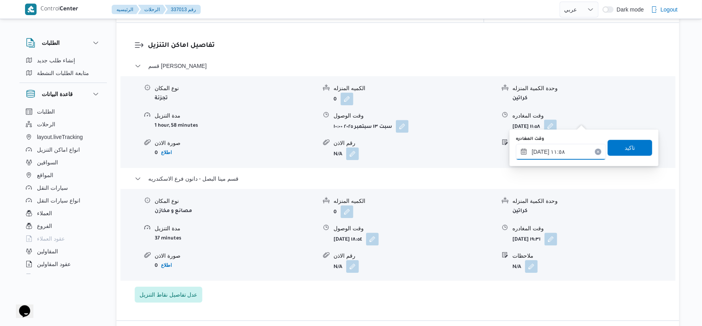
click at [569, 154] on input "[DATE] ١١:٥٨" at bounding box center [561, 152] width 90 height 16
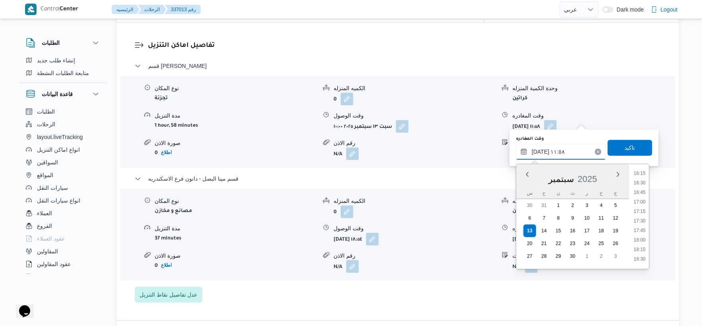
scroll to position [622, 0]
click at [644, 236] on li "18:00" at bounding box center [640, 240] width 18 height 8
type input "[DATE] ١٨:٠٠"
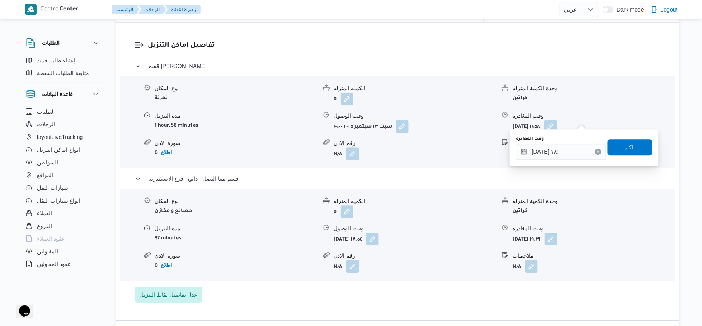
click at [633, 149] on span "تاكيد" at bounding box center [630, 148] width 45 height 16
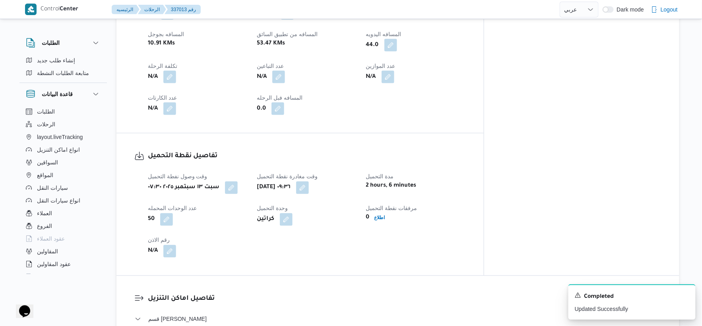
scroll to position [265, 0]
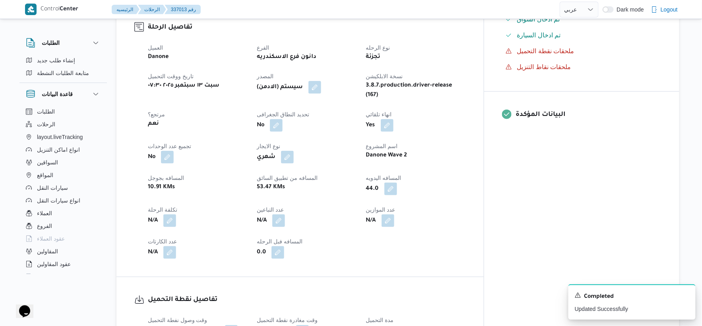
select select "ar"
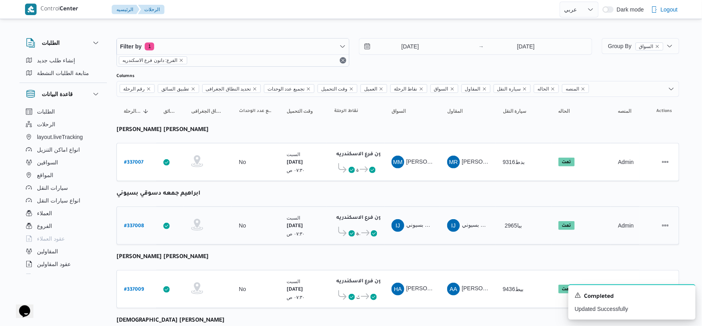
click at [140, 224] on b "# 337008" at bounding box center [134, 227] width 20 height 6
select select "ar"
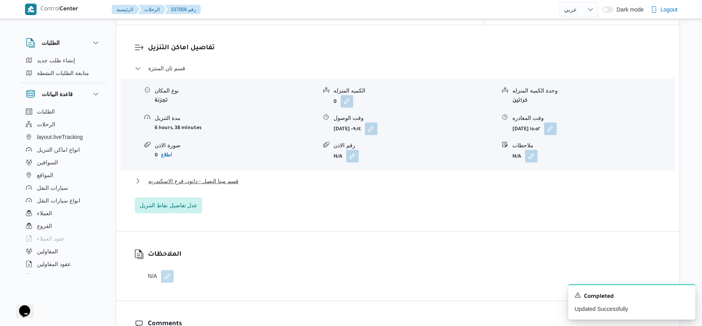
scroll to position [662, 0]
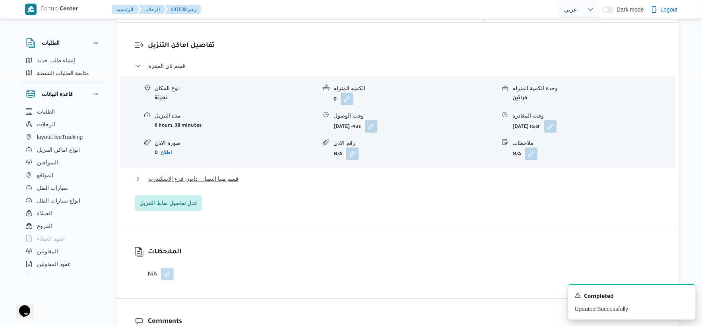
click at [249, 175] on button "قسم مينا البصل - دانون فرع الاسكندريه" at bounding box center [398, 179] width 527 height 10
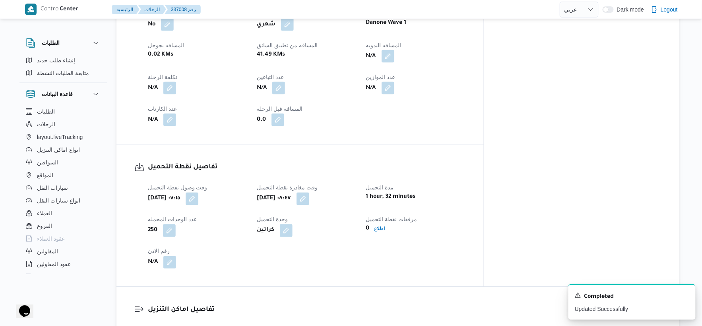
scroll to position [265, 0]
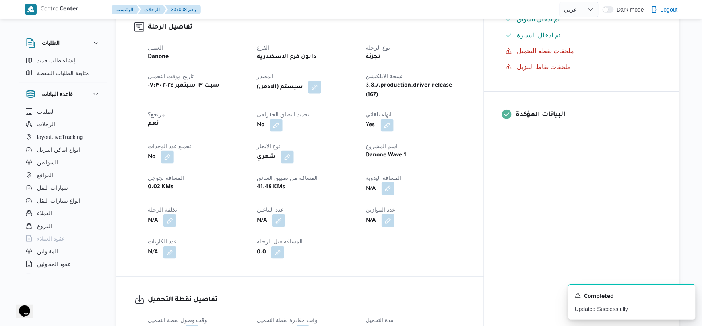
click at [394, 182] on button "button" at bounding box center [388, 188] width 13 height 13
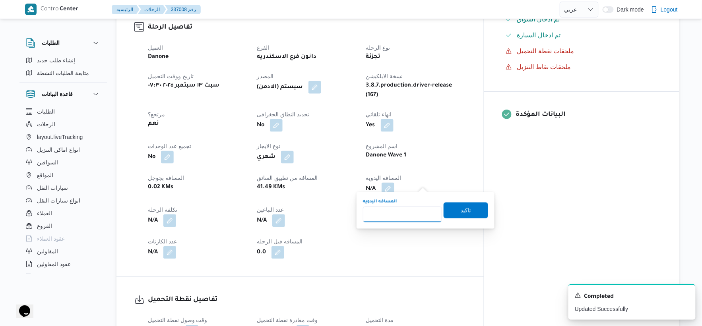
click at [407, 211] on input "المسافه اليدويه" at bounding box center [402, 215] width 79 height 16
type input "44"
click at [475, 204] on span "تاكيد" at bounding box center [466, 210] width 45 height 16
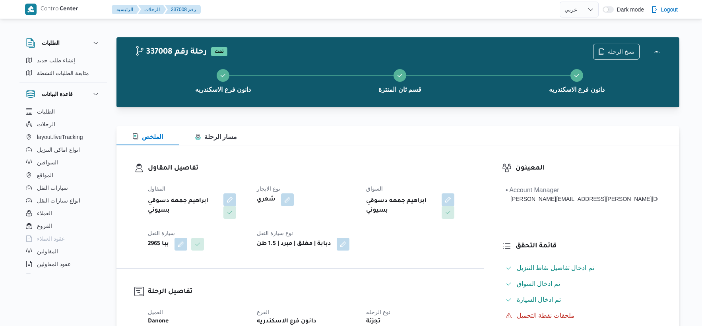
select select "ar"
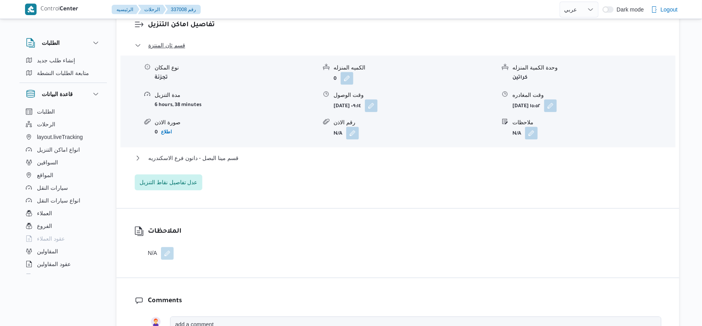
scroll to position [706, 0]
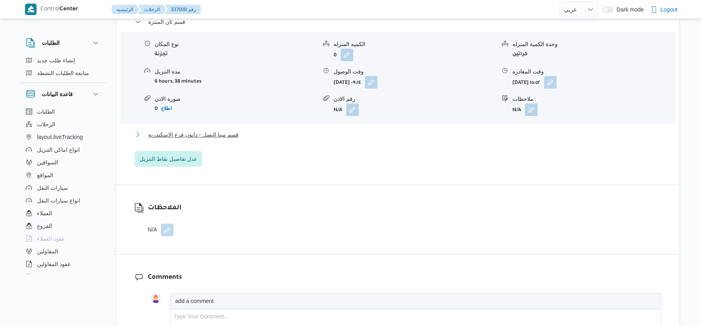
drag, startPoint x: 231, startPoint y: 126, endPoint x: 231, endPoint y: 131, distance: 5.6
click at [231, 130] on span "قسم مينا البصل - دانون فرع الاسكندريه" at bounding box center [193, 135] width 90 height 10
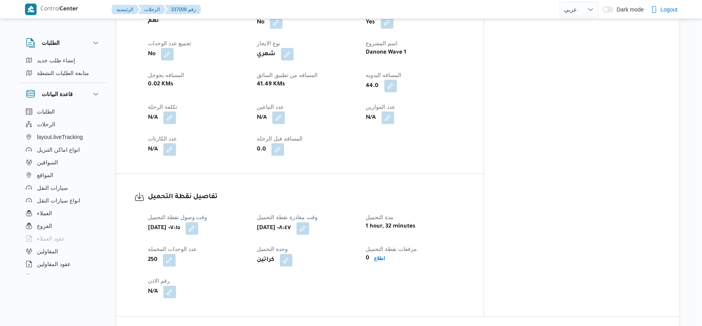
scroll to position [265, 0]
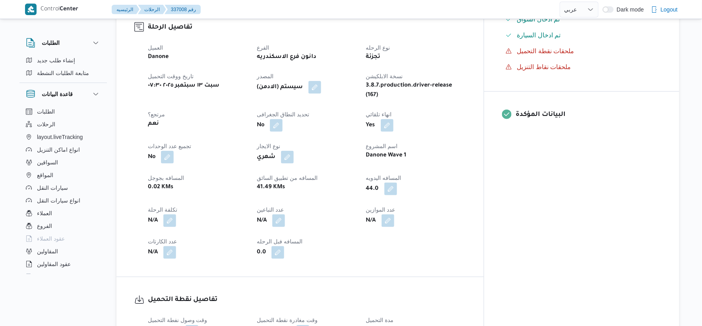
select select "ar"
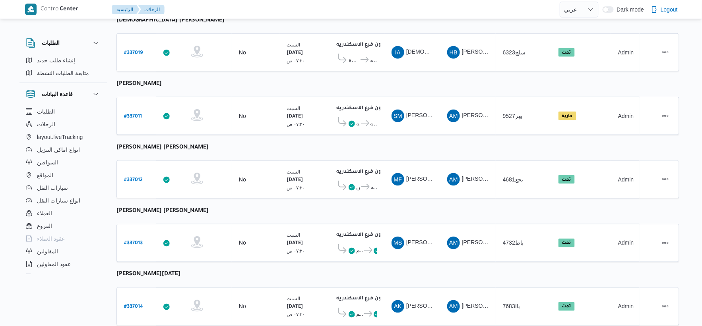
scroll to position [309, 0]
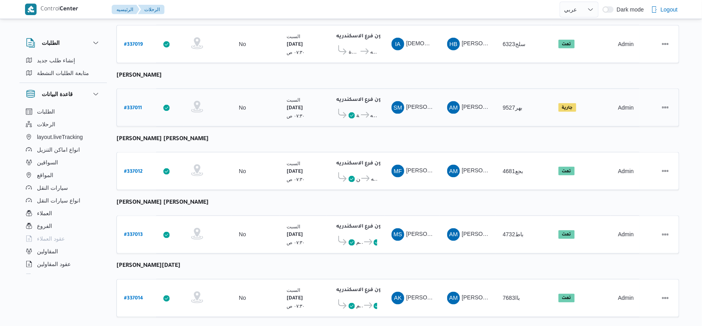
click at [137, 106] on b "# 337011" at bounding box center [133, 109] width 18 height 6
select select "ar"
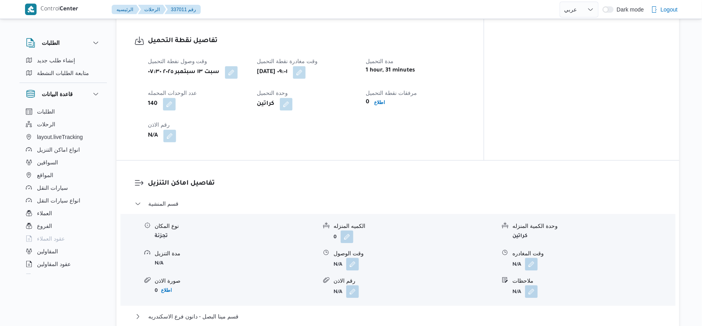
scroll to position [530, 0]
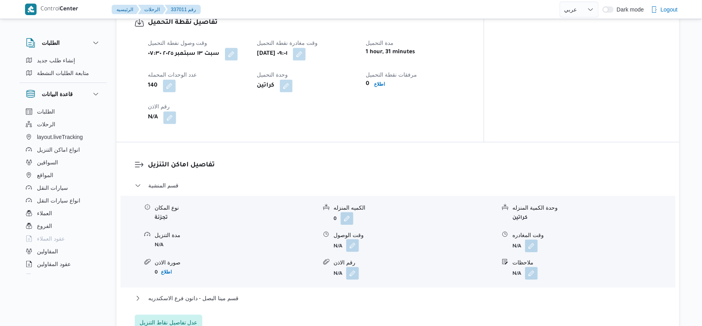
click at [359, 239] on button "button" at bounding box center [352, 245] width 13 height 13
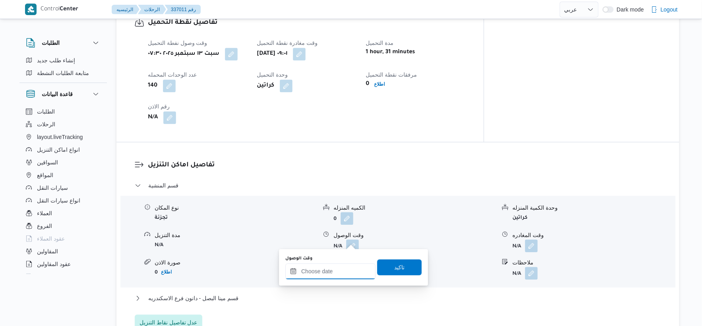
click at [345, 265] on input "وقت الوصول" at bounding box center [330, 272] width 90 height 16
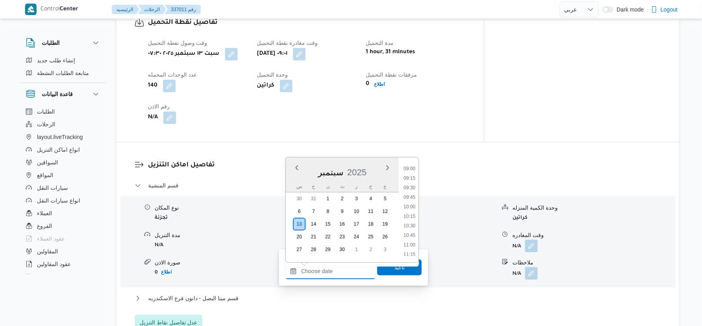
scroll to position [328, 0]
click at [407, 201] on li "09:30" at bounding box center [409, 203] width 18 height 8
type input "١٣/٠٩/٢٠٢٥ ٠٩:٣٠"
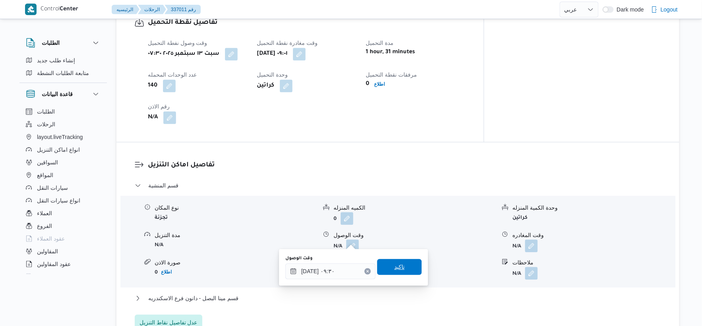
click at [400, 263] on span "تاكيد" at bounding box center [399, 267] width 45 height 16
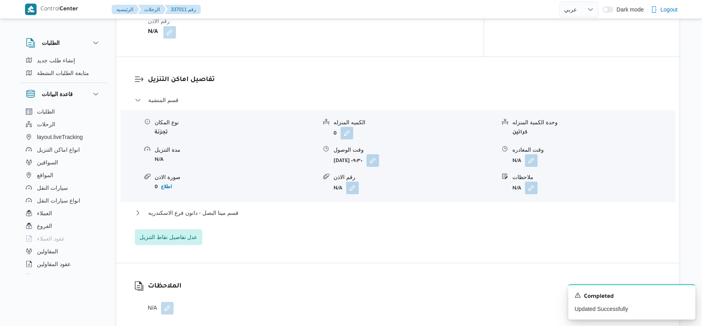
scroll to position [618, 0]
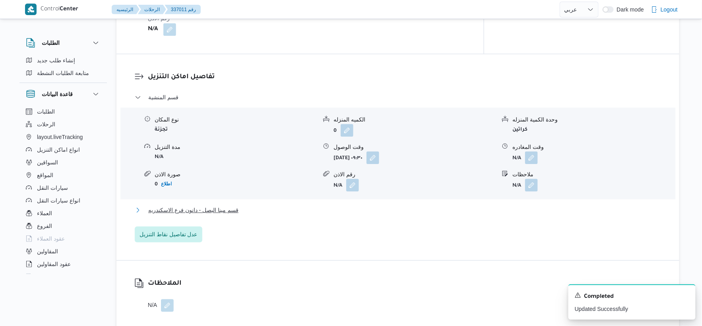
click at [232, 206] on span "قسم مينا البصل - دانون فرع الاسكندريه" at bounding box center [193, 211] width 90 height 10
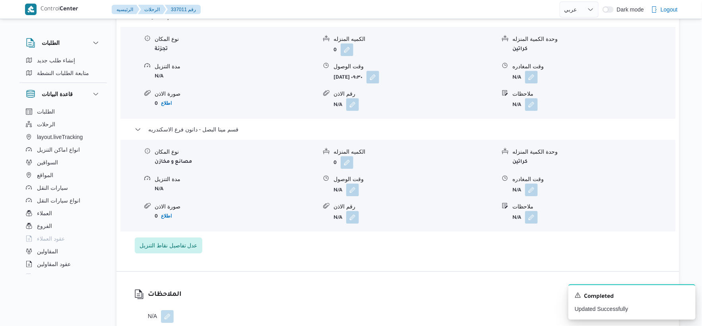
scroll to position [706, 0]
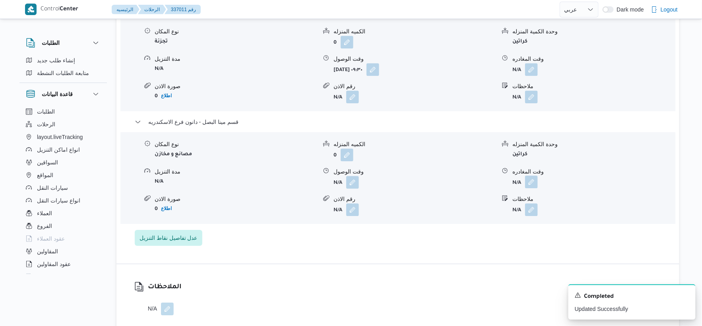
click at [528, 177] on button "button" at bounding box center [531, 182] width 13 height 13
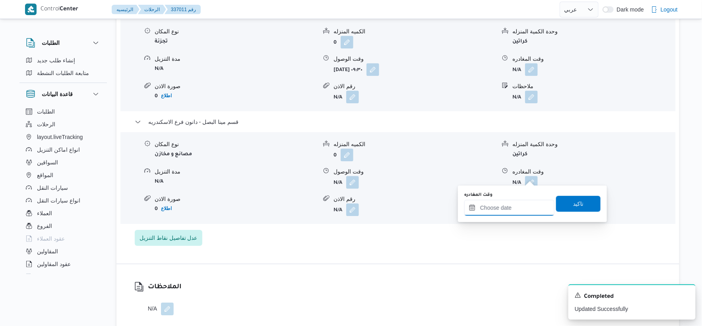
drag, startPoint x: 519, startPoint y: 210, endPoint x: 572, endPoint y: 201, distance: 54.4
click at [519, 210] on input "وقت المغادره" at bounding box center [509, 208] width 90 height 16
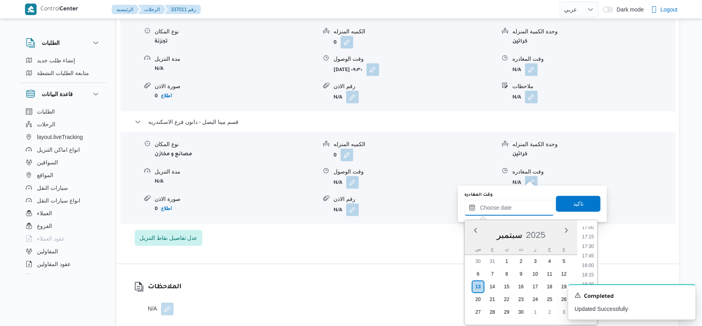
scroll to position [637, 0]
click at [590, 259] on li "17:30" at bounding box center [588, 262] width 18 height 8
type input "١٣/٠٩/٢٠٢٥ ١٧:٣٠"
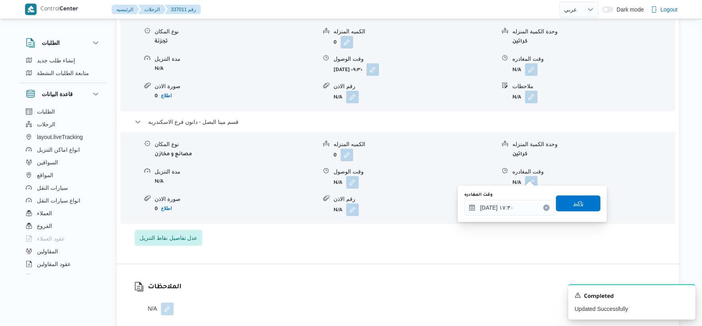
click at [583, 207] on span "تاكيد" at bounding box center [578, 204] width 45 height 16
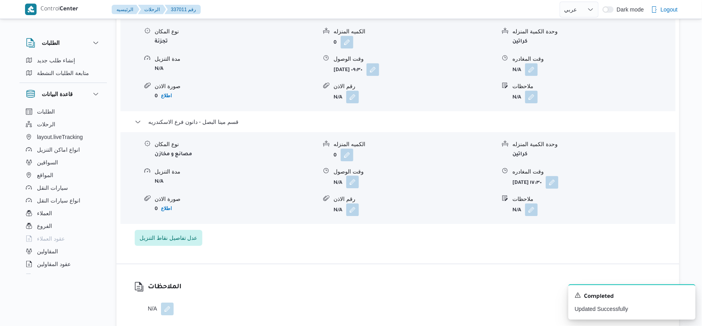
click at [352, 181] on button "button" at bounding box center [352, 182] width 13 height 13
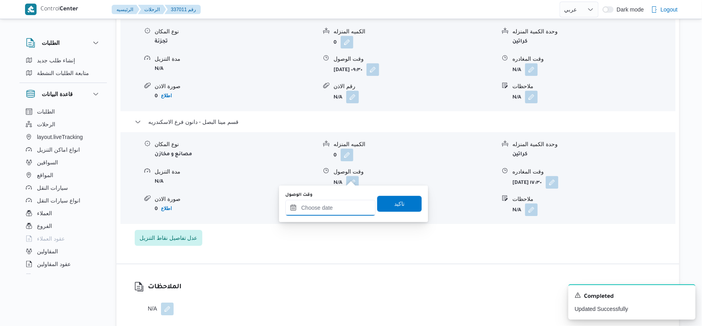
drag, startPoint x: 351, startPoint y: 181, endPoint x: 352, endPoint y: 210, distance: 28.7
click at [341, 200] on input "وقت الوصول" at bounding box center [330, 208] width 90 height 16
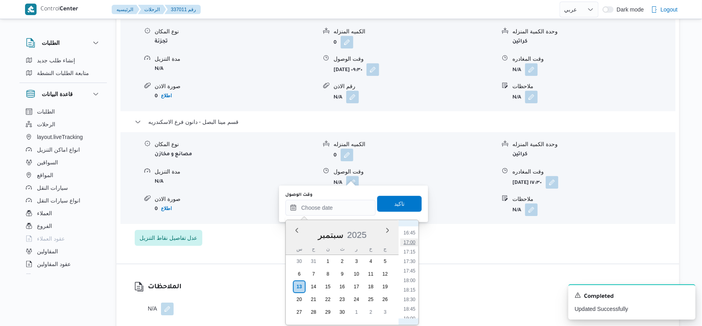
click at [408, 244] on li "17:00" at bounding box center [409, 243] width 18 height 8
type input "١٣/٠٩/٢٠٢٥ ١٧:٠٠"
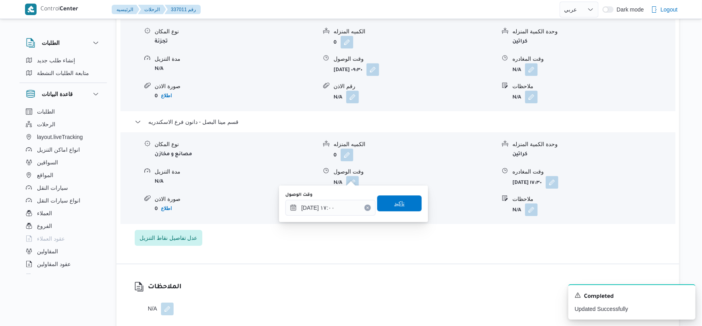
click at [408, 203] on span "تاكيد" at bounding box center [399, 204] width 45 height 16
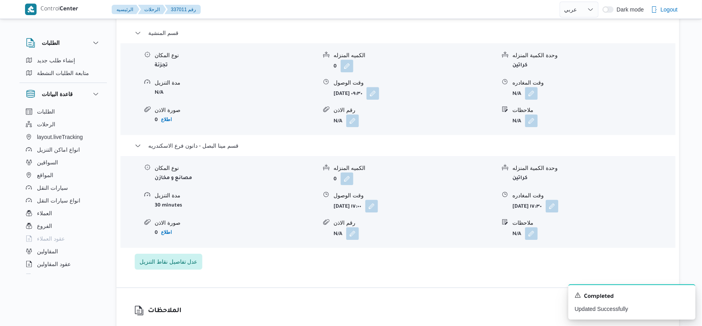
scroll to position [662, 0]
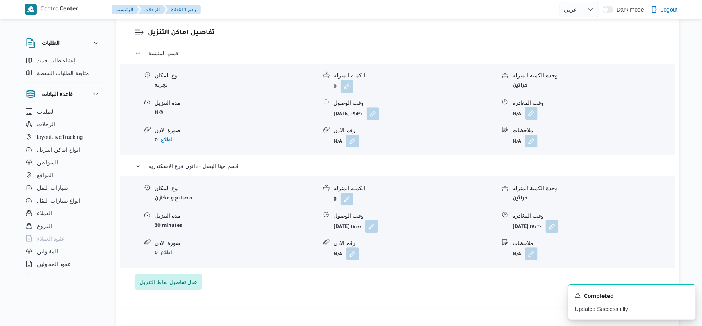
click at [534, 107] on button "button" at bounding box center [531, 113] width 13 height 13
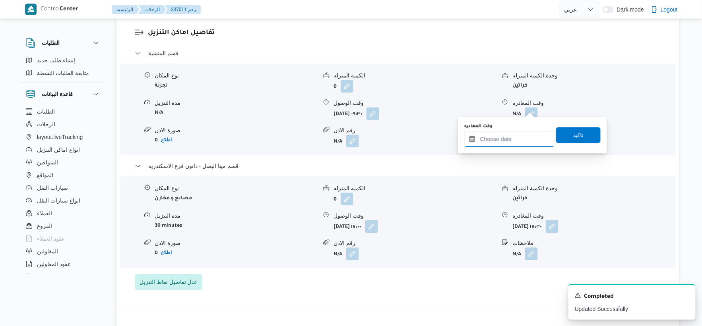
click at [526, 140] on input "وقت المغادره" at bounding box center [509, 139] width 90 height 16
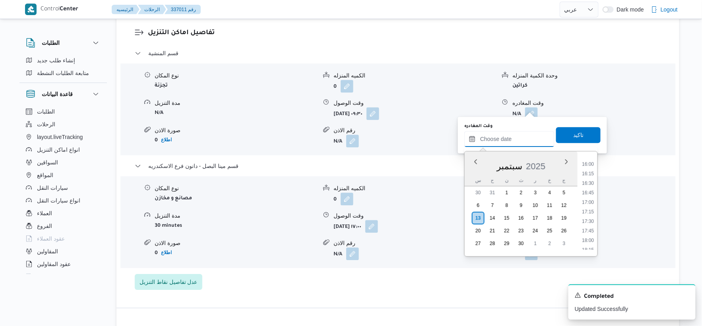
scroll to position [593, 0]
click at [590, 198] on li "16:30" at bounding box center [588, 199] width 18 height 8
type input "١٣/٠٩/٢٠٢٥ ١٦:٣٠"
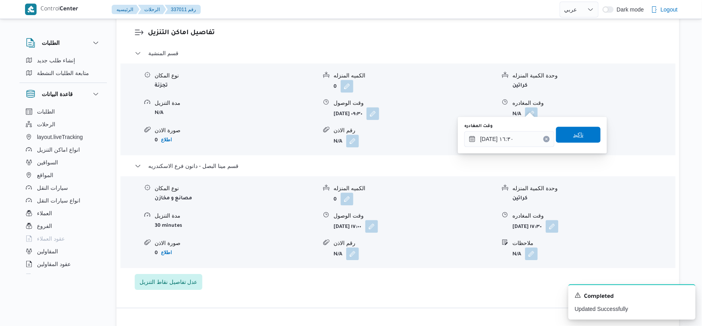
click at [577, 133] on span "تاكيد" at bounding box center [578, 135] width 10 height 10
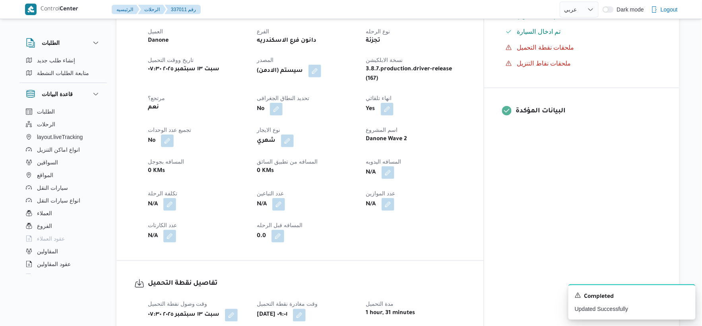
scroll to position [265, 0]
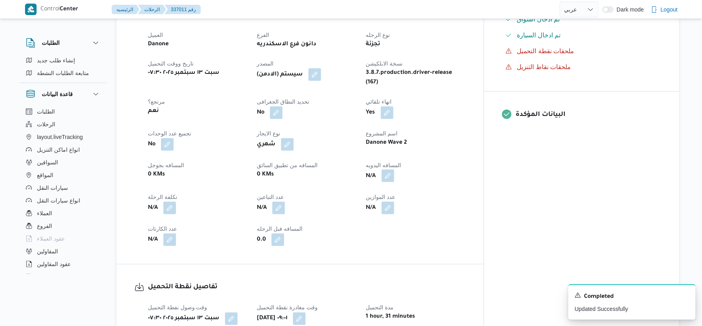
click at [394, 173] on button "button" at bounding box center [388, 176] width 13 height 13
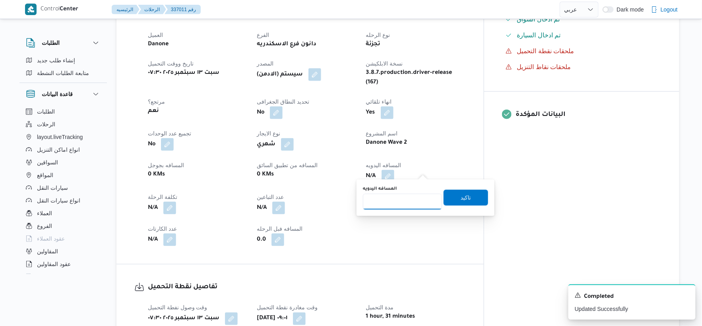
click at [383, 206] on input "المسافه اليدويه" at bounding box center [402, 202] width 79 height 16
type input "28"
click at [469, 196] on span "تاكيد" at bounding box center [466, 198] width 45 height 16
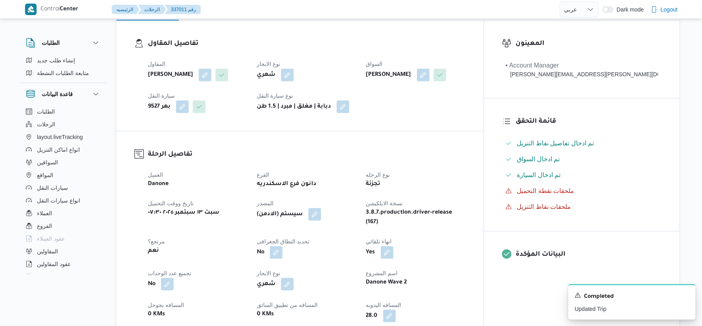
scroll to position [0, 0]
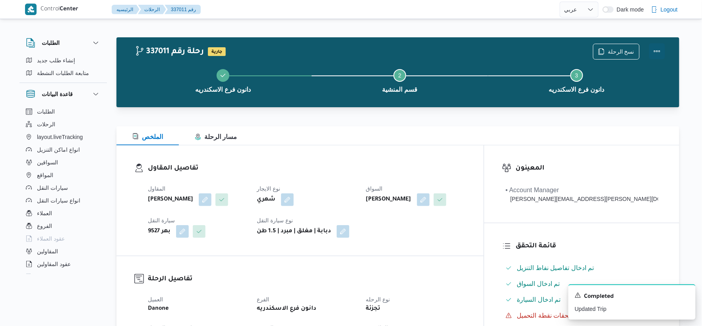
click at [664, 50] on button "Actions" at bounding box center [657, 51] width 16 height 16
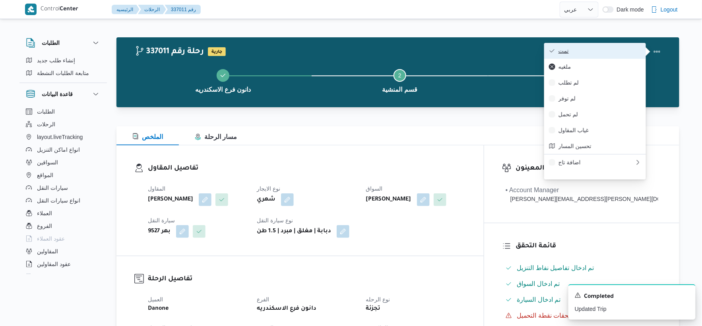
click at [607, 50] on span "تمت" at bounding box center [600, 51] width 83 height 6
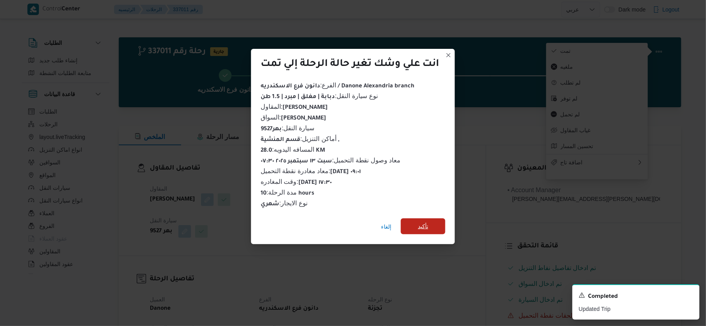
click at [426, 222] on span "تأكيد" at bounding box center [423, 227] width 10 height 10
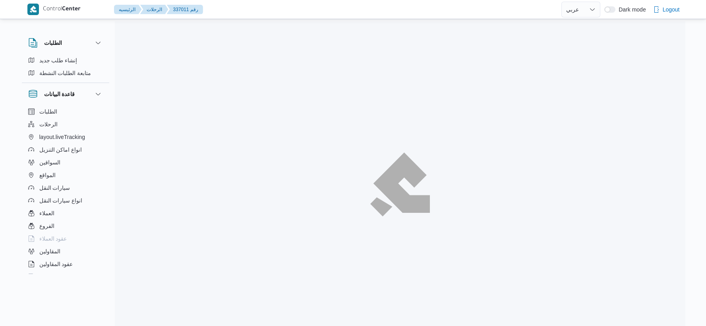
select select "ar"
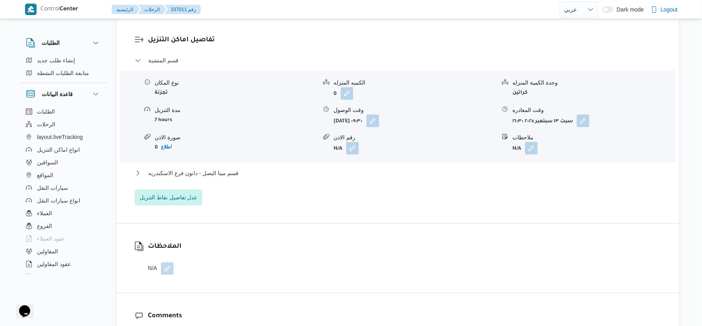
scroll to position [662, 0]
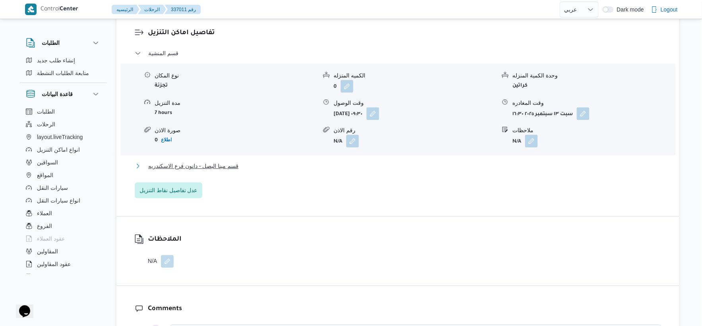
click at [236, 161] on span "قسم مينا البصل - دانون فرع الاسكندريه" at bounding box center [193, 166] width 90 height 10
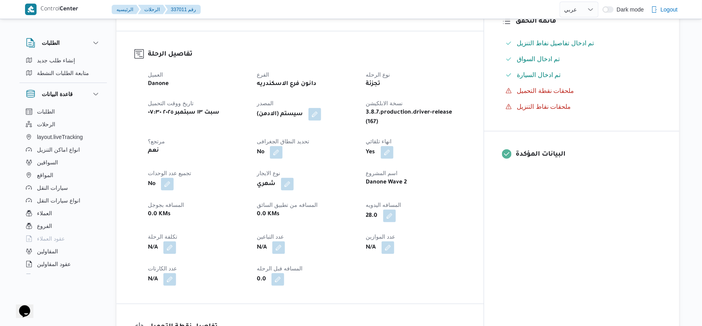
scroll to position [221, 0]
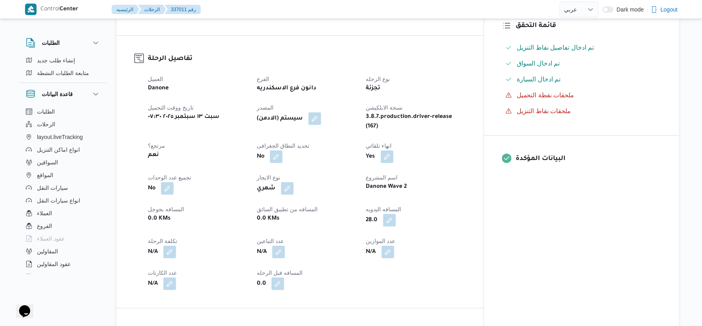
select select "ar"
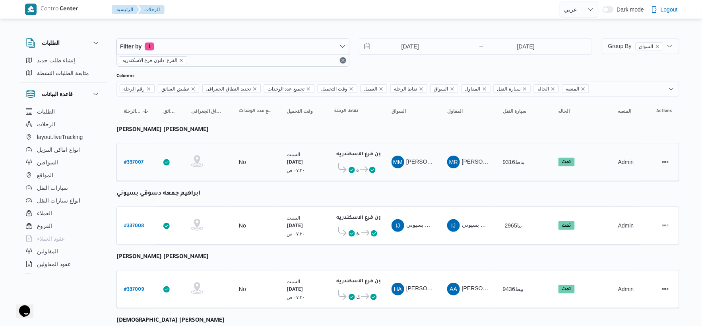
click at [133, 160] on b "# 337007" at bounding box center [133, 163] width 19 height 6
select select "ar"
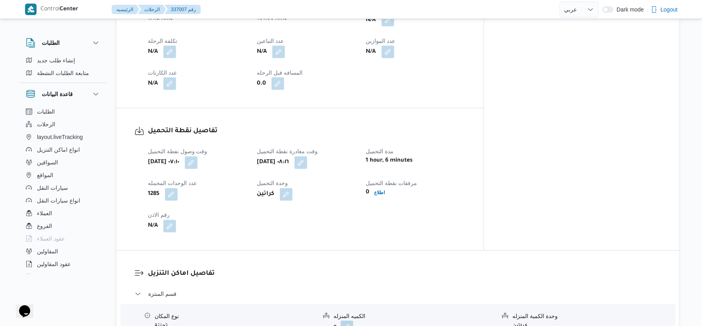
scroll to position [309, 0]
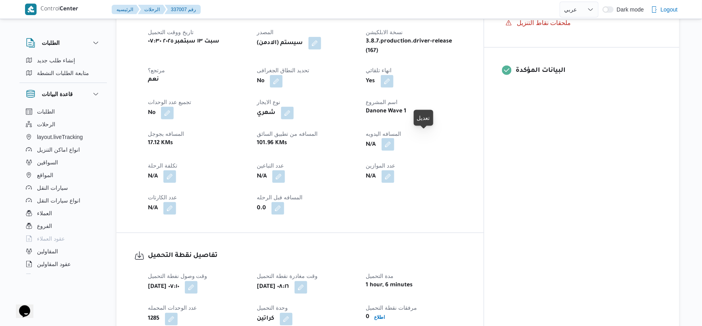
click at [394, 138] on button "button" at bounding box center [388, 144] width 13 height 13
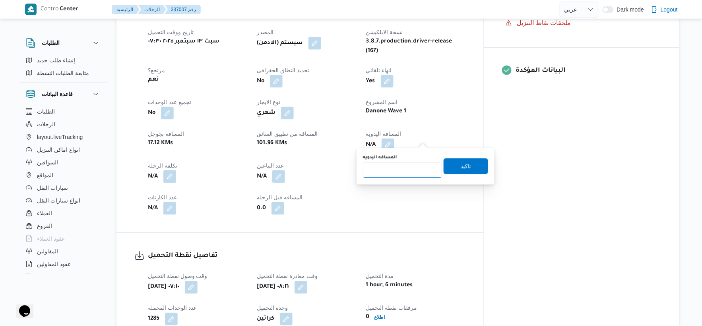
click at [391, 169] on input "المسافه اليدويه" at bounding box center [402, 171] width 79 height 16
type input "41"
click at [461, 167] on span "تاكيد" at bounding box center [466, 166] width 10 height 10
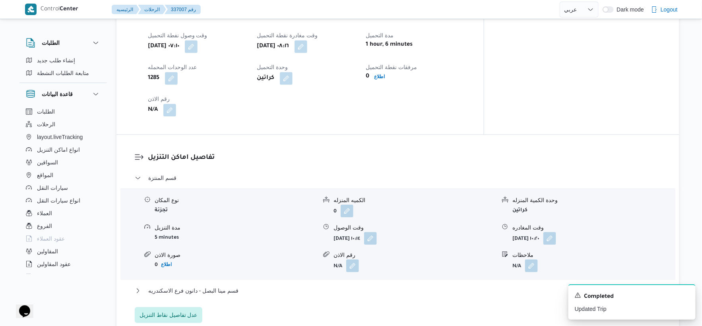
scroll to position [530, 0]
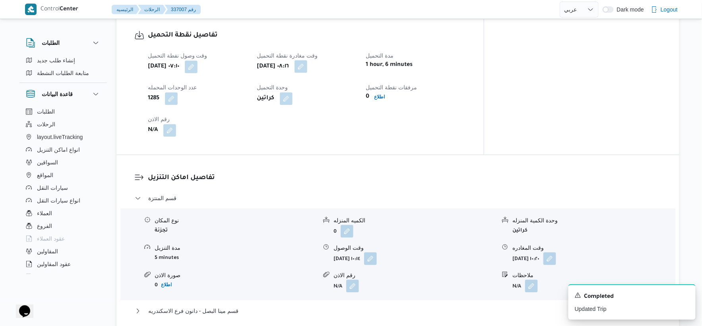
click at [307, 60] on button "button" at bounding box center [301, 66] width 13 height 13
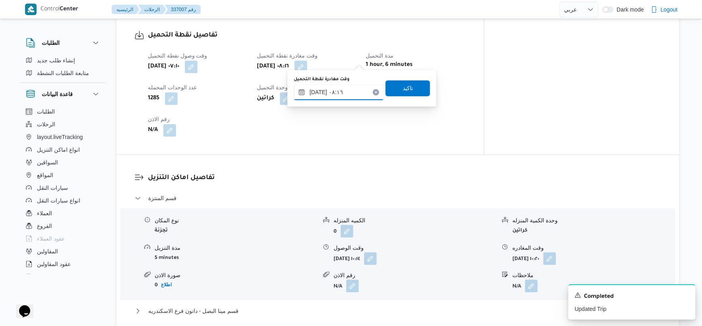
click at [352, 93] on input "١٣/٠٩/٢٠٢٥ ٠٨:١٦" at bounding box center [339, 92] width 90 height 16
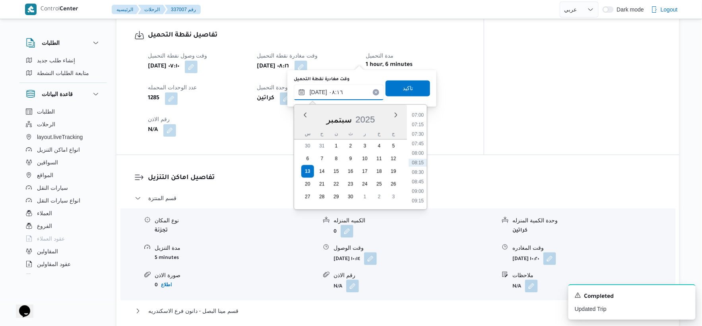
scroll to position [311, 0]
click at [423, 146] on li "09:00" at bounding box center [418, 147] width 18 height 8
type input "١٣/٠٩/٢٠٢٥ ٠٩:٠٠"
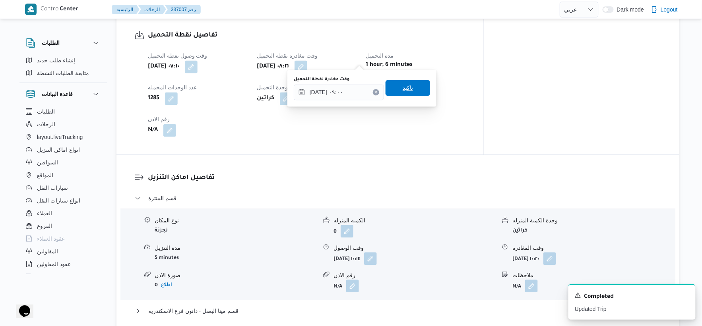
click at [410, 85] on span "تاكيد" at bounding box center [408, 88] width 45 height 16
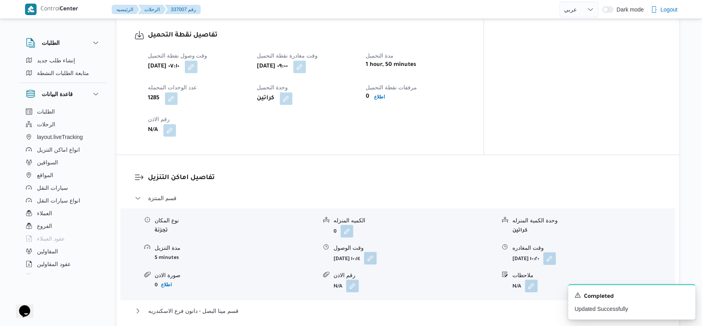
click at [377, 252] on button "button" at bounding box center [370, 258] width 13 height 13
click at [307, 155] on div "تفاصيل اماكن التنزيل قسم المنتزة نوع المكان تجزئة الكميه المنزله 0 وحدة الكمية …" at bounding box center [397, 258] width 563 height 206
click at [220, 307] on span "قسم مينا البصل - دانون فرع الاسكندريه" at bounding box center [193, 312] width 90 height 10
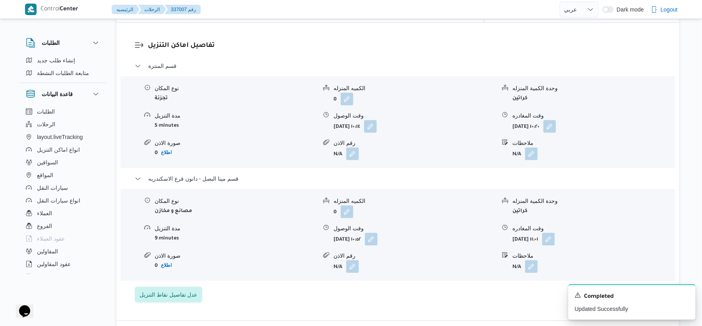
scroll to position [706, 0]
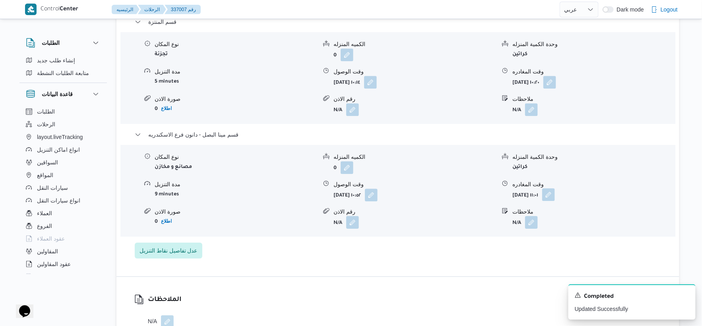
click at [555, 188] on button "button" at bounding box center [548, 194] width 13 height 13
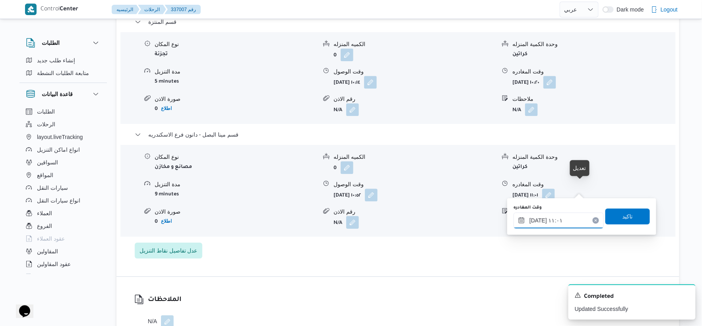
click at [565, 215] on input "١٣/٠٩/٢٠٢٥ ١١:٠١" at bounding box center [559, 221] width 90 height 16
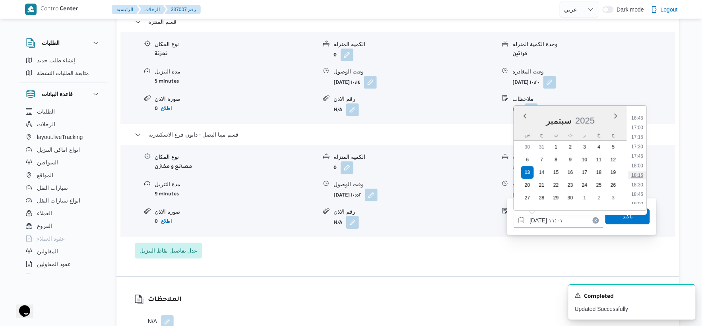
scroll to position [681, 0]
click at [641, 177] on li "19:30" at bounding box center [638, 179] width 18 height 8
type input "١٣/٠٩/٢٠٢٥ ١٩:٣٠"
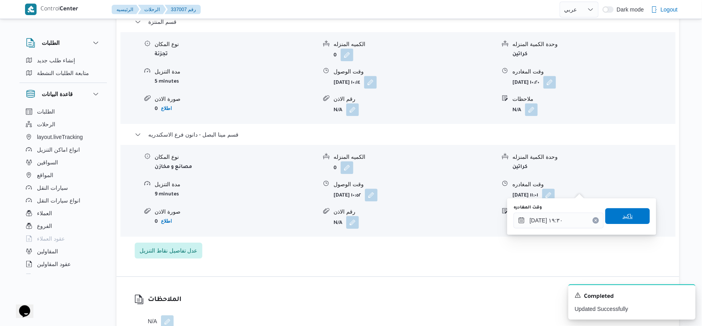
click at [635, 214] on span "تاكيد" at bounding box center [627, 216] width 45 height 16
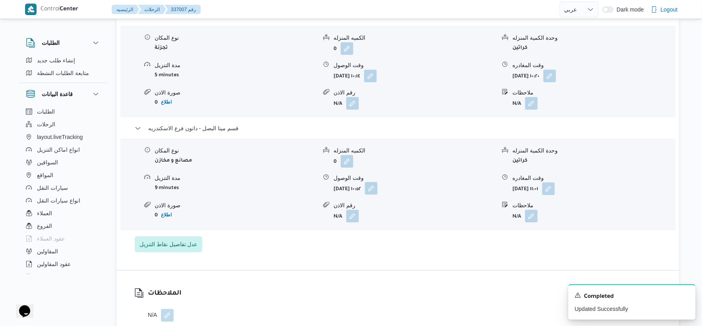
click at [378, 187] on button "button" at bounding box center [371, 188] width 13 height 13
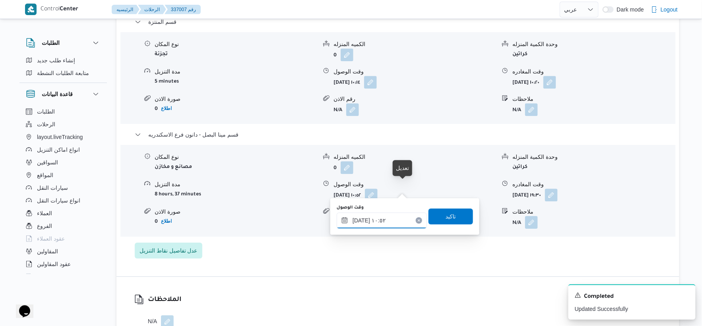
click at [394, 213] on input "١٣/٠٩/٢٠٢٥ ١٠:٥٢" at bounding box center [382, 221] width 90 height 16
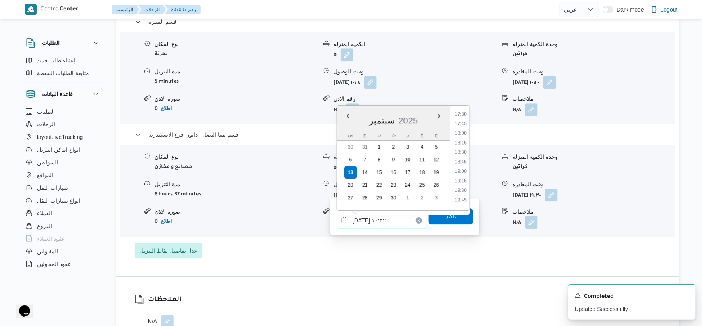
scroll to position [672, 0]
click at [468, 169] on li "19:00" at bounding box center [461, 169] width 18 height 8
type input "١٣/٠٩/٢٠٢٥ ١٩:٠٠"
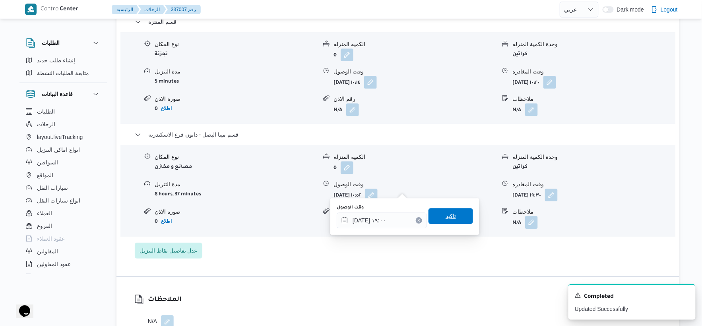
click at [458, 216] on span "تاكيد" at bounding box center [451, 216] width 45 height 16
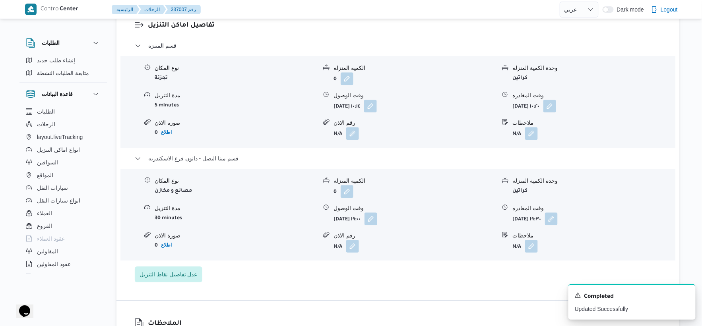
scroll to position [662, 0]
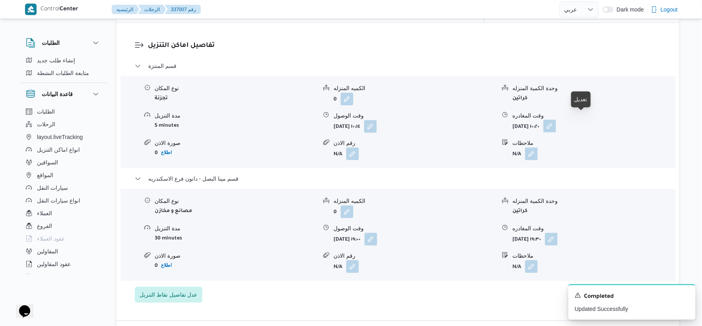
click at [556, 120] on button "button" at bounding box center [549, 126] width 13 height 13
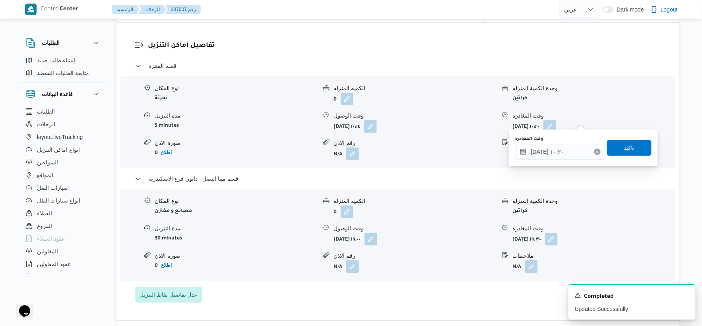
click at [563, 164] on div "You are in a dialog. To close this dialog, hit escape. وقت المغادره ١٣/٠٩/٢٠٢٥ …" at bounding box center [583, 148] width 149 height 37
click at [563, 141] on div "وقت المغادره" at bounding box center [560, 139] width 90 height 6
click at [567, 145] on input "١٣/٠٩/٢٠٢٥ ١٠:٢٠" at bounding box center [560, 152] width 90 height 16
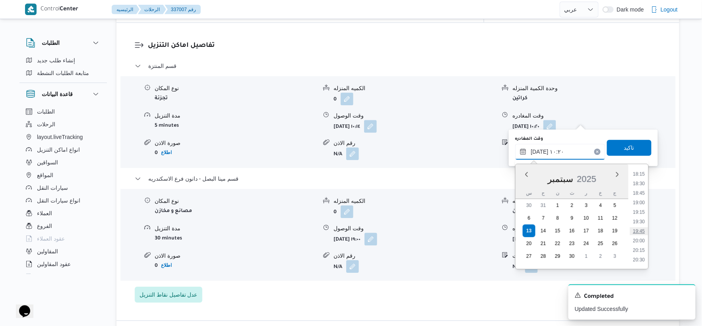
scroll to position [653, 0]
click at [642, 215] on li "18:15" at bounding box center [639, 218] width 18 height 8
type input "١٣/٠٩/٢٠٢٥ ١٨:١٥"
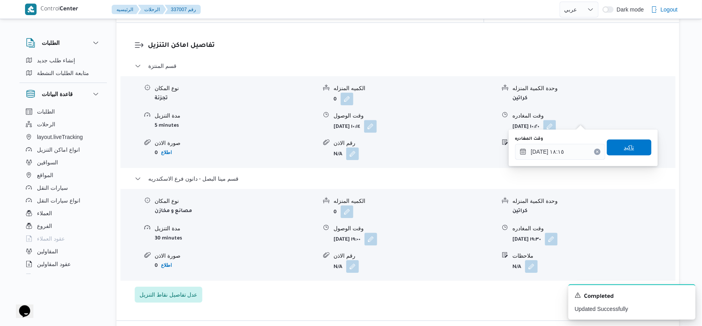
click at [630, 146] on span "تاكيد" at bounding box center [629, 148] width 45 height 16
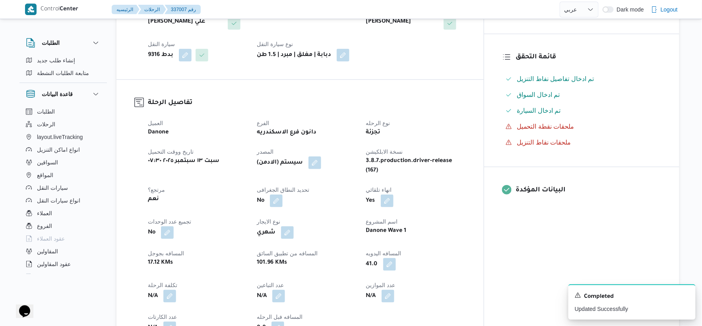
scroll to position [309, 0]
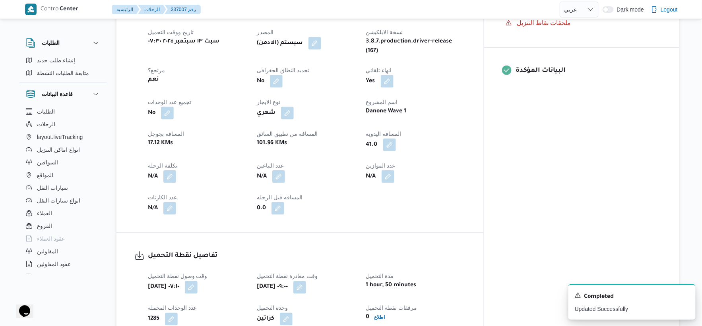
select select "ar"
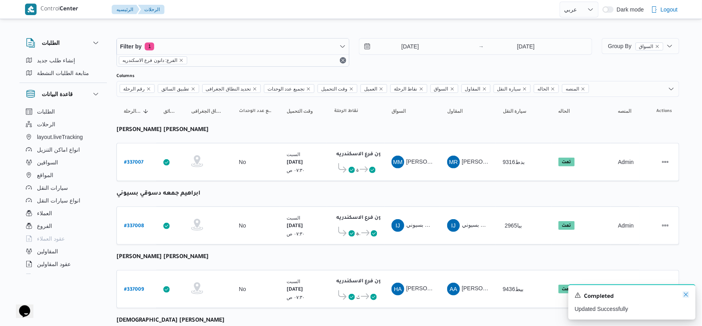
click at [688, 297] on icon "Dismiss toast" at bounding box center [686, 295] width 4 height 4
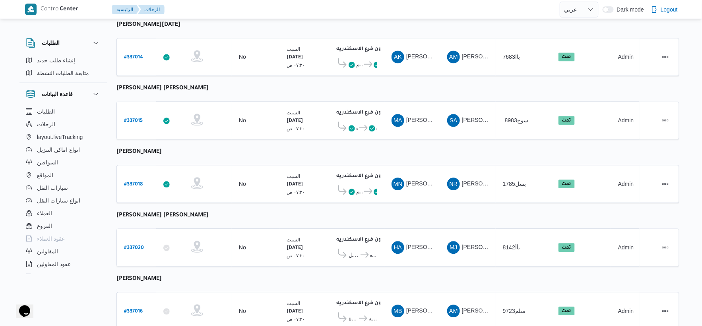
scroll to position [550, 0]
click at [134, 182] on b "# 337018" at bounding box center [133, 185] width 19 height 6
select select "ar"
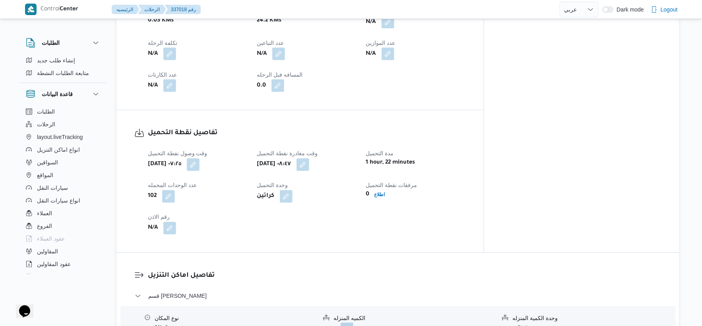
scroll to position [285, 0]
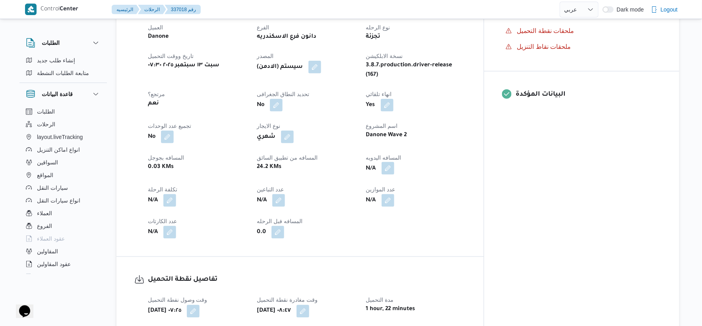
click at [394, 162] on button "button" at bounding box center [388, 168] width 13 height 13
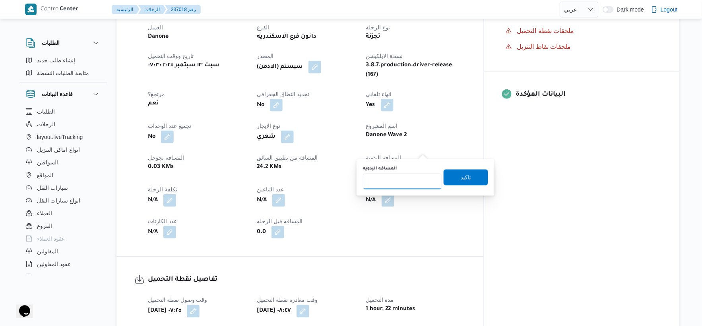
click at [406, 177] on input "المسافه اليدويه" at bounding box center [402, 182] width 79 height 16
type input "26"
click at [461, 178] on span "تاكيد" at bounding box center [466, 178] width 10 height 10
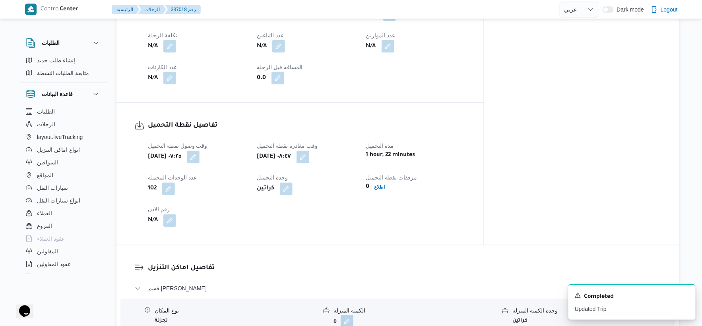
scroll to position [462, 0]
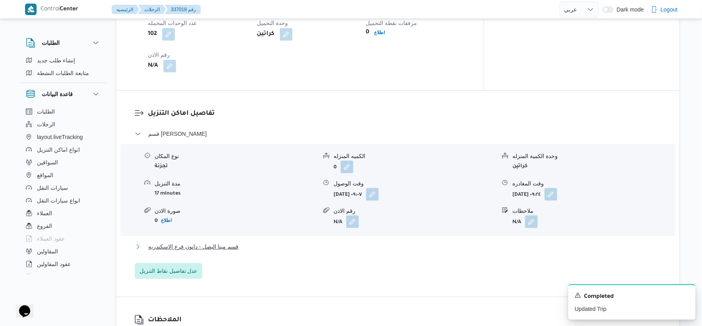
click at [221, 242] on span "قسم مينا البصل - دانون فرع الاسكندريه" at bounding box center [193, 247] width 90 height 10
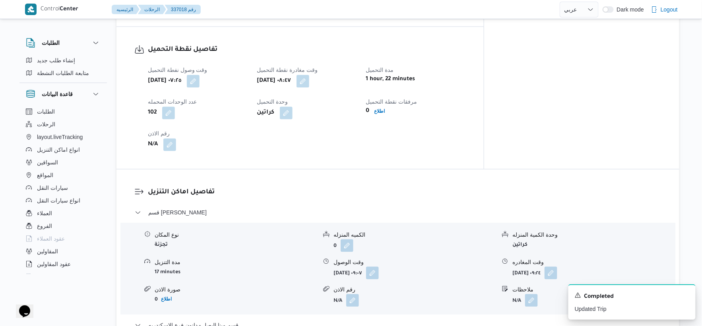
scroll to position [530, 0]
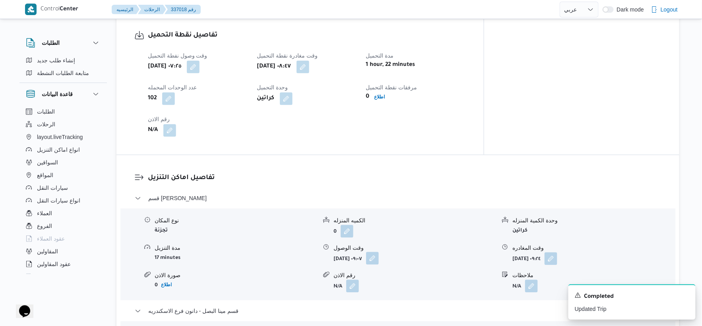
click at [379, 252] on button "button" at bounding box center [372, 258] width 13 height 13
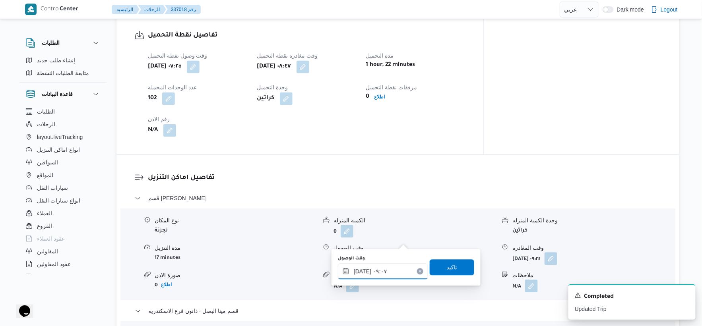
click at [390, 266] on div "١٣/٠٩/٢٠٢٥ ٠٩:٠٧" at bounding box center [383, 272] width 90 height 16
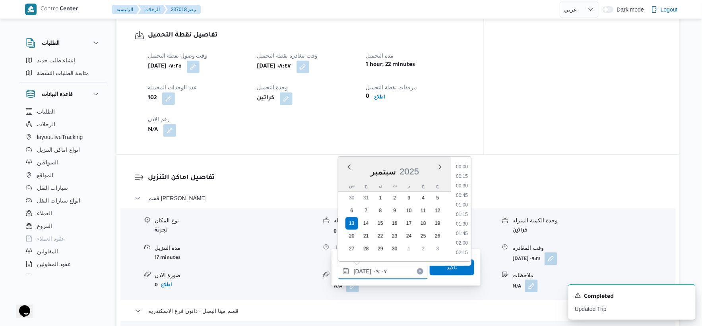
scroll to position [296, 0]
click at [392, 91] on div "وقت وصول نفطة التحميل سبت ١٣ سبتمبر ٢٠٢٥ ٠٧:٢٥ وقت مغادرة نقطة التحميل سبت ١٣ س…" at bounding box center [307, 93] width 328 height 95
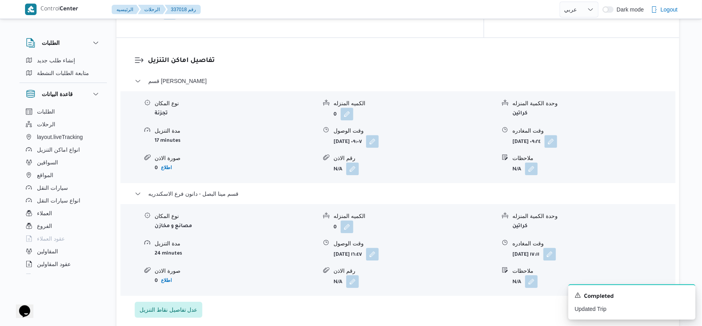
scroll to position [662, 0]
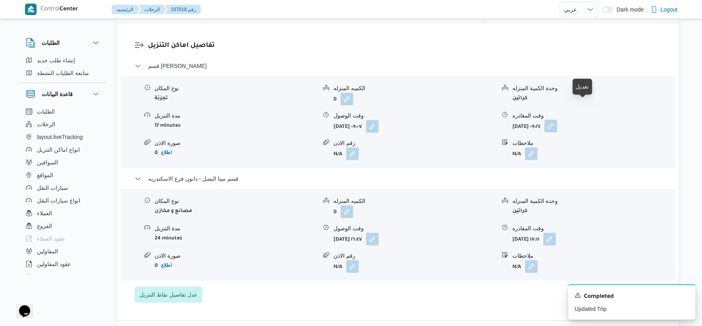
click at [557, 120] on button "button" at bounding box center [551, 126] width 13 height 13
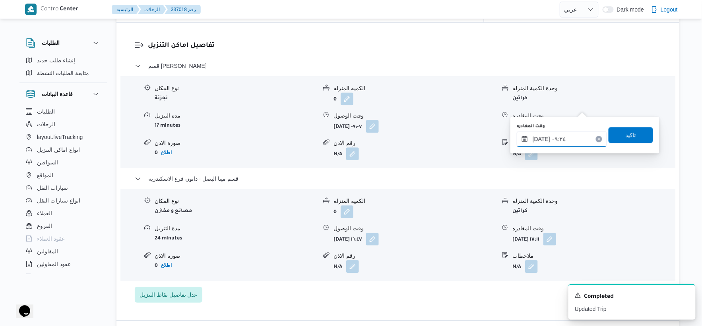
click at [573, 132] on input "١٣/٠٩/٢٠٢٥ ٠٩:٢٤" at bounding box center [562, 139] width 90 height 16
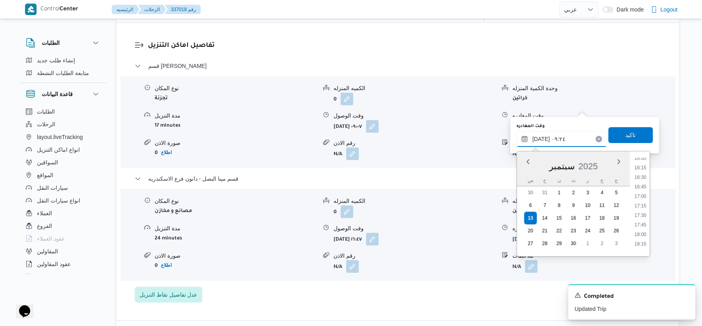
scroll to position [615, 0]
click at [639, 165] on li "16:15" at bounding box center [641, 167] width 18 height 8
type input "١٣/٠٩/٢٠٢٥ ١٦:١٥"
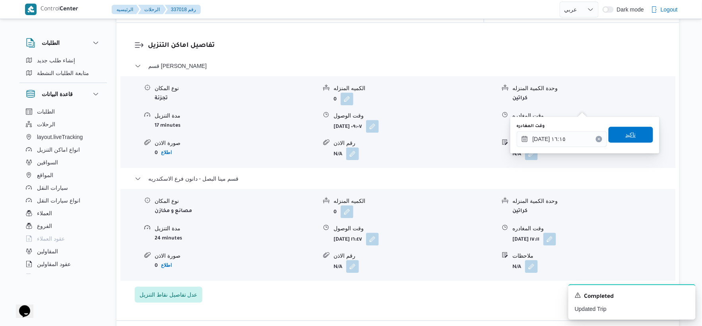
click at [631, 128] on span "تاكيد" at bounding box center [631, 135] width 45 height 16
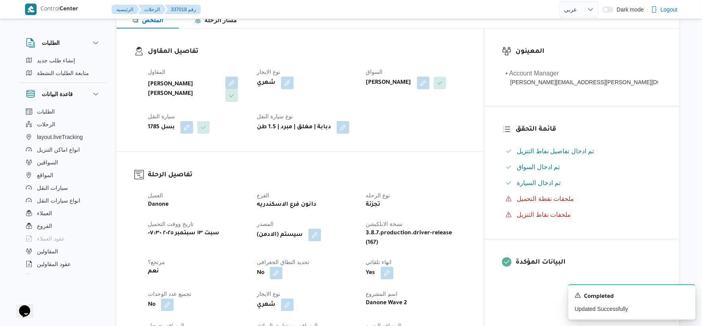
scroll to position [265, 0]
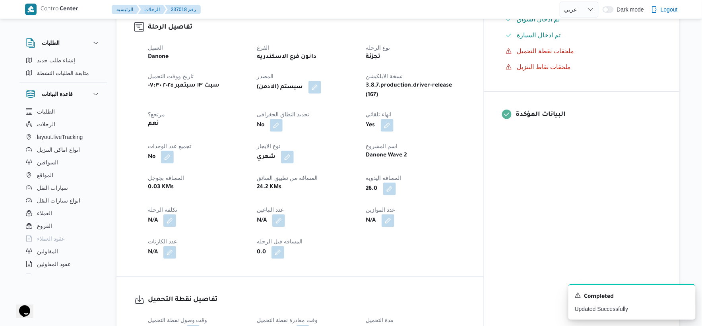
select select "ar"
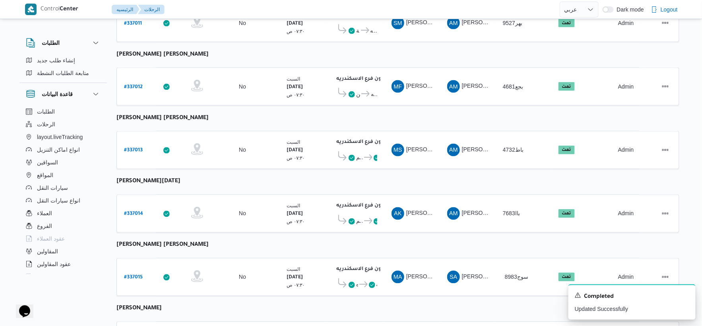
scroll to position [522, 0]
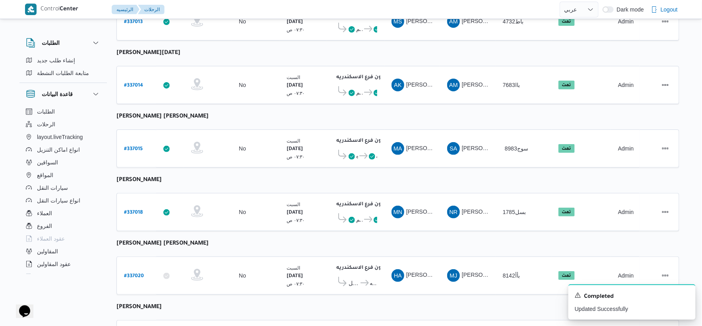
select select "ar"
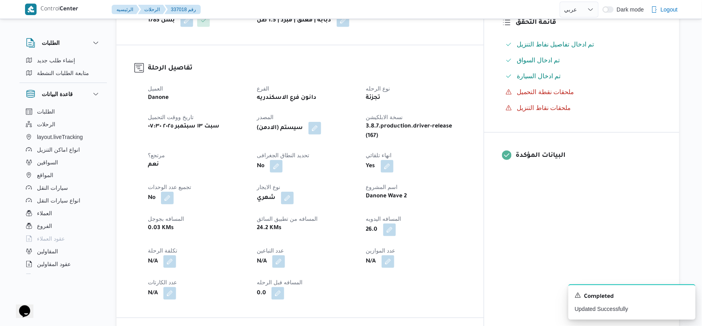
scroll to position [213, 0]
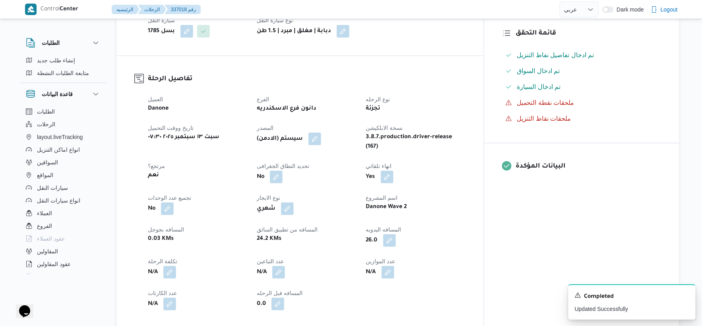
select select "ar"
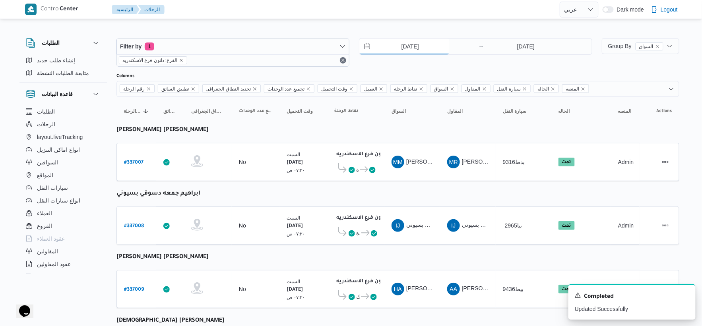
click at [421, 45] on input "[DATE]" at bounding box center [404, 47] width 90 height 16
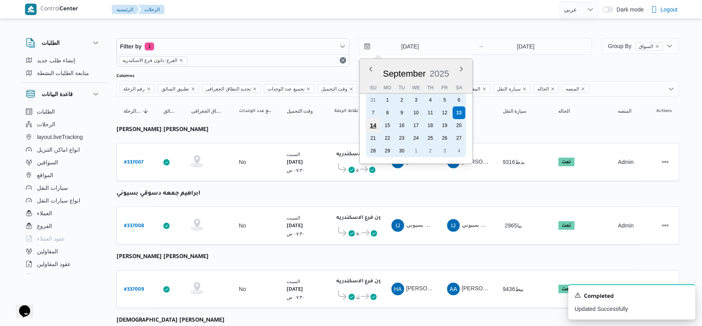
click at [374, 126] on div "14" at bounding box center [373, 125] width 15 height 15
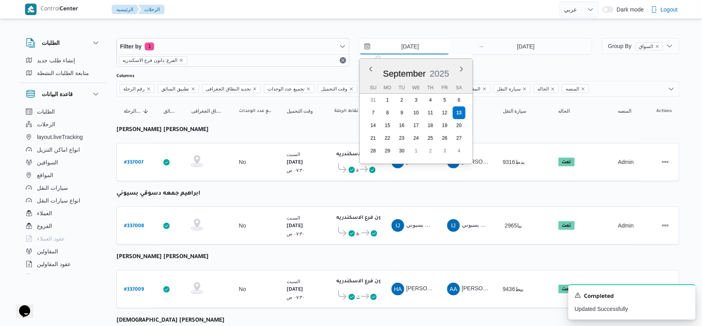
type input "[DATE]"
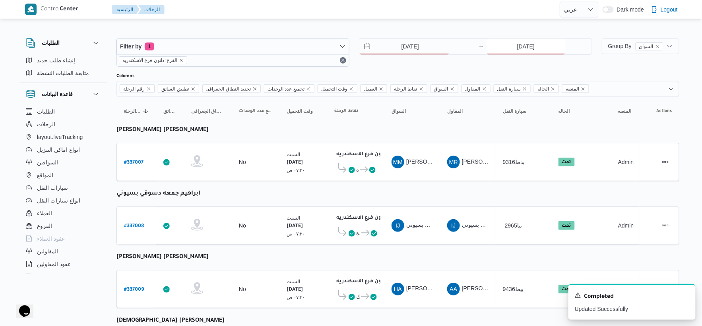
click at [530, 50] on input "[DATE]" at bounding box center [526, 47] width 79 height 16
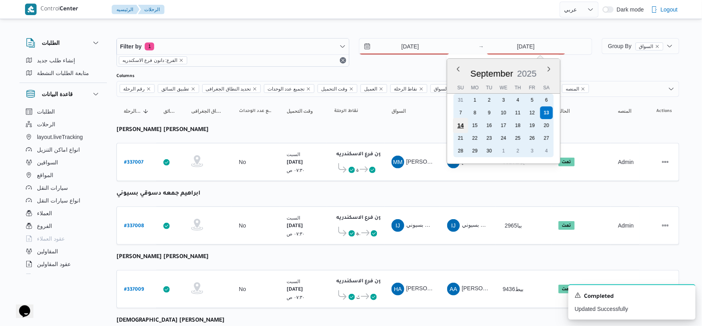
click at [462, 124] on div "14" at bounding box center [460, 125] width 15 height 15
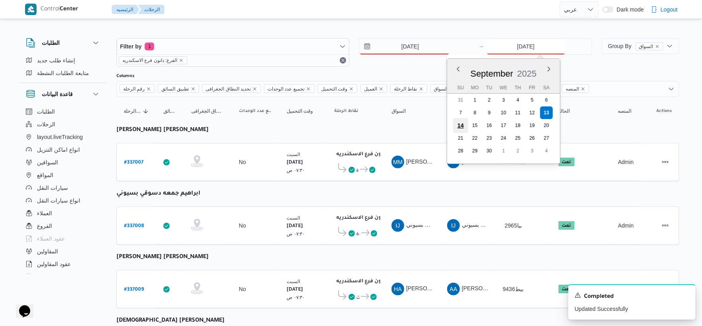
type input "[DATE]"
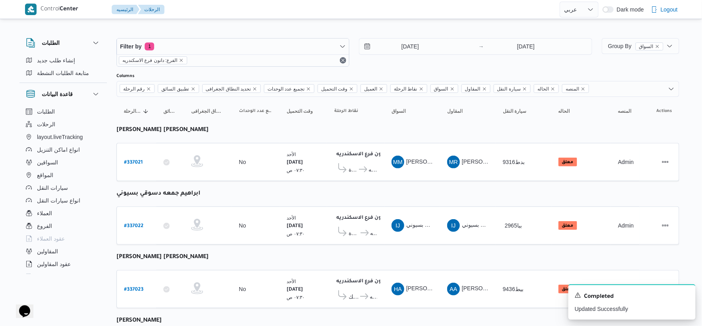
click at [421, 44] on input "[DATE]" at bounding box center [404, 47] width 90 height 16
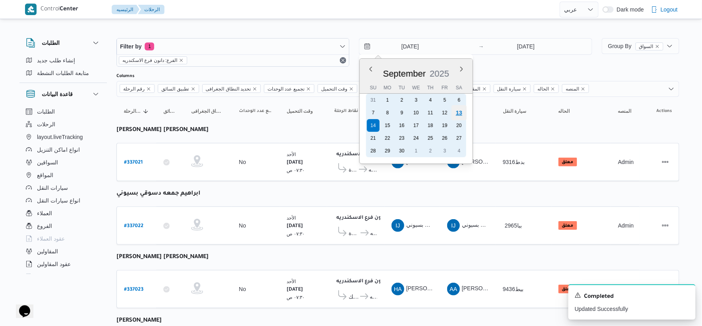
click at [462, 111] on div "13" at bounding box center [459, 112] width 15 height 15
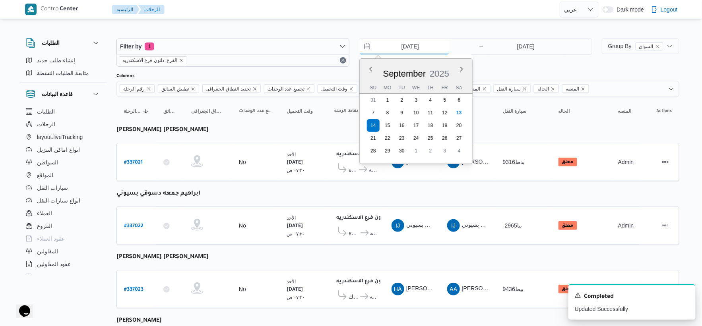
type input "[DATE]"
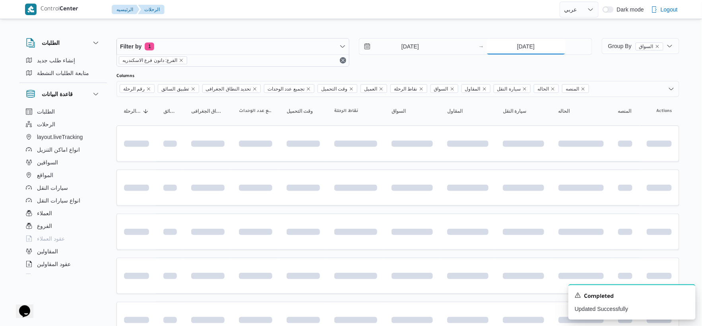
click at [527, 49] on input "[DATE]" at bounding box center [526, 47] width 79 height 16
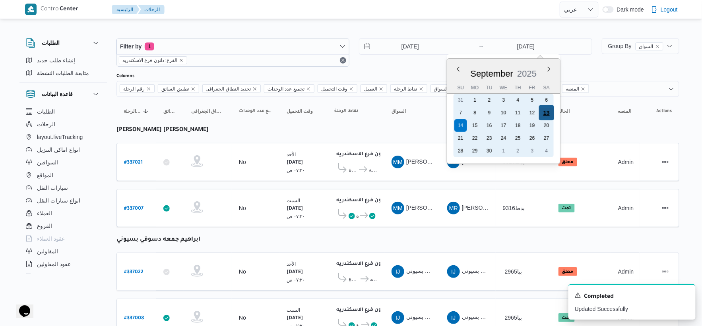
click at [546, 111] on div "13" at bounding box center [546, 112] width 15 height 15
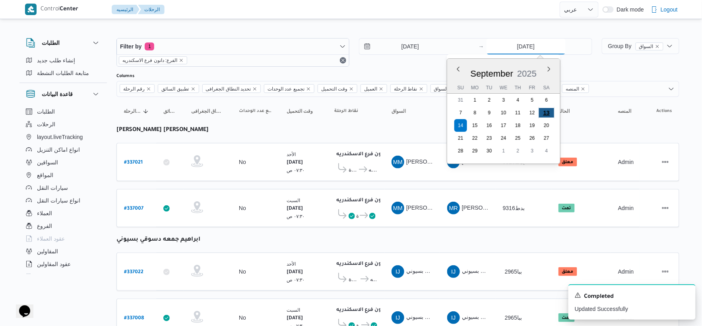
type input "[DATE]"
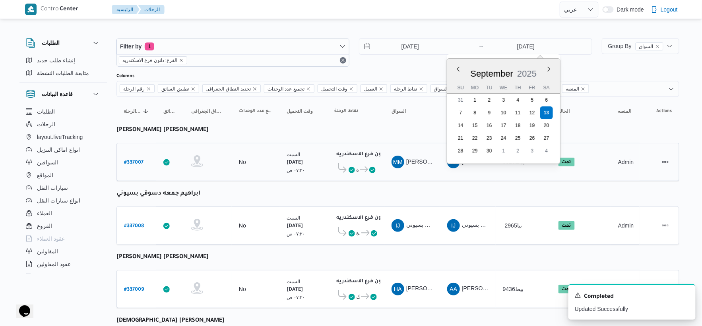
click at [294, 153] on small "السبت" at bounding box center [294, 154] width 14 height 5
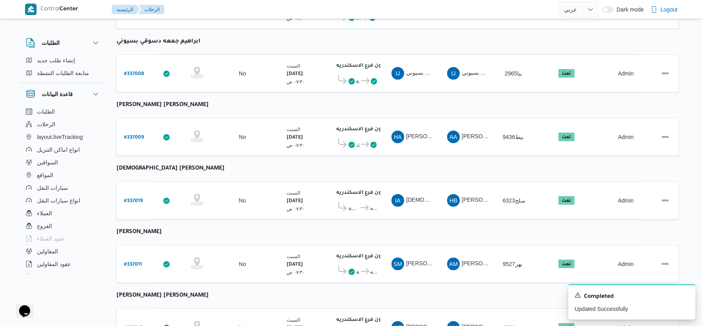
scroll to position [132, 0]
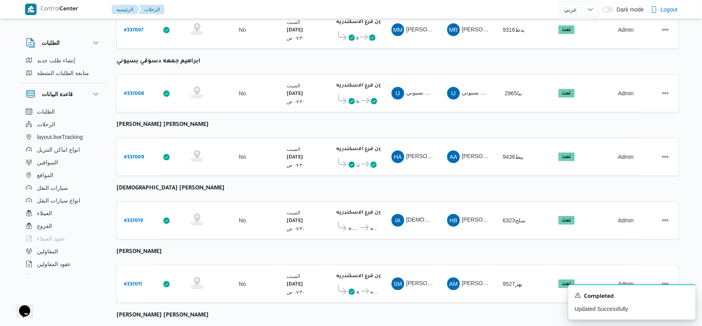
click at [173, 186] on b "[DEMOGRAPHIC_DATA] [PERSON_NAME]" at bounding box center [170, 189] width 108 height 6
copy tbody "اسلام عماد عبدالجليل محمد رقم الرحلة"
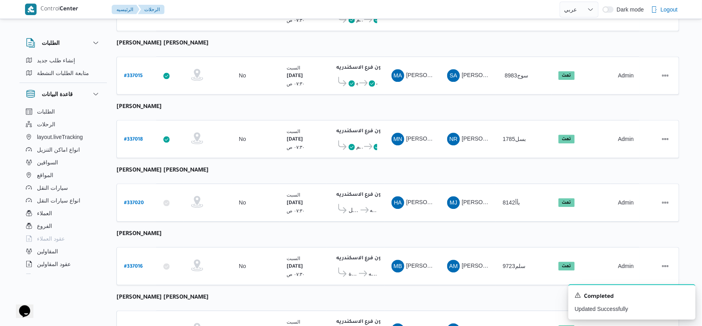
scroll to position [638, 0]
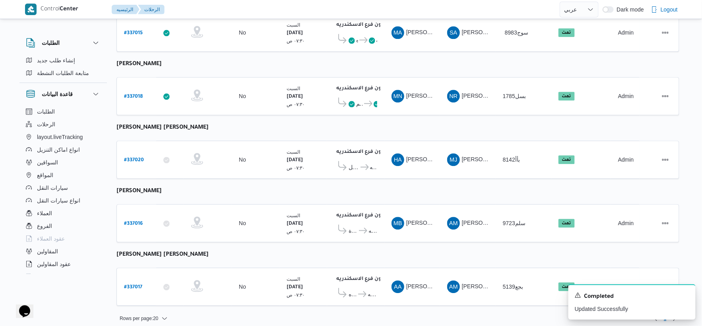
click at [192, 252] on b "[PERSON_NAME] [PERSON_NAME]" at bounding box center [162, 255] width 92 height 6
copy tbody "احمد ايهاب محمد يوسف راشد رقم الرحلة"
click at [162, 188] on b "[PERSON_NAME]" at bounding box center [138, 191] width 45 height 6
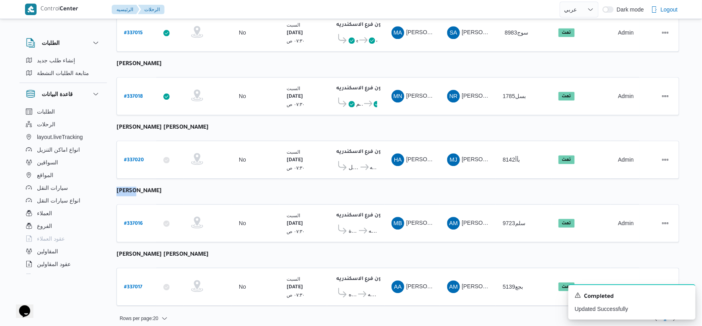
click at [162, 188] on b "[PERSON_NAME]" at bounding box center [138, 191] width 45 height 6
copy tbody "مصطفي بكر عبدالمعطي حسن رقم الرحلة"
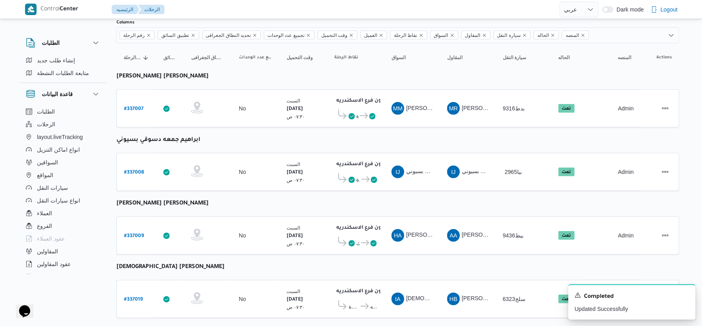
scroll to position [0, 0]
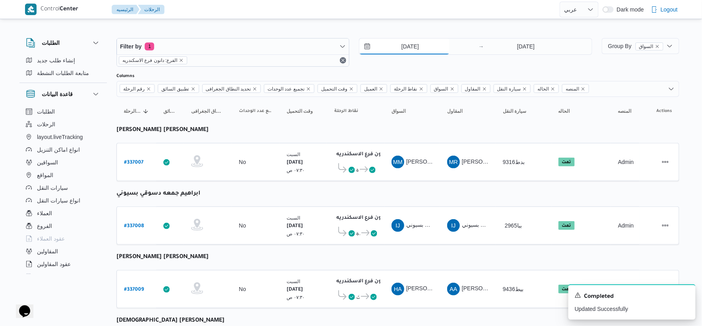
click at [412, 39] on input "[DATE]" at bounding box center [404, 47] width 90 height 16
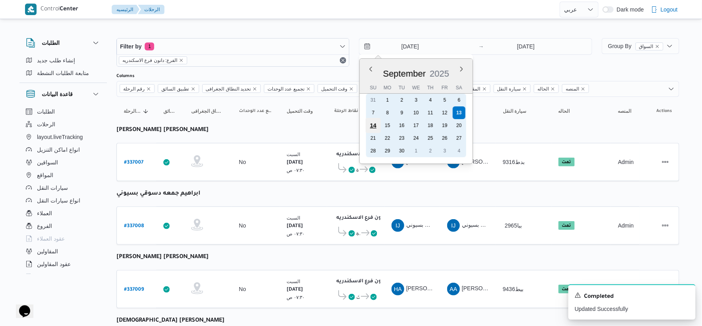
click at [368, 126] on div "14" at bounding box center [373, 125] width 15 height 15
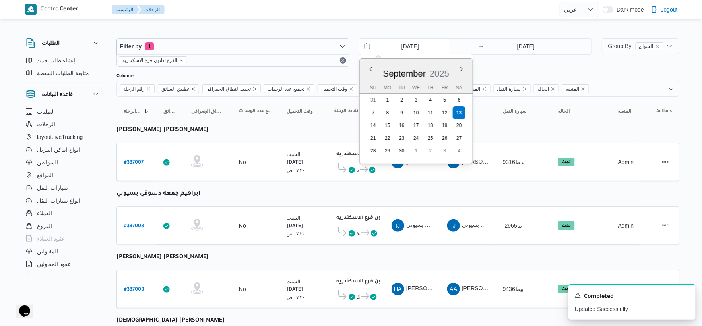
type input "[DATE]"
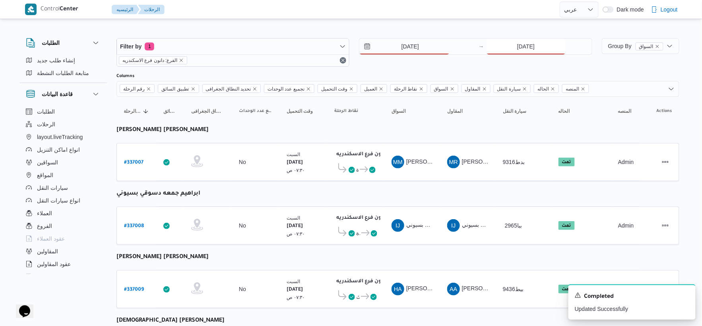
click at [527, 48] on input "[DATE]" at bounding box center [526, 47] width 79 height 16
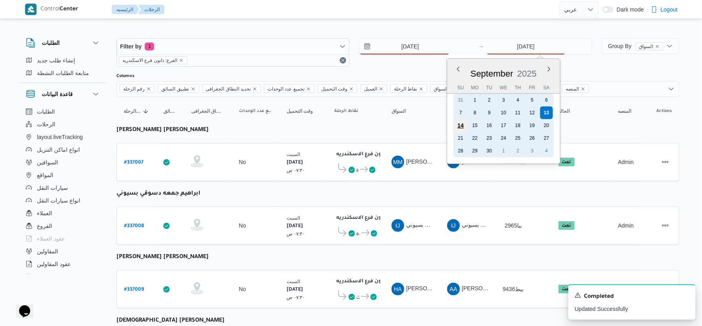
click at [464, 122] on div "14" at bounding box center [460, 125] width 15 height 15
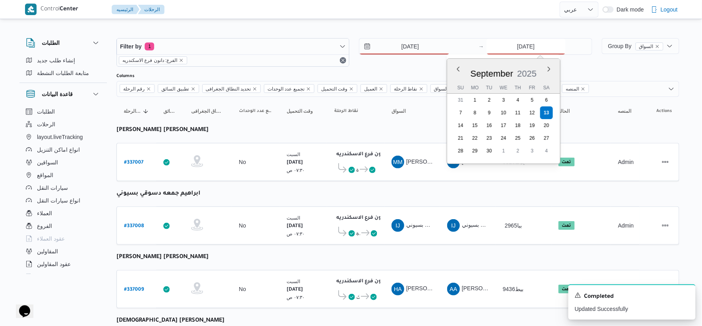
type input "[DATE]"
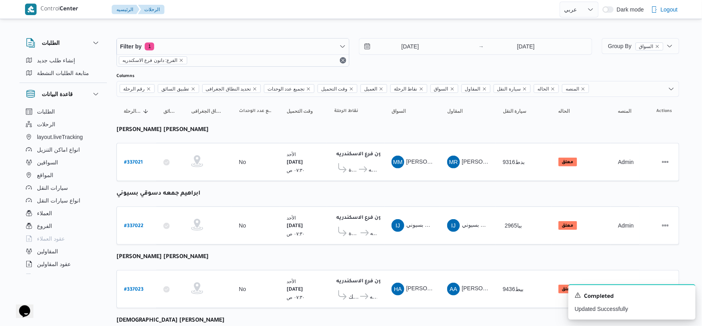
click at [403, 180] on td "السواق MM محمد مبروك محمد عبدالعاطي" at bounding box center [412, 162] width 56 height 38
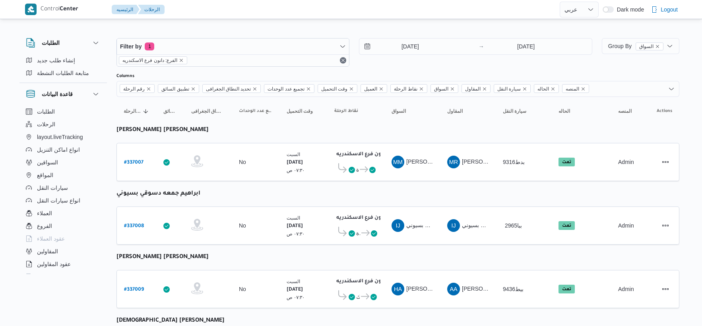
select select "ar"
click at [422, 49] on input "[DATE]" at bounding box center [404, 47] width 90 height 16
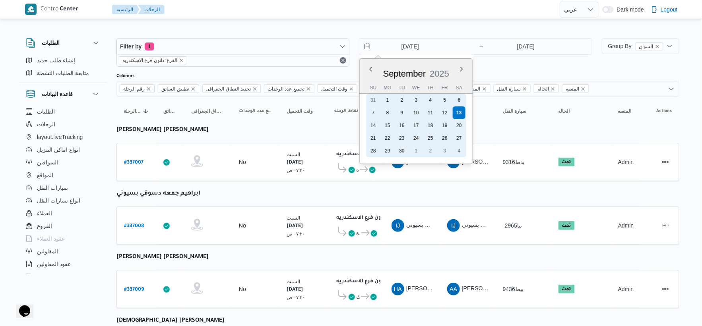
drag, startPoint x: 372, startPoint y: 125, endPoint x: 522, endPoint y: 64, distance: 161.9
click at [373, 124] on div "14" at bounding box center [373, 125] width 13 height 13
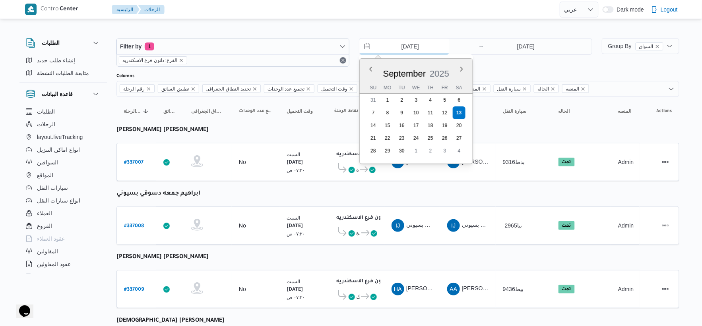
type input "[DATE]"
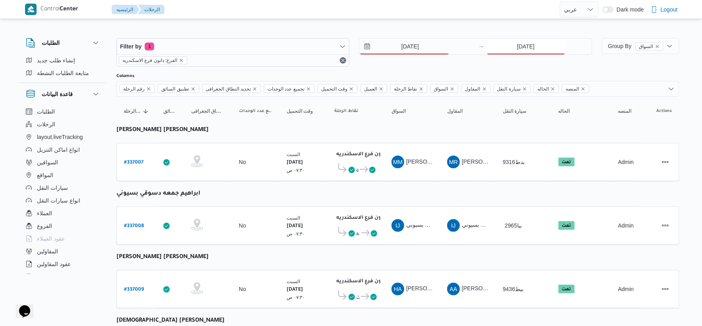
click at [533, 45] on input "[DATE]" at bounding box center [526, 47] width 79 height 16
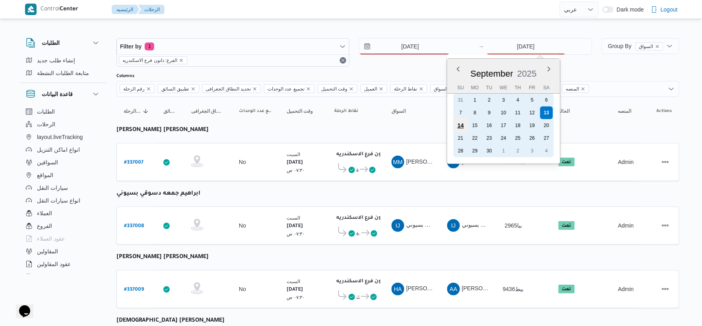
click at [460, 126] on div "14" at bounding box center [460, 125] width 15 height 15
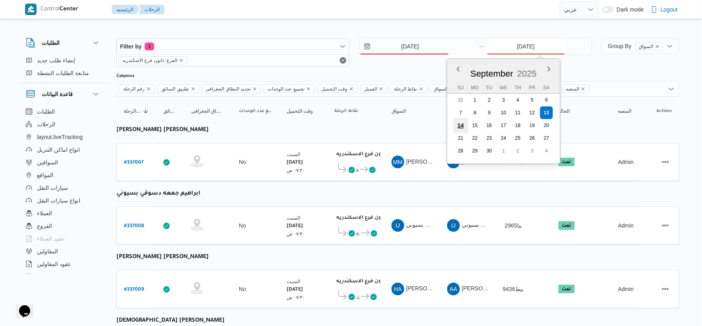
type input "[DATE]"
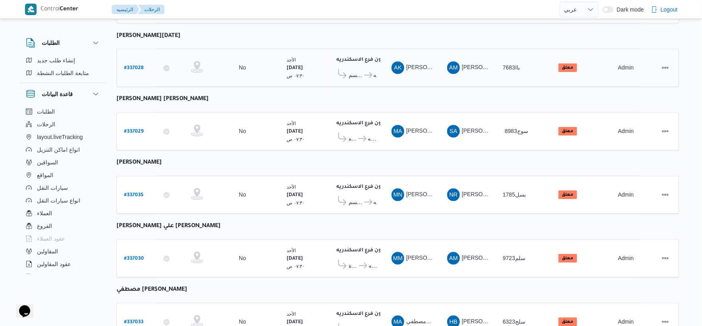
scroll to position [486, 0]
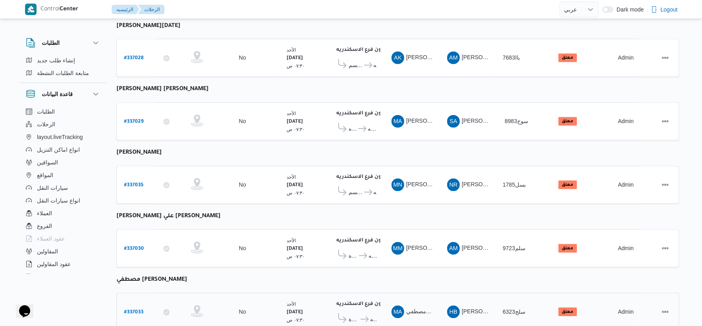
click at [137, 310] on b "# 337033" at bounding box center [133, 313] width 19 height 6
select select "ar"
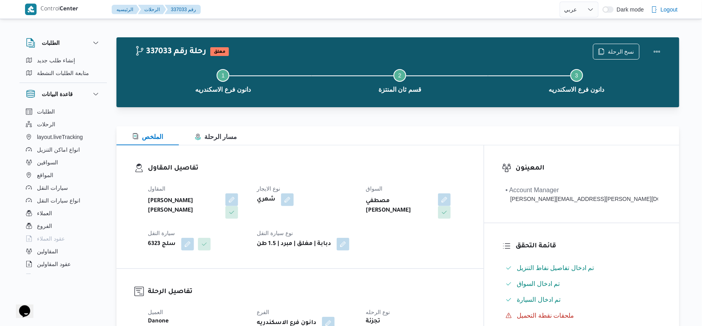
scroll to position [44, 0]
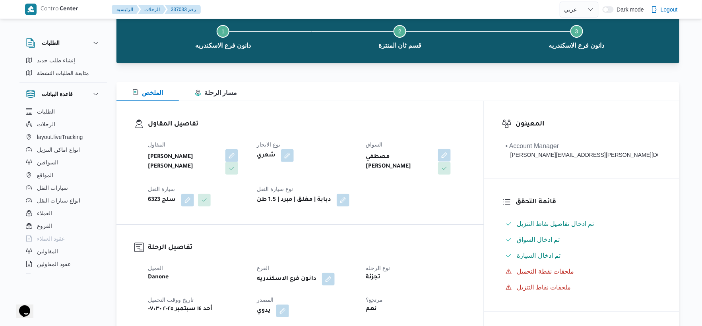
click at [451, 154] on button "button" at bounding box center [444, 155] width 13 height 13
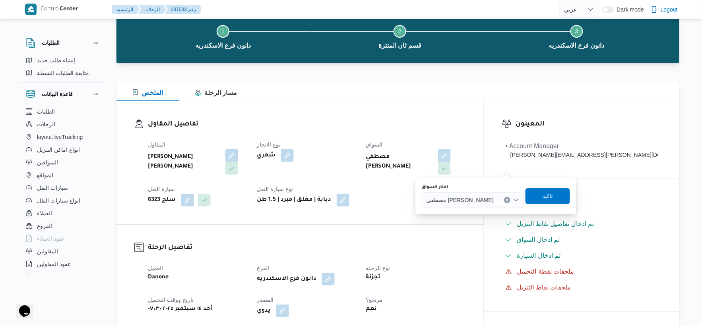
click at [510, 201] on button "Clear input" at bounding box center [507, 200] width 6 height 6
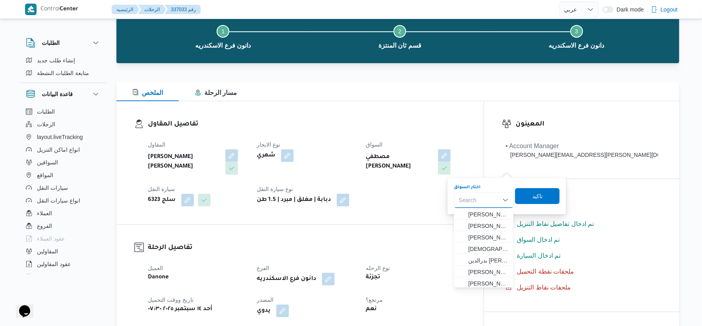
paste input "[DEMOGRAPHIC_DATA] [PERSON_NAME]"
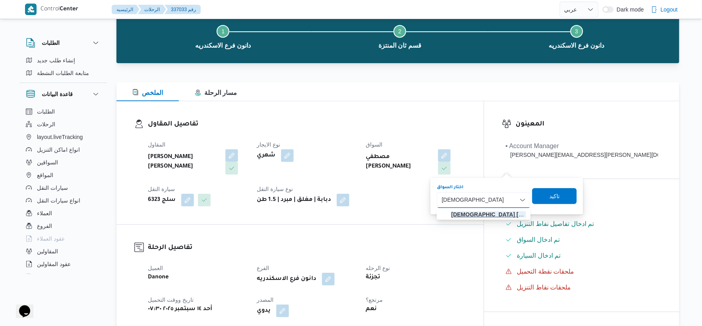
type input "[DEMOGRAPHIC_DATA] [PERSON_NAME]"
click at [496, 212] on mark "[DEMOGRAPHIC_DATA] [PERSON_NAME]" at bounding box center [507, 214] width 112 height 6
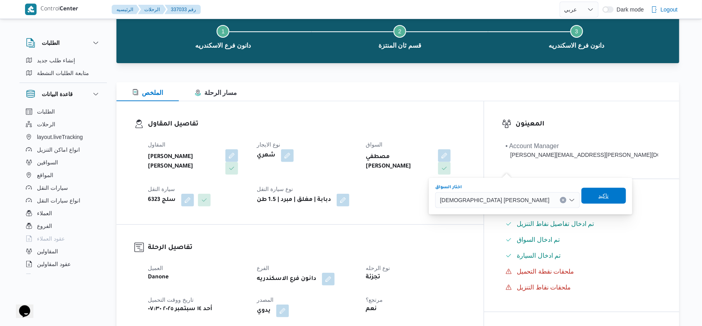
click at [599, 192] on span "تاكيد" at bounding box center [604, 196] width 10 height 10
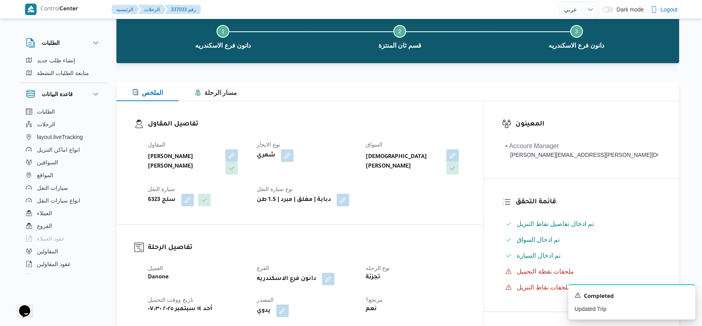
select select "ar"
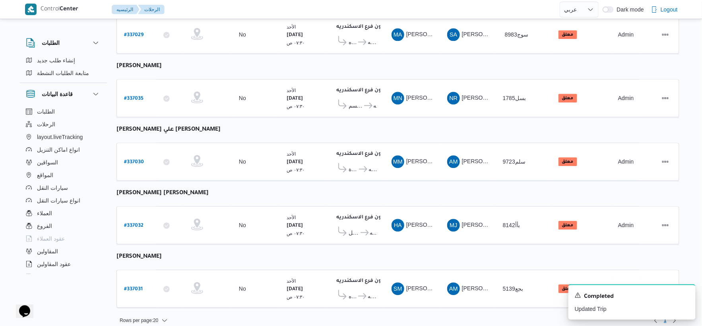
scroll to position [638, 0]
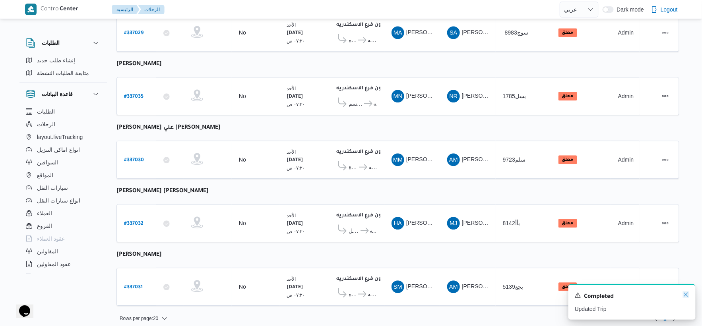
click at [685, 296] on icon "Dismiss toast" at bounding box center [686, 295] width 6 height 6
click at [133, 279] on div "# 337031" at bounding box center [136, 287] width 31 height 17
click at [136, 285] on b "# 337031" at bounding box center [133, 288] width 19 height 6
select select "ar"
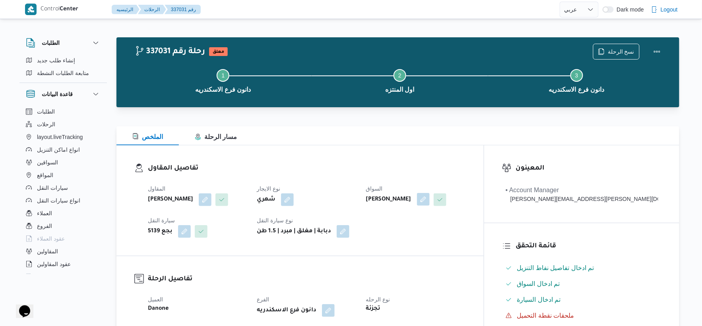
click at [430, 200] on button "button" at bounding box center [423, 199] width 13 height 13
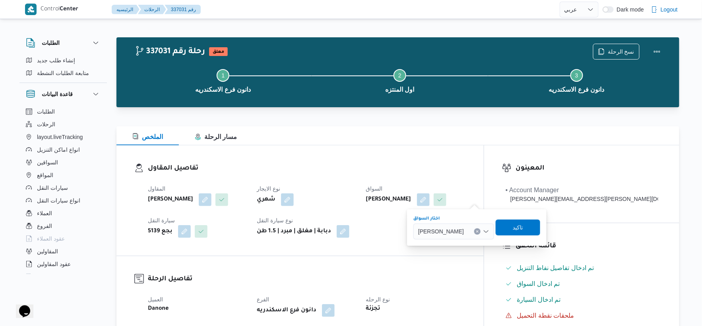
click at [474, 232] on button "Clear input" at bounding box center [477, 232] width 6 height 6
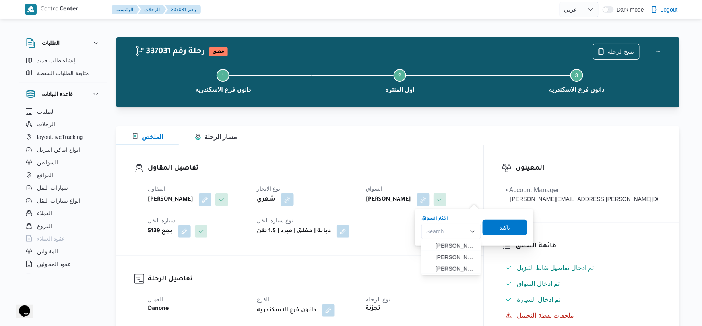
paste input "[PERSON_NAME] [PERSON_NAME]"
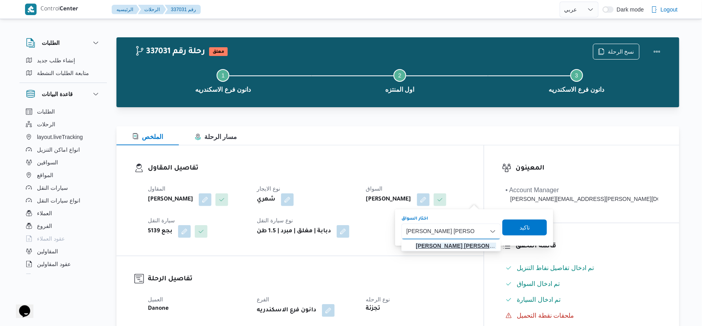
type input "[PERSON_NAME] [PERSON_NAME]"
click at [456, 245] on mark "[PERSON_NAME] [PERSON_NAME]" at bounding box center [463, 246] width 95 height 6
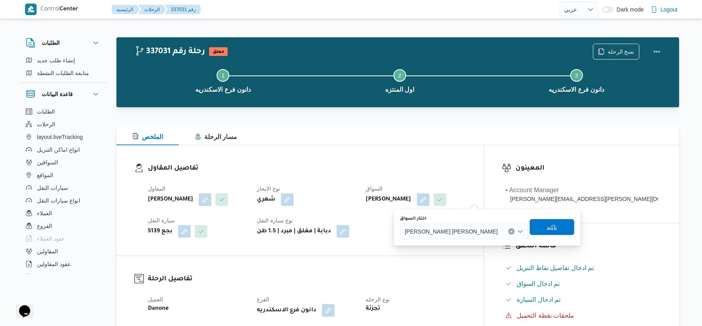
click at [532, 223] on span "تاكيد" at bounding box center [552, 227] width 45 height 16
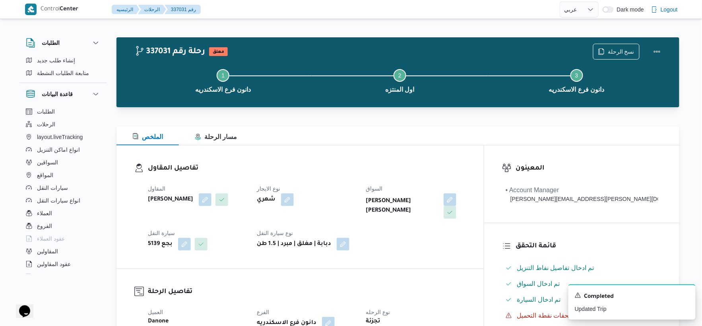
select select "ar"
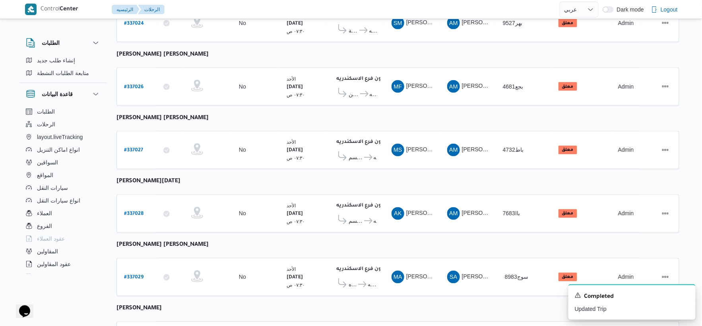
scroll to position [522, 0]
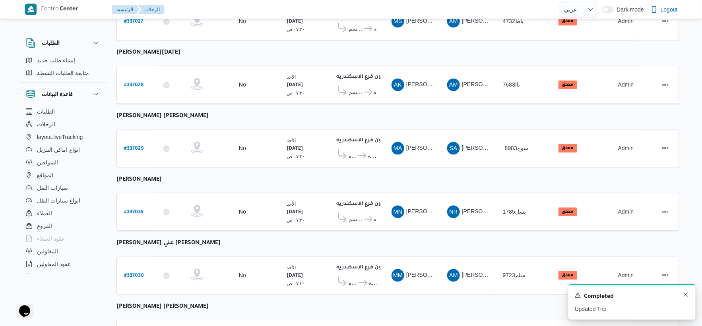
click at [689, 296] on div "A new notification appears Completed Updated Trip" at bounding box center [631, 302] width 127 height 35
click at [688, 296] on icon "Dismiss toast" at bounding box center [686, 295] width 6 height 6
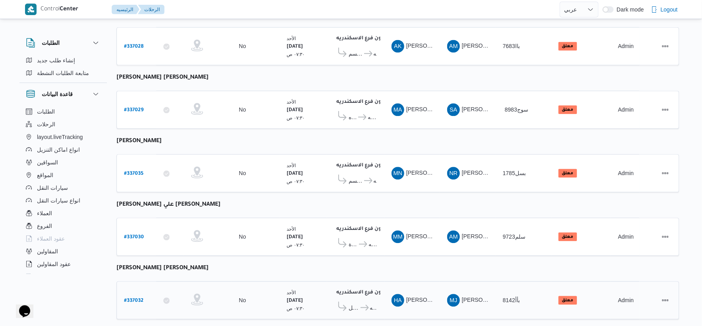
scroll to position [638, 0]
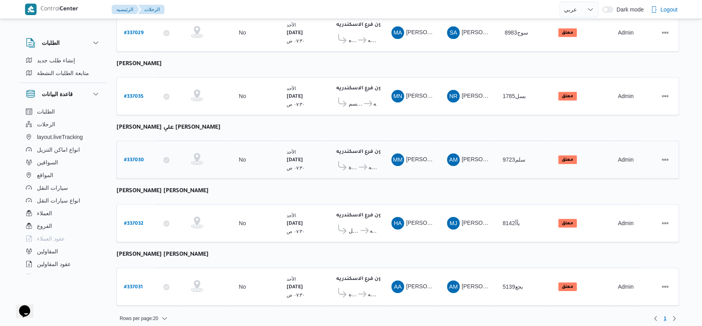
click at [132, 158] on b "# 337030" at bounding box center [134, 161] width 20 height 6
select select "ar"
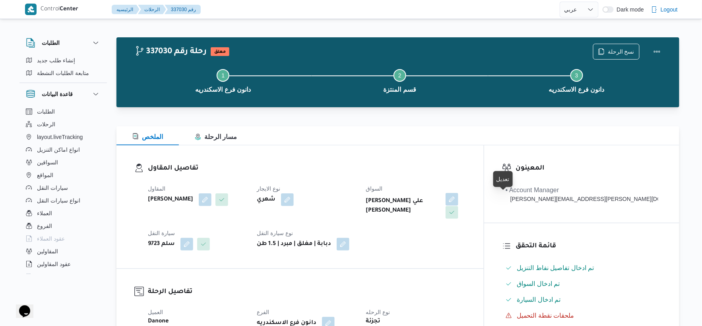
click at [458, 194] on button "button" at bounding box center [452, 199] width 13 height 13
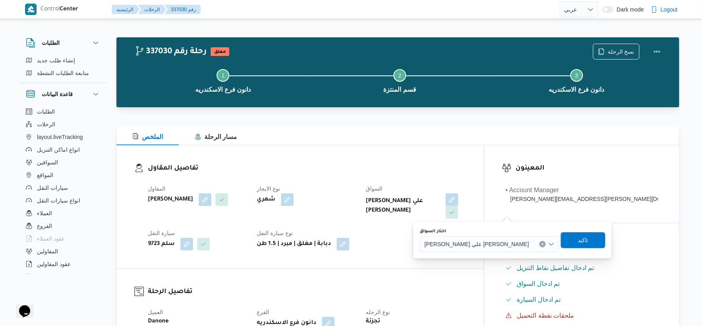
click at [541, 244] on icon "Clear input" at bounding box center [542, 244] width 3 height 3
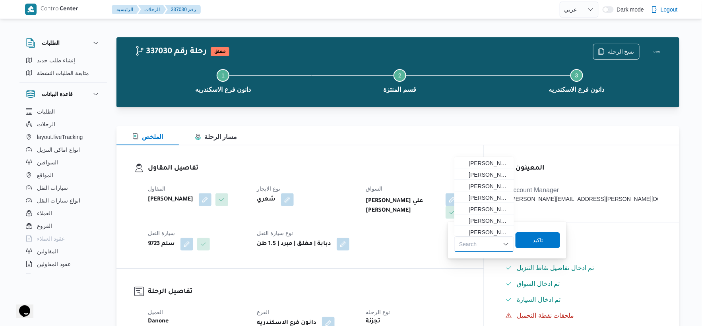
paste input "[PERSON_NAME]"
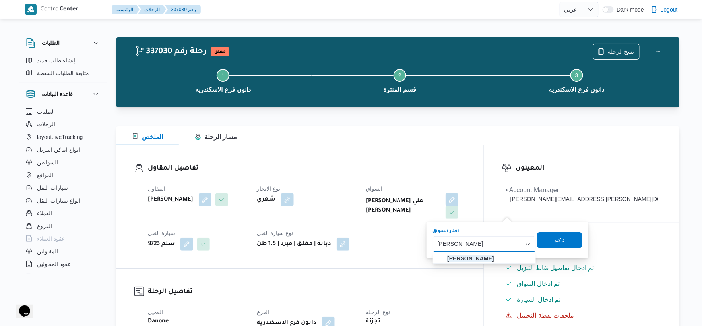
type input "[PERSON_NAME]"
click at [492, 262] on span "[PERSON_NAME]" at bounding box center [489, 259] width 84 height 10
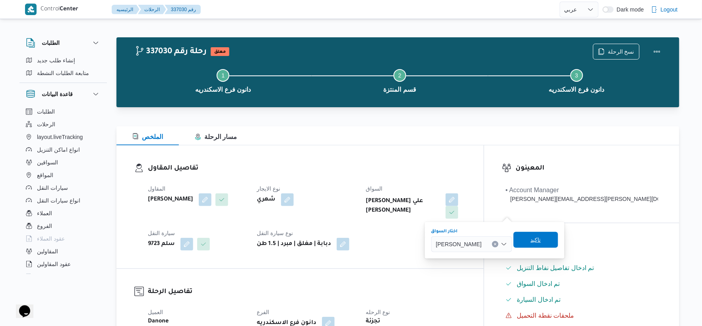
click at [541, 243] on span "تاكيد" at bounding box center [536, 240] width 10 height 10
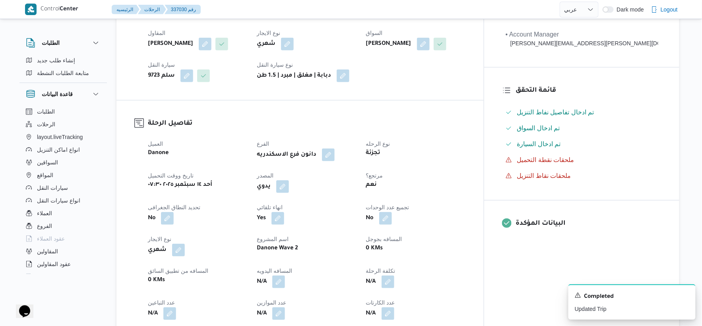
scroll to position [177, 0]
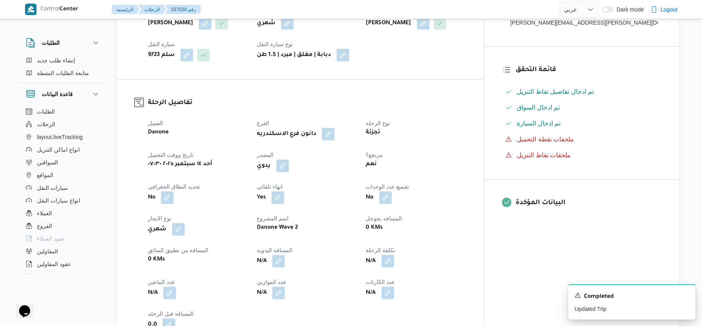
select select "ar"
